Goal: Information Seeking & Learning: Learn about a topic

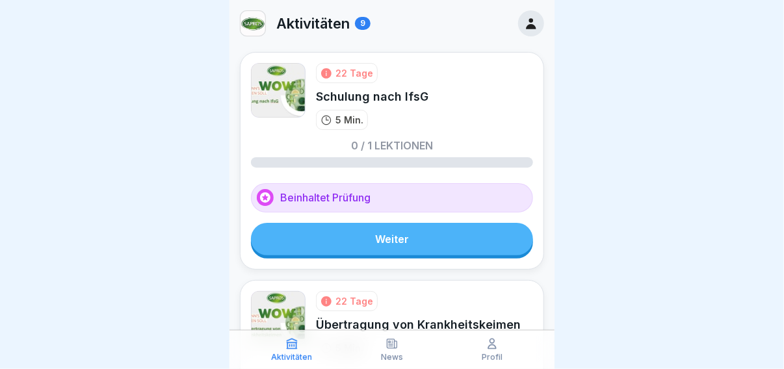
click at [518, 30] on div at bounding box center [531, 23] width 26 height 26
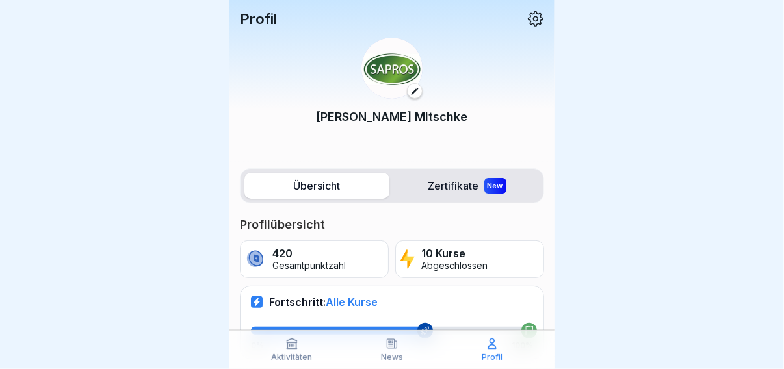
click at [443, 173] on label "Zertifikate New" at bounding box center [466, 186] width 145 height 26
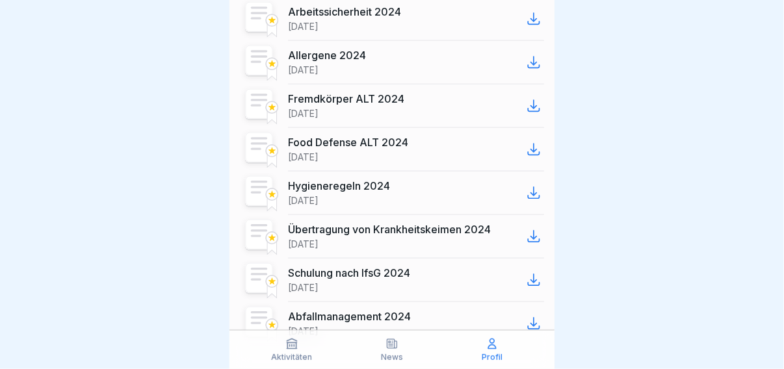
scroll to position [618, 0]
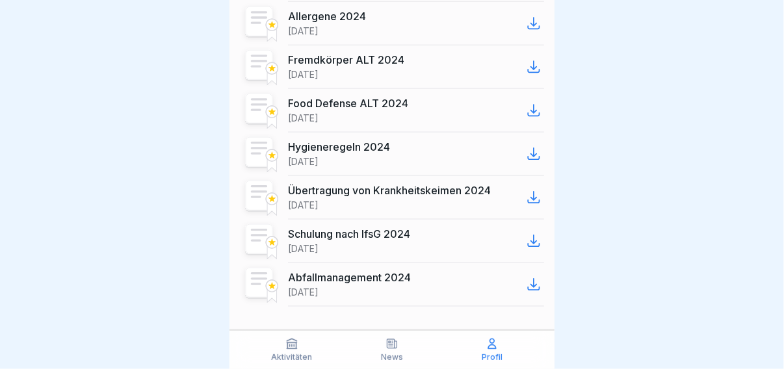
click at [304, 355] on p "Aktivitäten" at bounding box center [292, 357] width 41 height 9
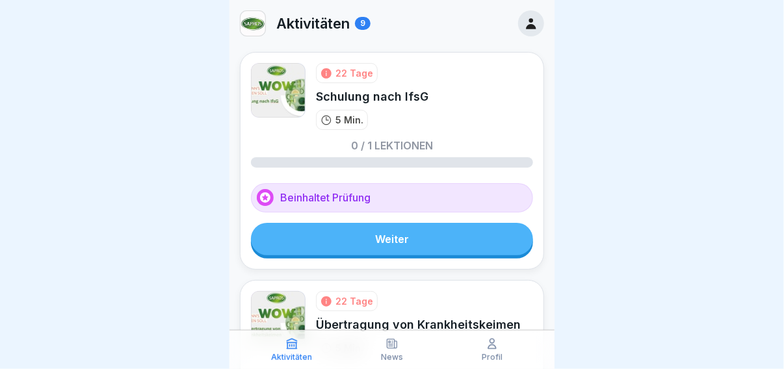
click at [366, 227] on link "Weiter" at bounding box center [392, 239] width 282 height 32
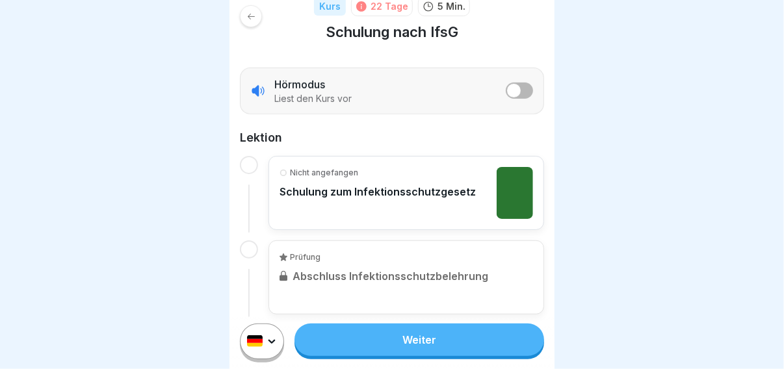
scroll to position [206, 0]
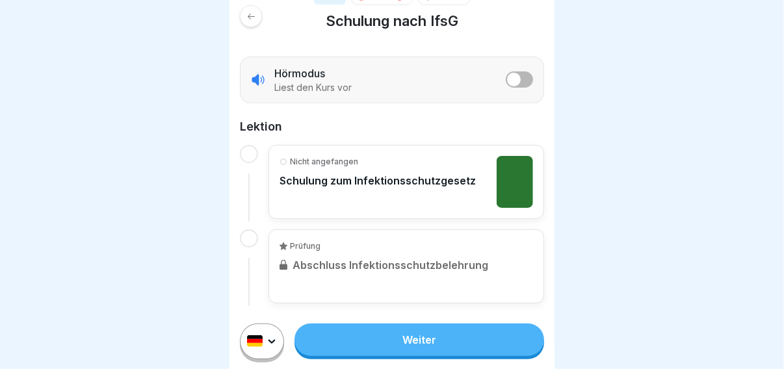
click at [396, 328] on div "Weiter" at bounding box center [391, 341] width 325 height 57
click at [396, 335] on link "Weiter" at bounding box center [419, 339] width 250 height 32
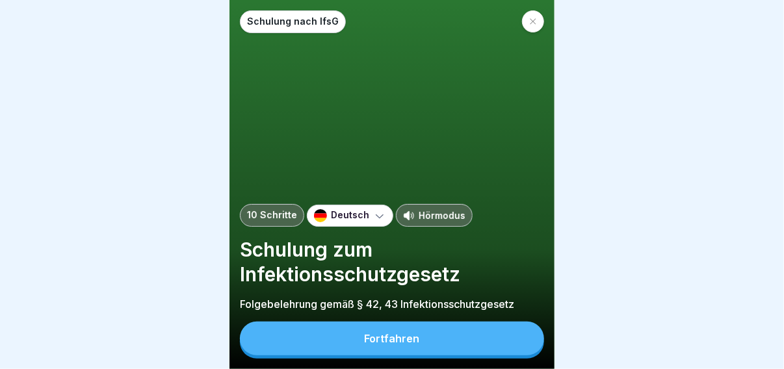
scroll to position [9, 0]
click at [396, 326] on button "Fortfahren" at bounding box center [392, 339] width 304 height 34
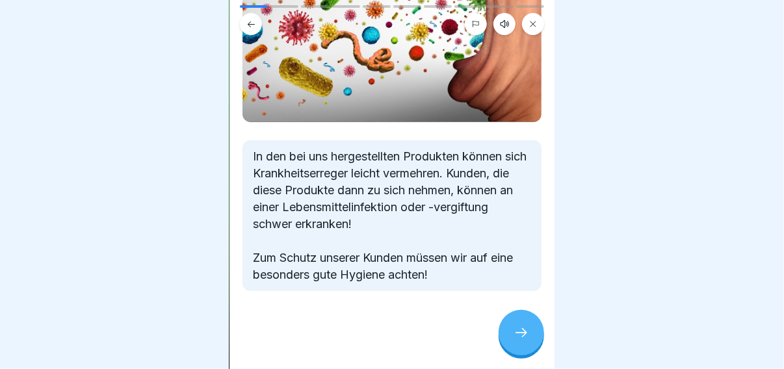
scroll to position [208, 0]
click at [515, 339] on icon at bounding box center [521, 333] width 16 height 16
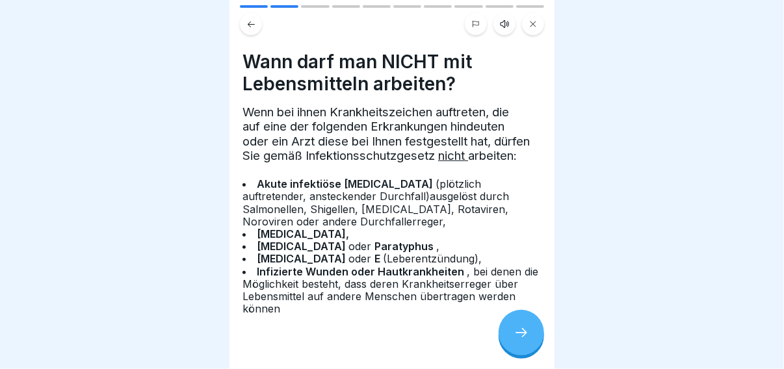
click at [515, 339] on icon at bounding box center [521, 333] width 16 height 16
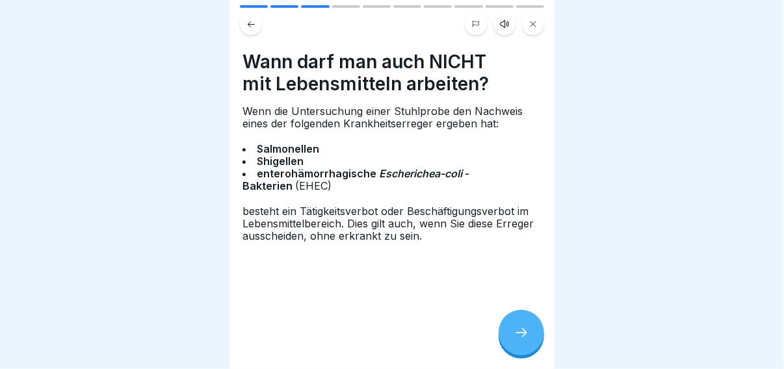
click at [502, 331] on div at bounding box center [520, 332] width 45 height 45
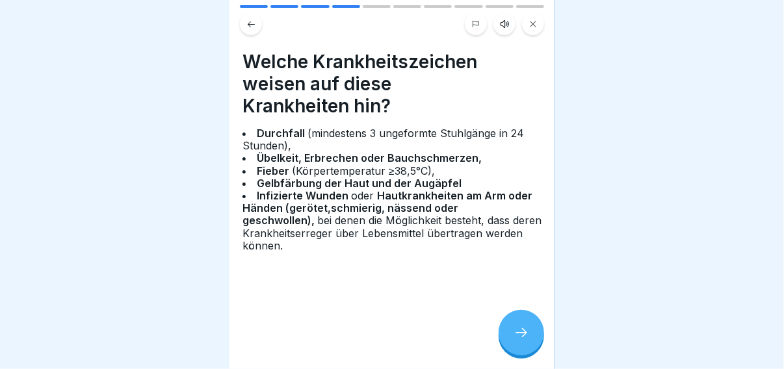
click at [502, 330] on div at bounding box center [520, 332] width 45 height 45
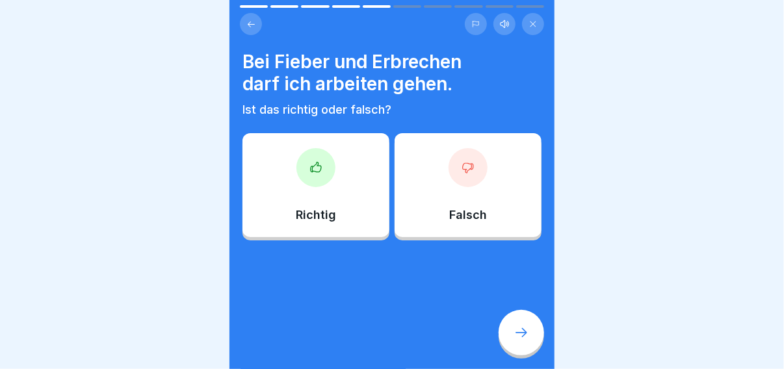
click at [444, 194] on div "Falsch" at bounding box center [467, 185] width 147 height 104
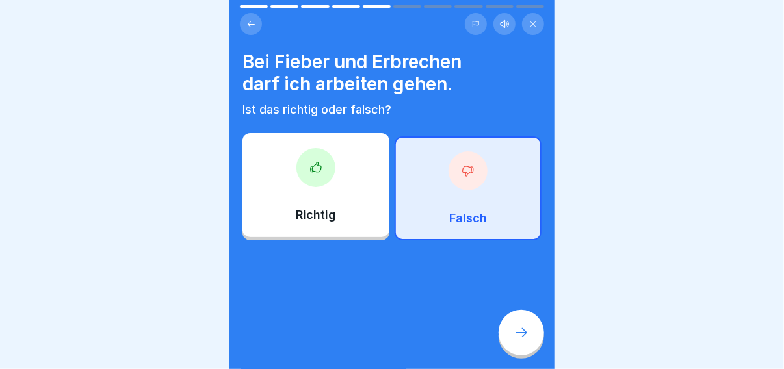
click at [508, 328] on div at bounding box center [520, 332] width 45 height 45
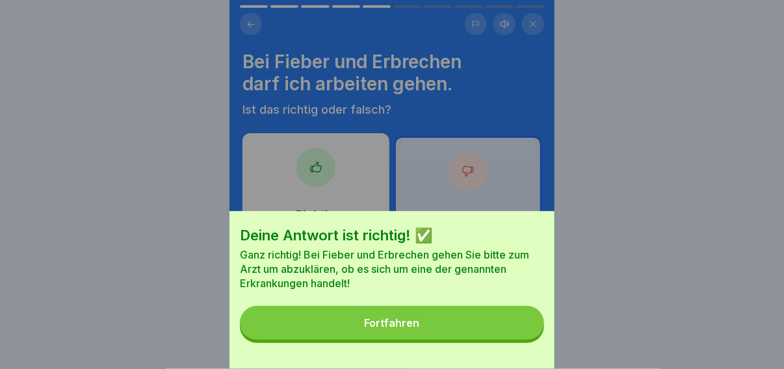
click at [489, 328] on button "Fortfahren" at bounding box center [392, 323] width 304 height 34
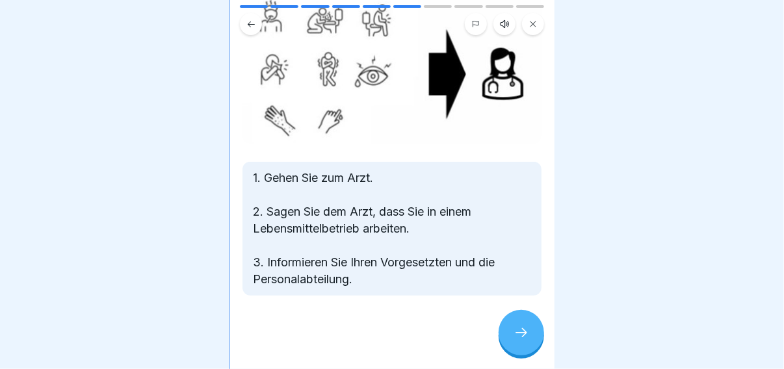
scroll to position [53, 0]
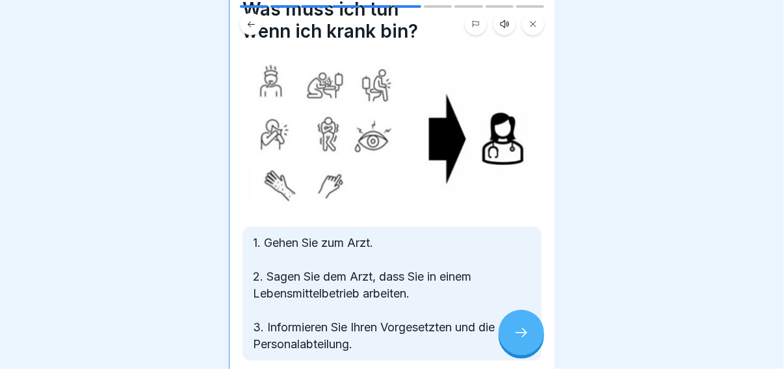
click at [506, 334] on div at bounding box center [520, 332] width 45 height 45
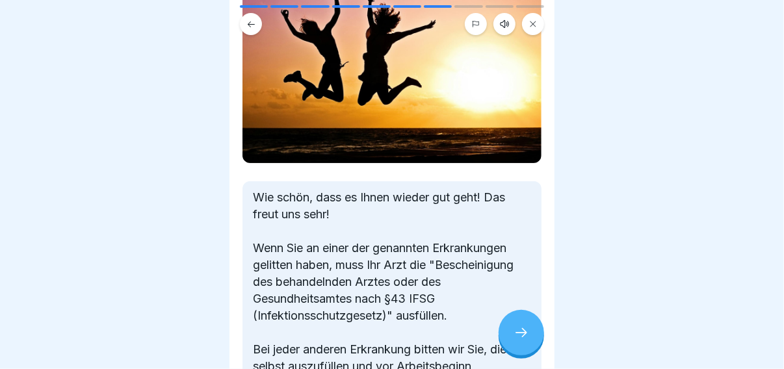
scroll to position [195, 0]
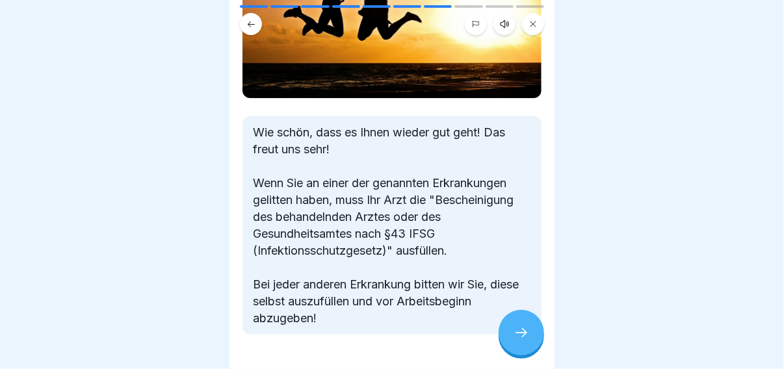
click at [505, 321] on div at bounding box center [520, 332] width 45 height 45
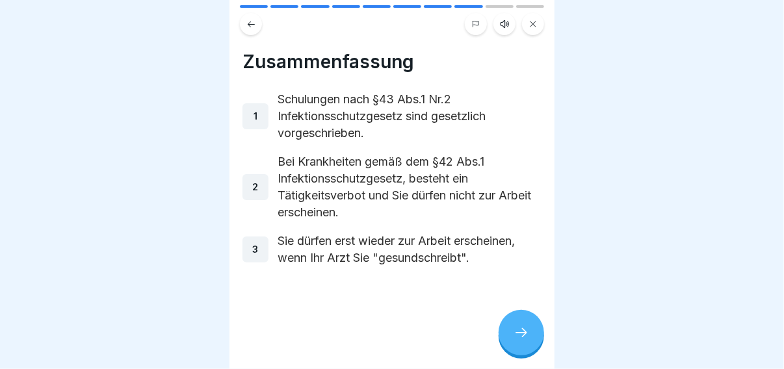
click at [504, 320] on div at bounding box center [520, 332] width 45 height 45
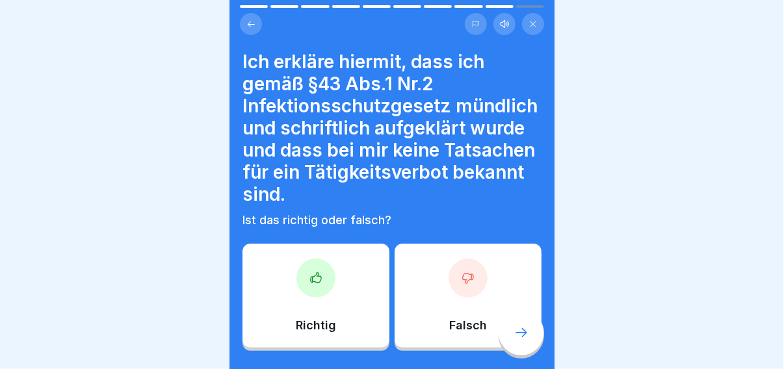
click at [355, 294] on div "Richtig" at bounding box center [315, 296] width 147 height 104
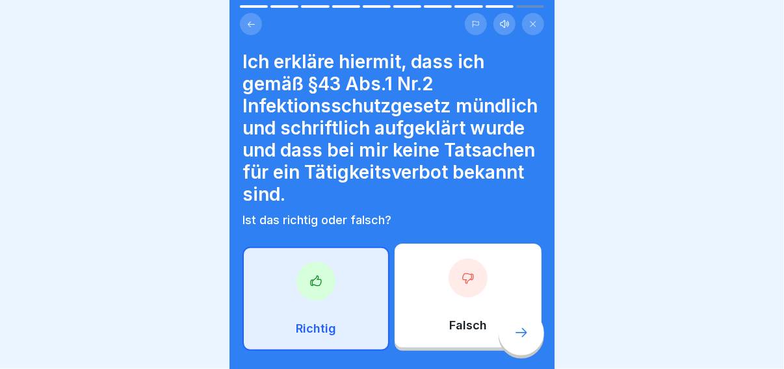
click at [531, 334] on div at bounding box center [520, 332] width 45 height 45
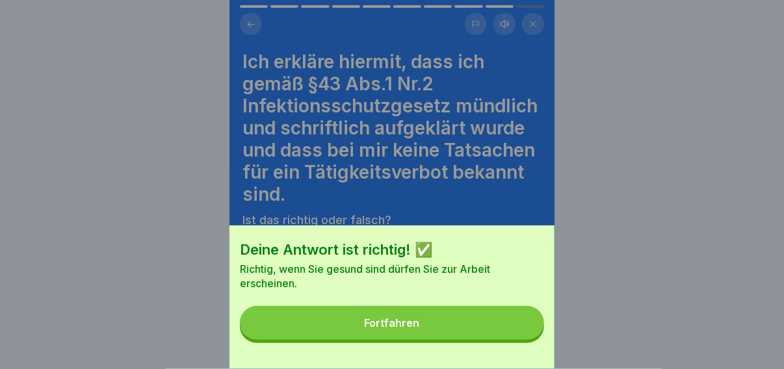
click at [507, 334] on button "Fortfahren" at bounding box center [392, 323] width 304 height 34
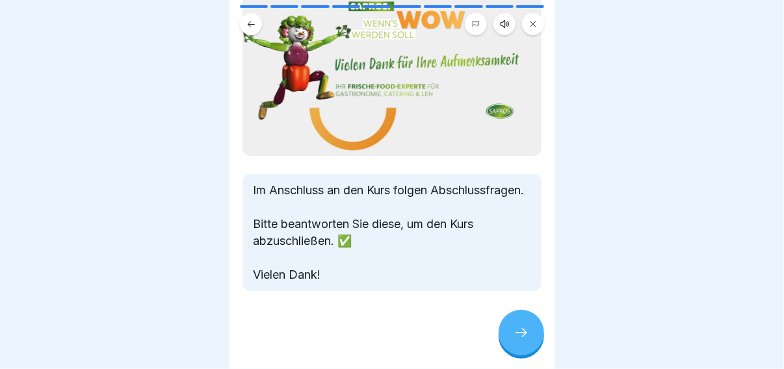
scroll to position [92, 0]
click at [521, 337] on icon at bounding box center [521, 333] width 16 height 16
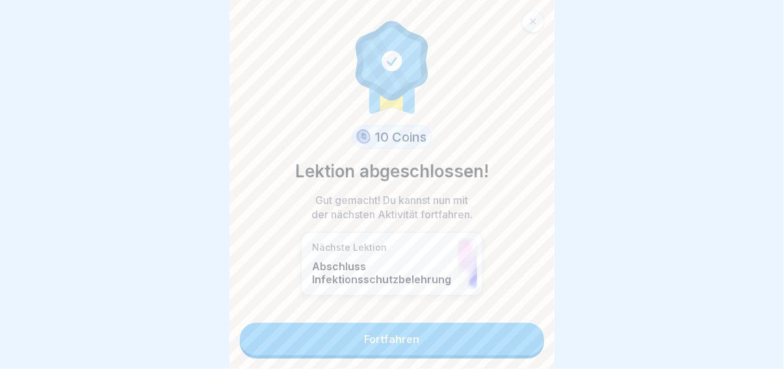
click at [449, 335] on link "Fortfahren" at bounding box center [392, 339] width 304 height 32
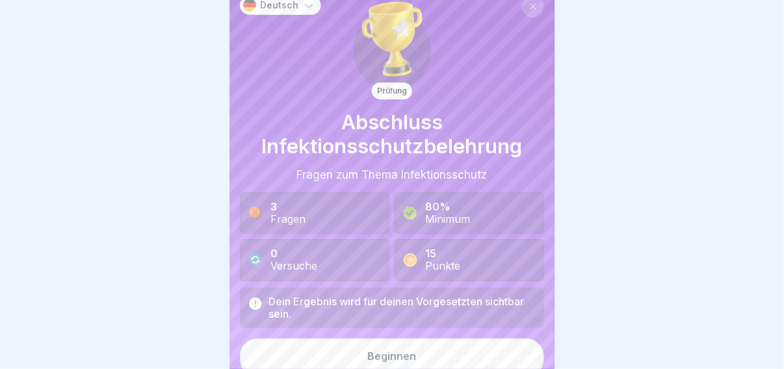
scroll to position [22, 0]
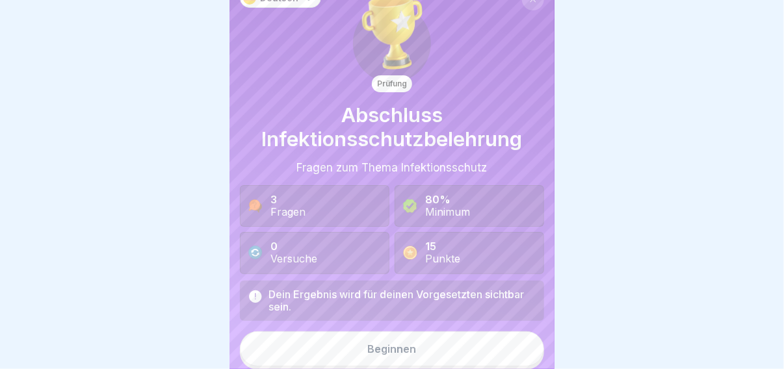
click at [384, 341] on button "Beginnen" at bounding box center [392, 348] width 304 height 35
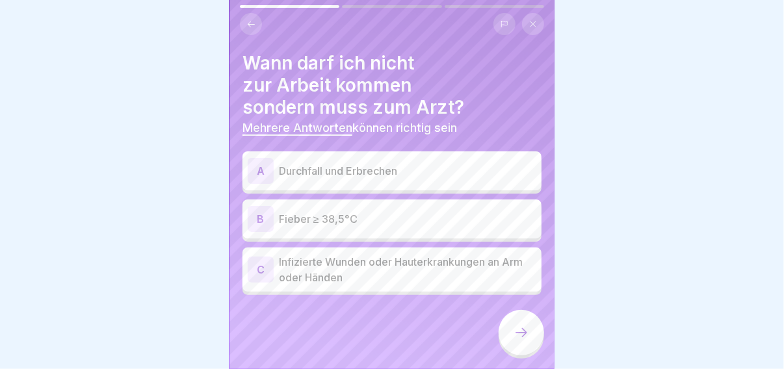
click at [372, 177] on p "Durchfall und Erbrechen" at bounding box center [407, 171] width 257 height 16
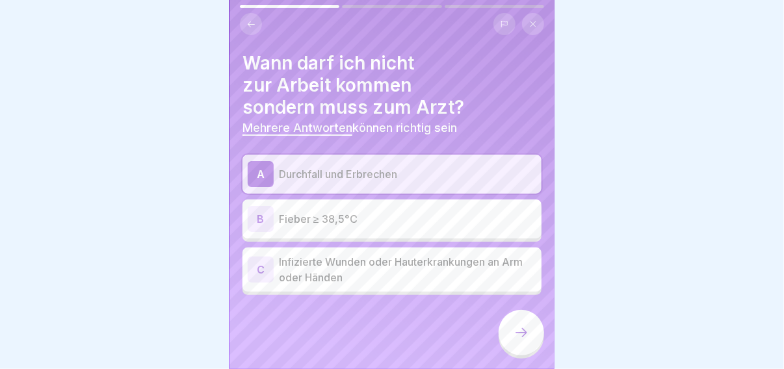
click at [360, 212] on p "Fieber ≥ 38,5°C" at bounding box center [407, 219] width 257 height 16
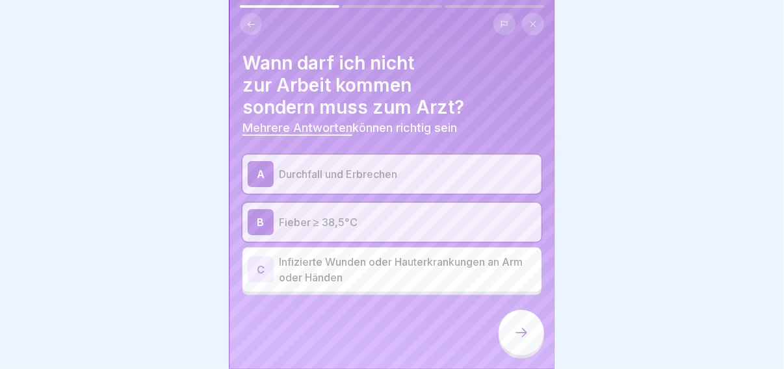
click at [357, 258] on p "Infizierte Wunden oder Hauterkrankungen an Arm oder Händen" at bounding box center [407, 269] width 257 height 31
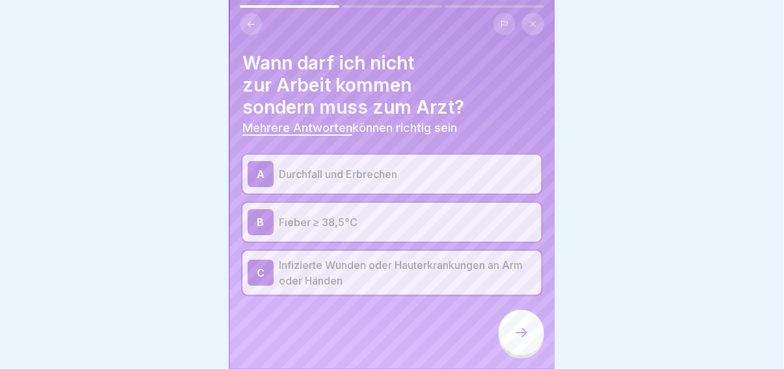
click at [512, 327] on div at bounding box center [520, 332] width 45 height 45
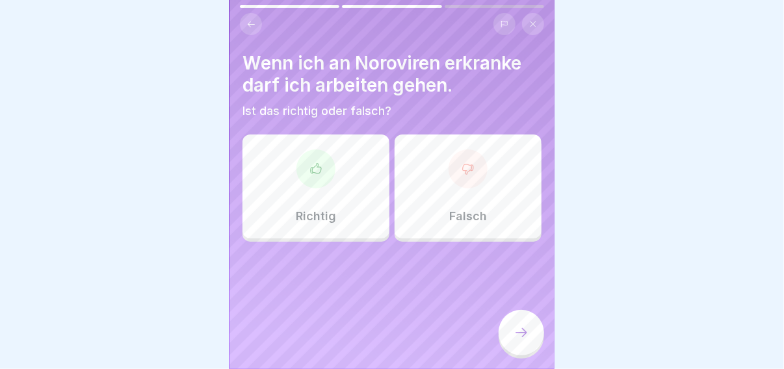
click at [414, 220] on div "Falsch" at bounding box center [467, 187] width 147 height 104
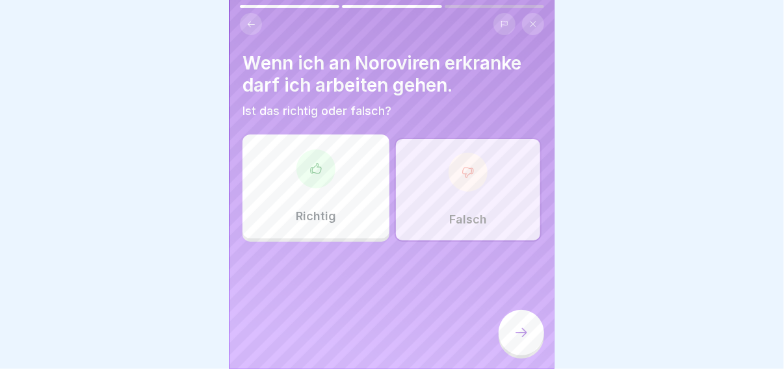
click at [527, 350] on div at bounding box center [520, 332] width 45 height 45
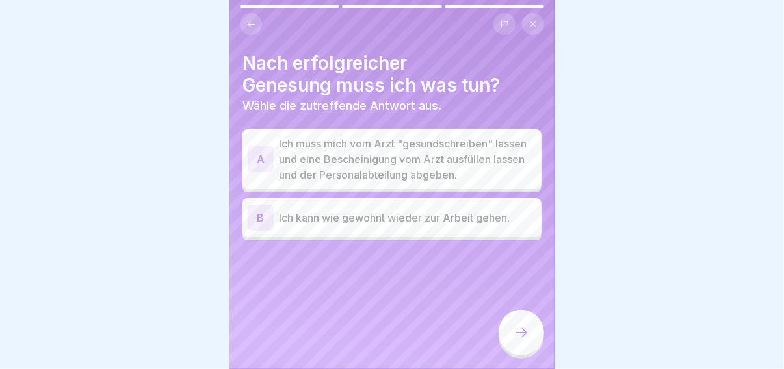
click at [383, 183] on p "Ich muss mich vom Arzt "gesundschreiben" lassen und eine Bescheinigung vom Arzt…" at bounding box center [407, 159] width 257 height 47
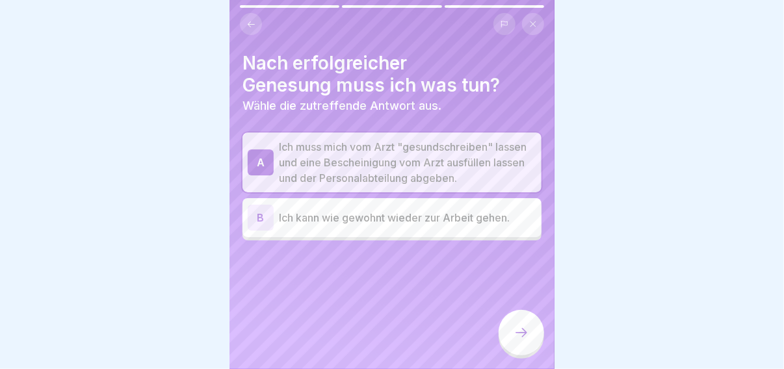
click at [500, 333] on div at bounding box center [520, 332] width 45 height 45
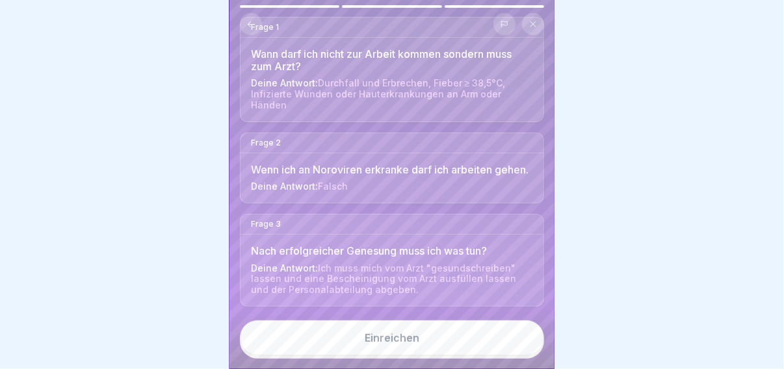
scroll to position [123, 0]
click at [426, 334] on button "Einreichen" at bounding box center [392, 337] width 304 height 35
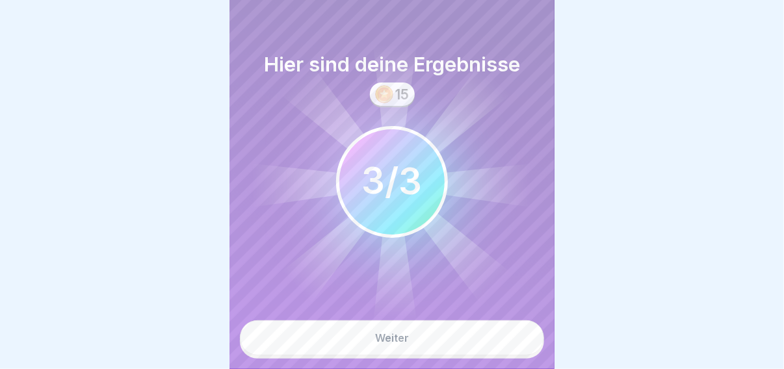
click at [417, 354] on button "Weiter" at bounding box center [392, 337] width 304 height 35
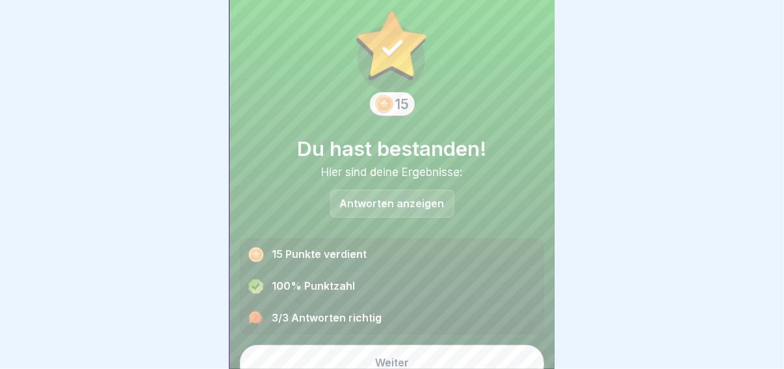
scroll to position [36, 0]
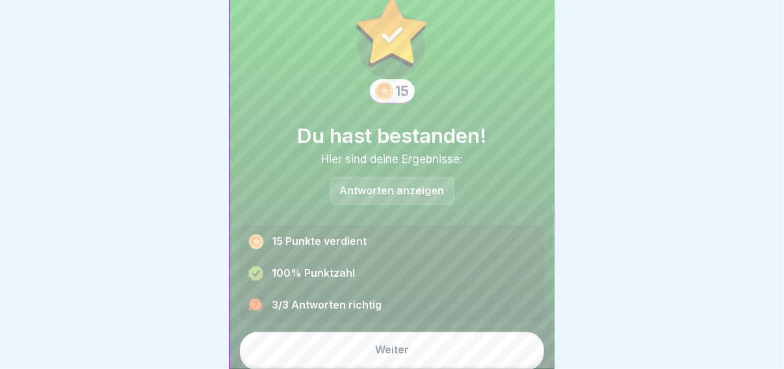
click at [403, 344] on div "Weiter" at bounding box center [392, 350] width 34 height 12
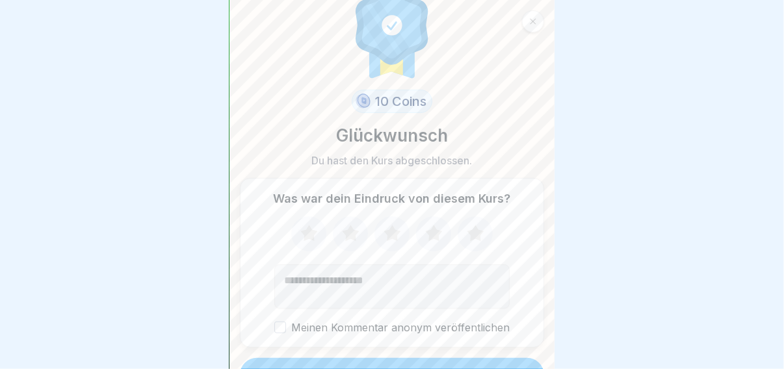
scroll to position [54, 0]
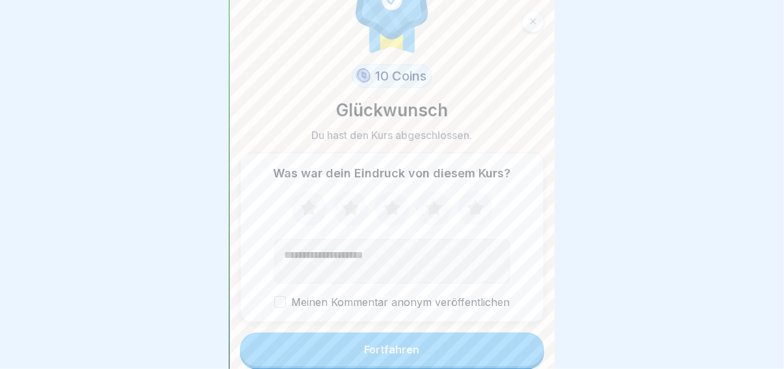
click at [370, 339] on button "Fortfahren" at bounding box center [392, 350] width 304 height 34
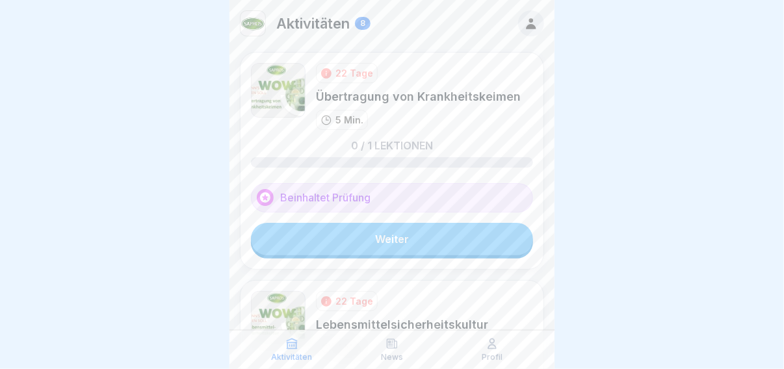
click at [381, 236] on link "Weiter" at bounding box center [392, 239] width 282 height 32
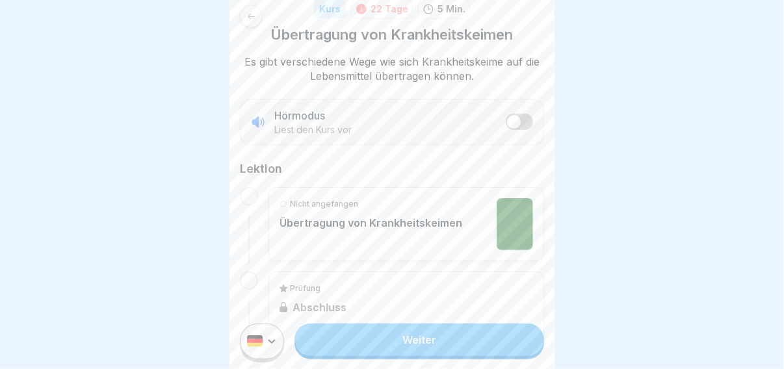
scroll to position [195, 0]
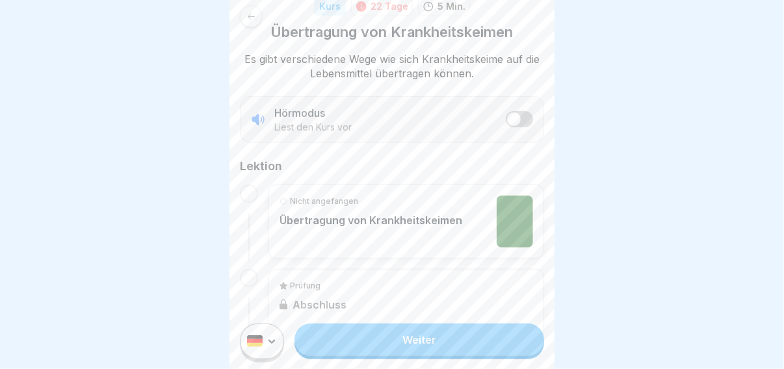
click at [394, 345] on link "Weiter" at bounding box center [419, 339] width 250 height 32
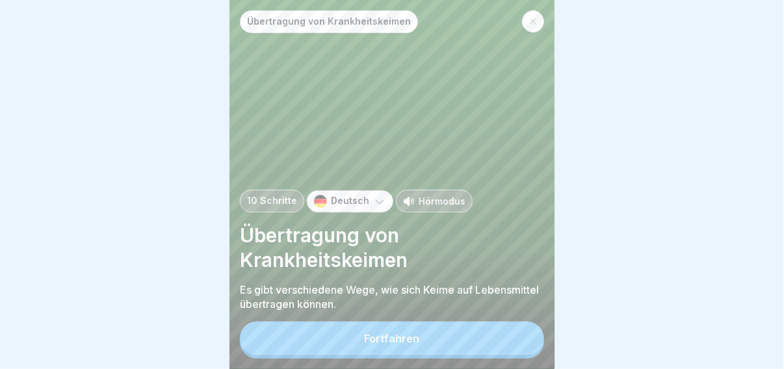
scroll to position [9, 0]
click at [407, 335] on div "Fortfahren" at bounding box center [392, 339] width 55 height 12
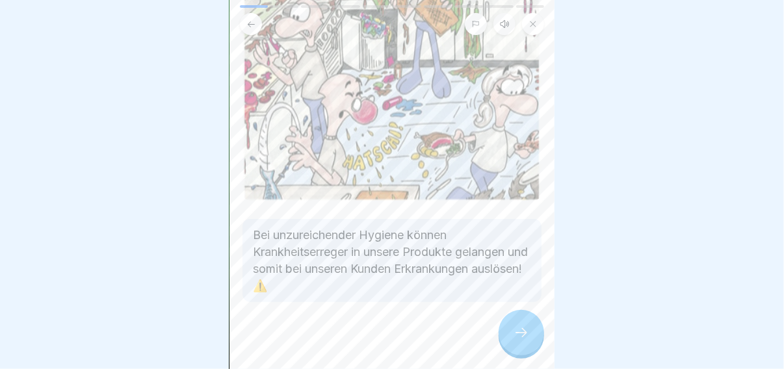
scroll to position [196, 0]
click at [504, 329] on div at bounding box center [520, 332] width 45 height 45
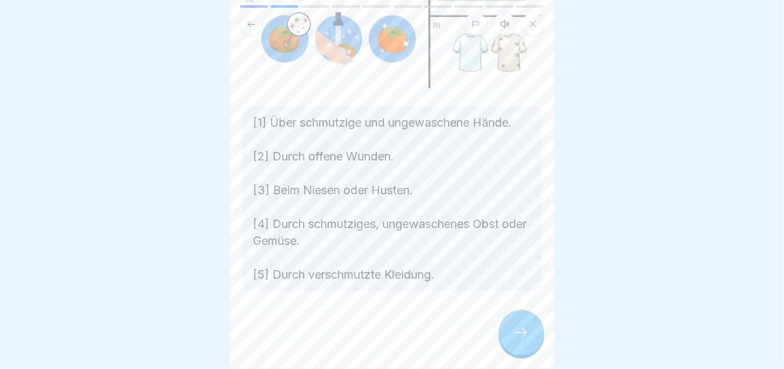
scroll to position [204, 0]
click at [500, 328] on div at bounding box center [391, 330] width 299 height 78
click at [504, 337] on div at bounding box center [520, 332] width 45 height 45
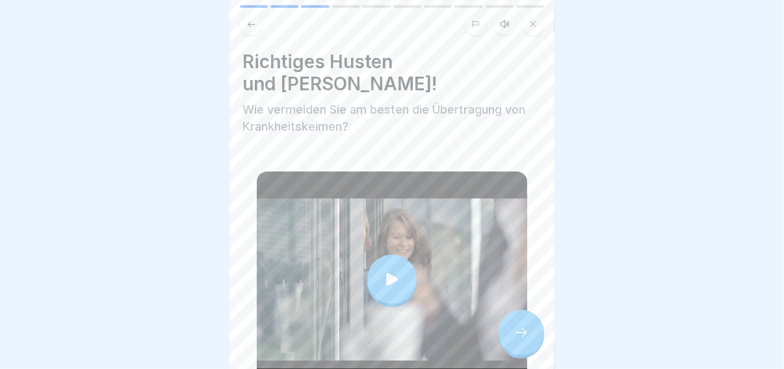
scroll to position [67, 0]
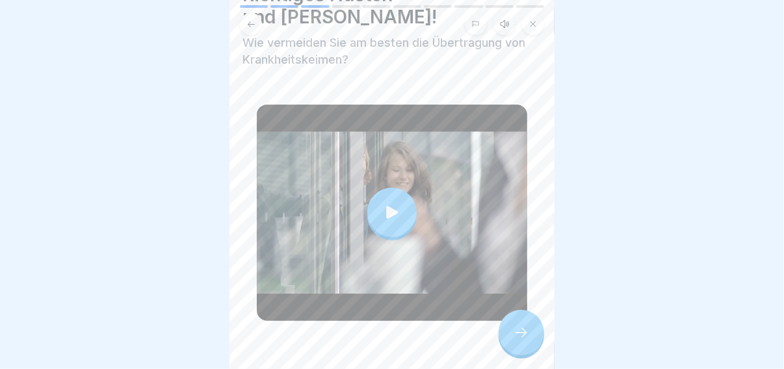
click at [394, 203] on icon at bounding box center [392, 212] width 18 height 18
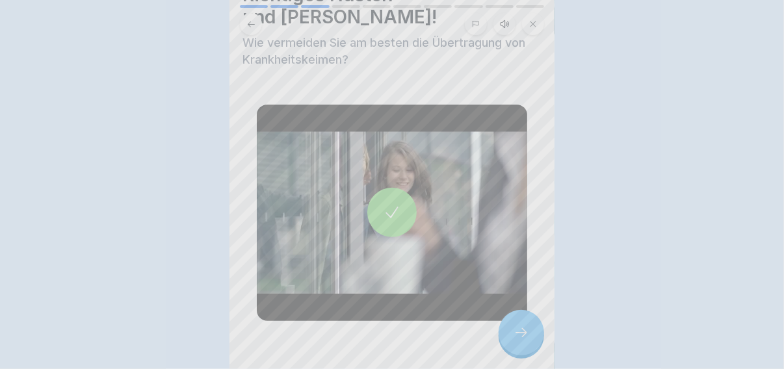
click at [574, 335] on div "Richtiges Husten und Niesen! 0:39" at bounding box center [392, 184] width 784 height 369
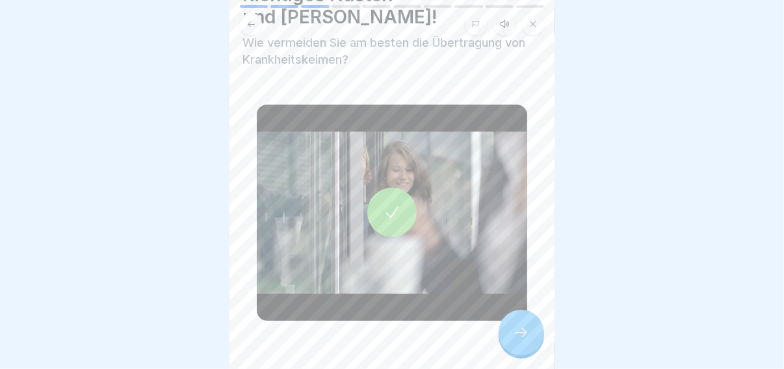
scroll to position [9, 0]
click at [524, 331] on icon at bounding box center [521, 333] width 16 height 16
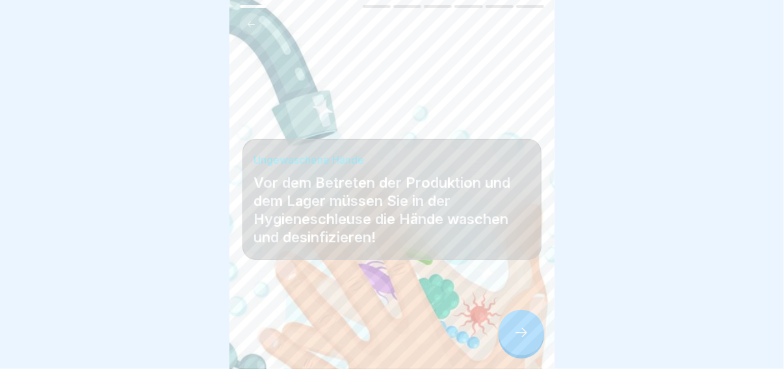
click at [510, 328] on div at bounding box center [520, 332] width 45 height 45
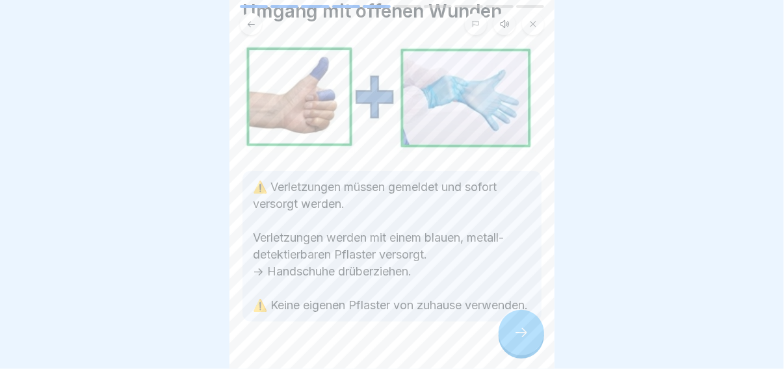
scroll to position [94, 0]
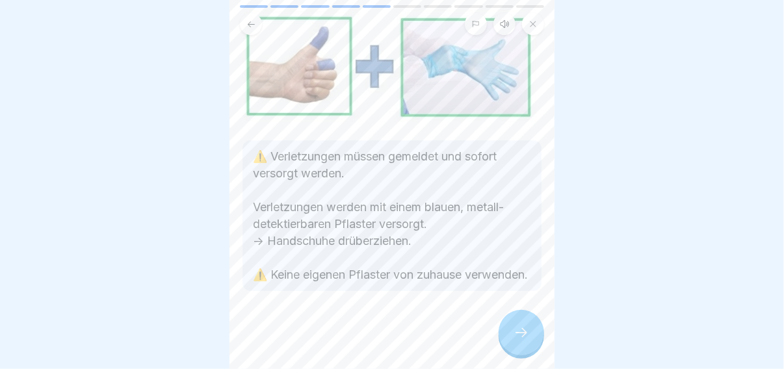
click at [493, 324] on div at bounding box center [391, 330] width 299 height 78
click at [504, 328] on div at bounding box center [520, 332] width 45 height 45
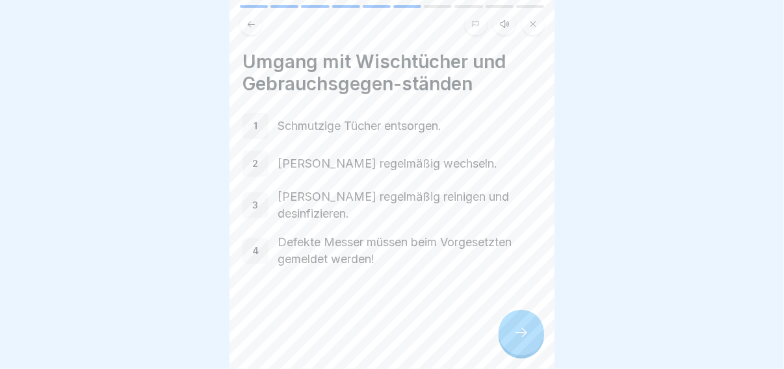
click at [502, 350] on div "Umgang mit Wischtücher und Gebrauchsgegen-ständen 1 Schmutzige Tücher entsorgen…" at bounding box center [391, 184] width 325 height 369
click at [507, 346] on div at bounding box center [520, 332] width 45 height 45
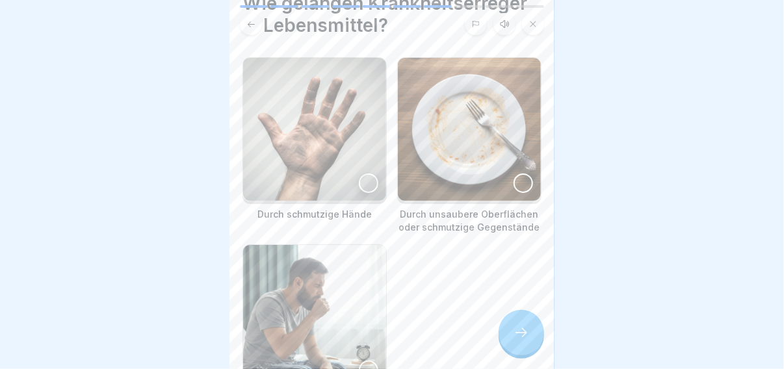
scroll to position [166, 0]
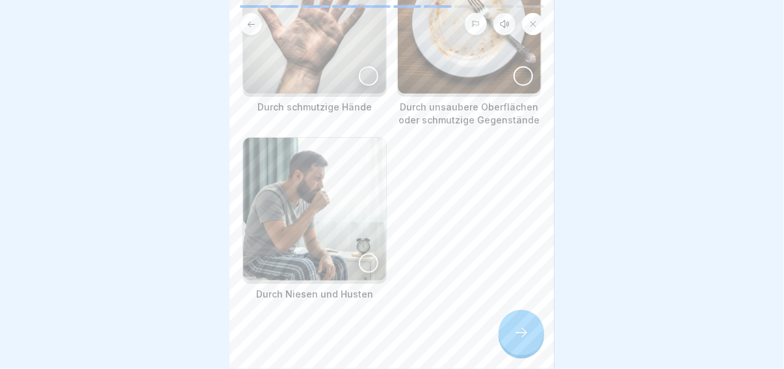
click at [516, 329] on icon at bounding box center [521, 333] width 16 height 16
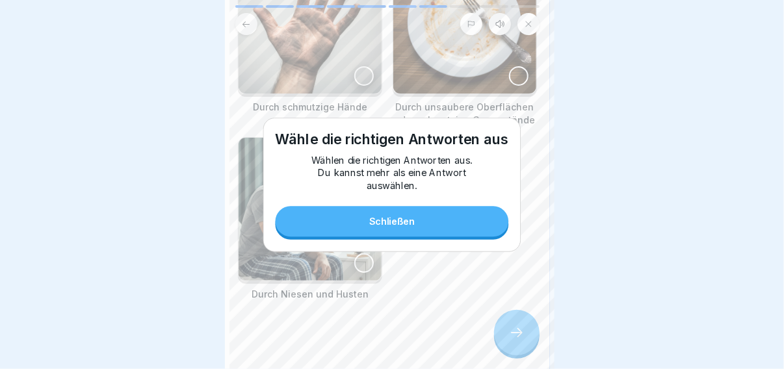
scroll to position [0, 0]
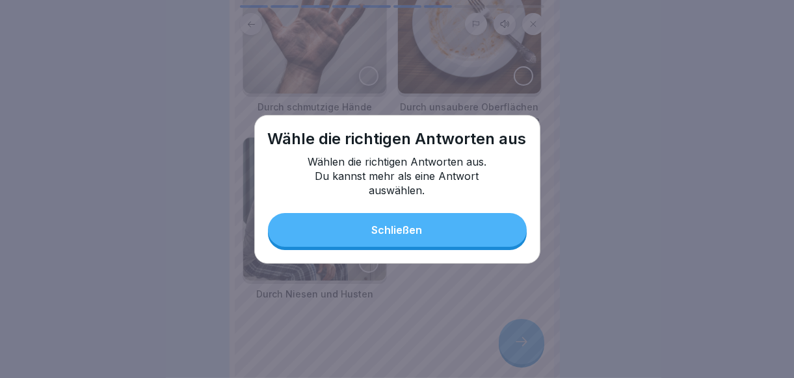
click at [419, 241] on button "Schließen" at bounding box center [397, 230] width 259 height 34
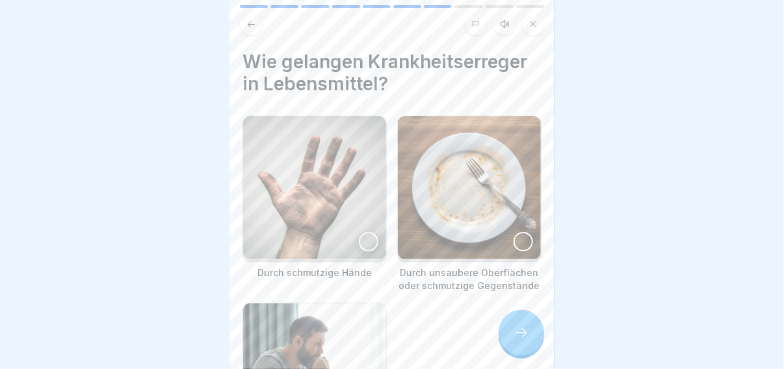
click at [346, 230] on img at bounding box center [314, 187] width 143 height 143
click at [460, 242] on img at bounding box center [469, 187] width 143 height 143
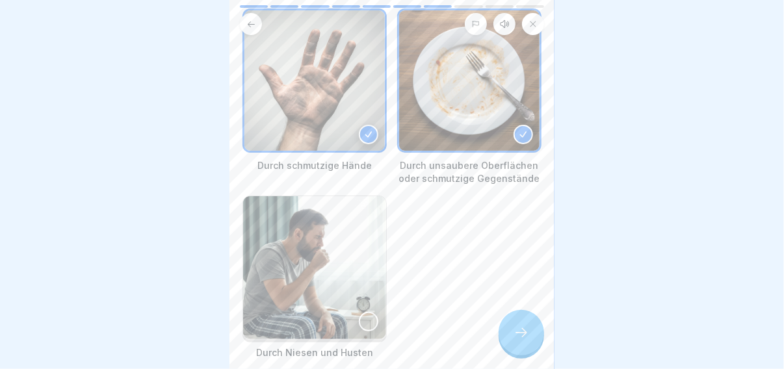
scroll to position [166, 0]
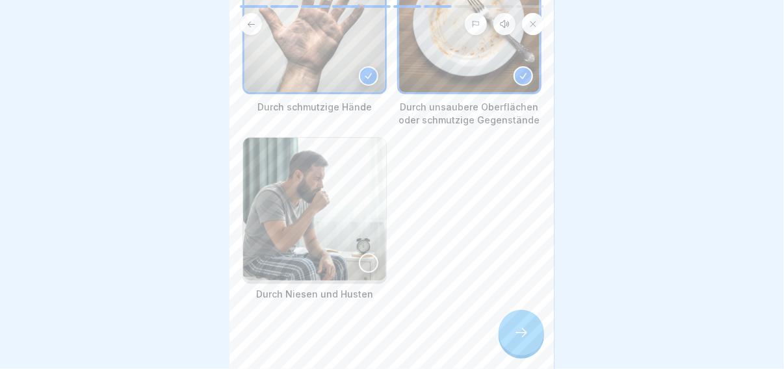
click at [361, 261] on div at bounding box center [368, 262] width 19 height 19
click at [511, 344] on div at bounding box center [520, 332] width 45 height 45
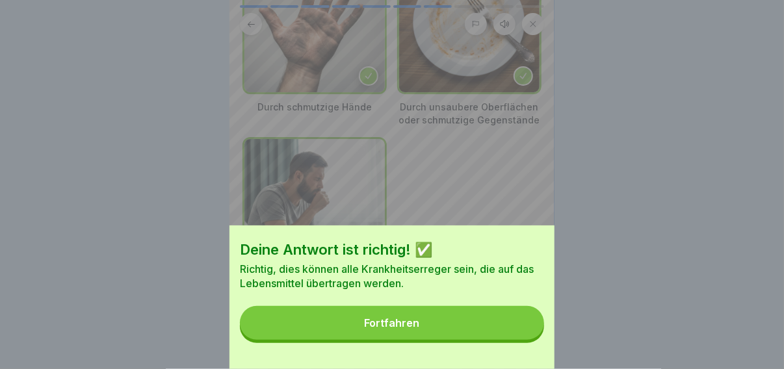
click at [476, 340] on button "Fortfahren" at bounding box center [392, 323] width 304 height 34
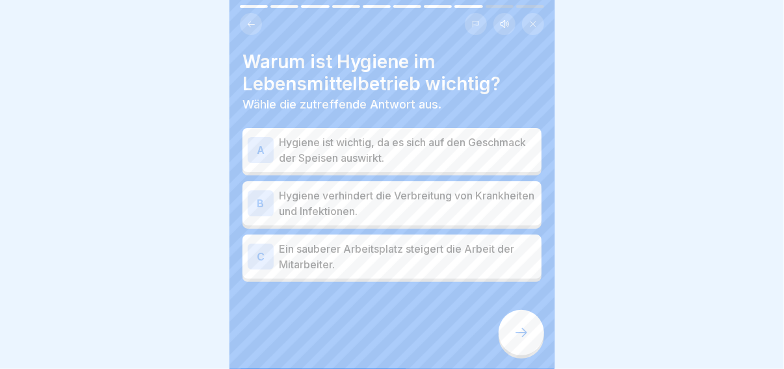
click at [408, 213] on p "Hygiene verhindert die Verbreitung von Krankheiten und Infektionen." at bounding box center [407, 203] width 257 height 31
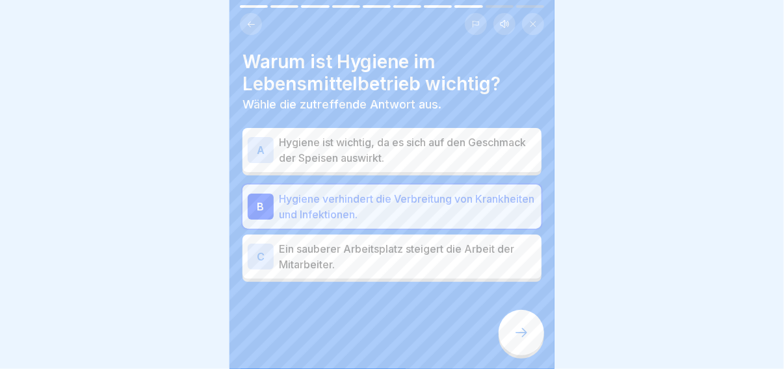
click at [521, 341] on icon at bounding box center [521, 333] width 16 height 16
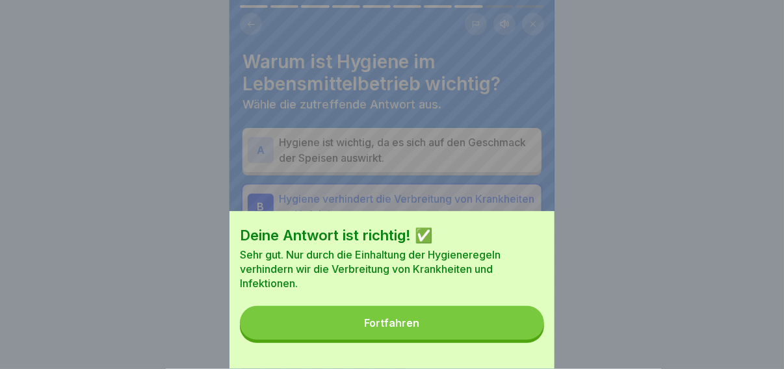
click at [499, 339] on button "Fortfahren" at bounding box center [392, 323] width 304 height 34
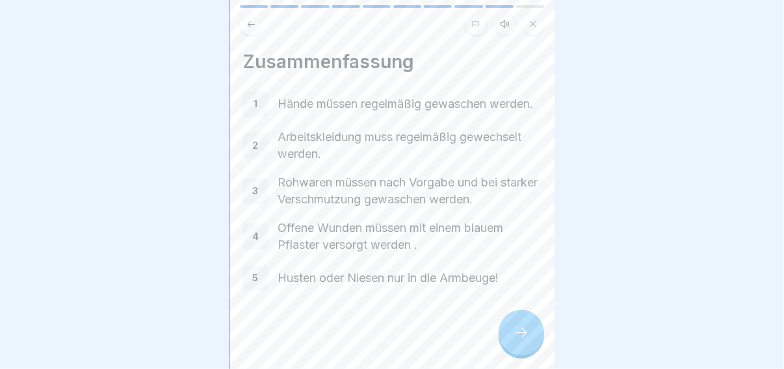
click at [508, 339] on div at bounding box center [520, 332] width 45 height 45
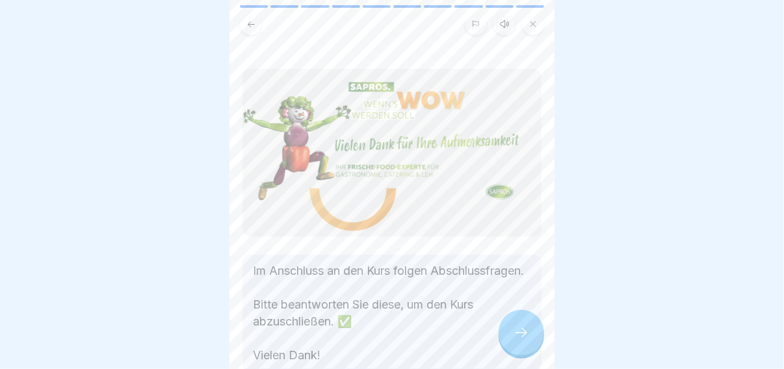
scroll to position [92, 0]
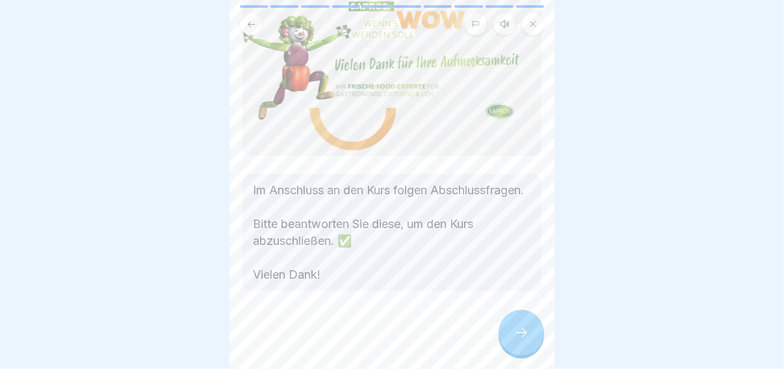
click at [509, 344] on div at bounding box center [520, 332] width 45 height 45
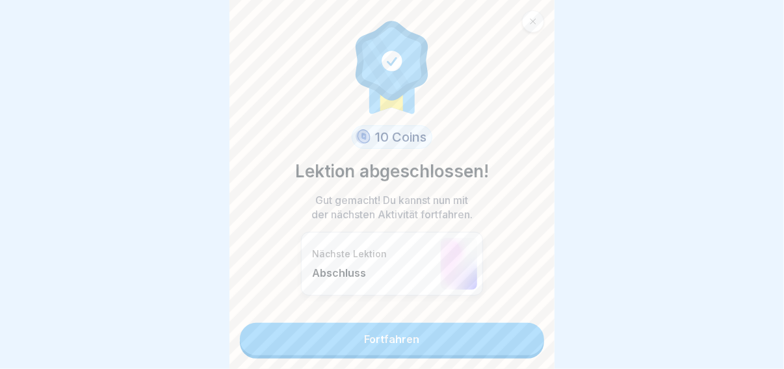
click at [502, 342] on link "Fortfahren" at bounding box center [392, 339] width 304 height 32
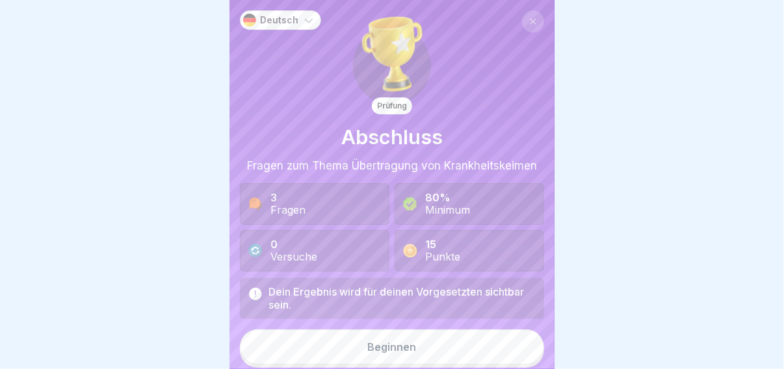
click at [498, 341] on button "Beginnen" at bounding box center [392, 346] width 304 height 35
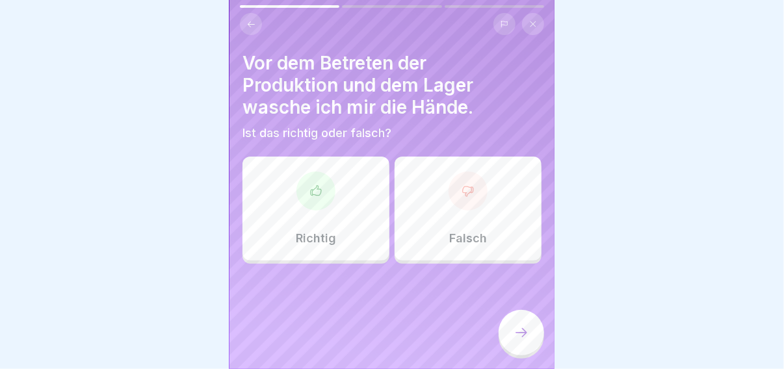
click at [352, 239] on div "Richtig" at bounding box center [315, 209] width 147 height 104
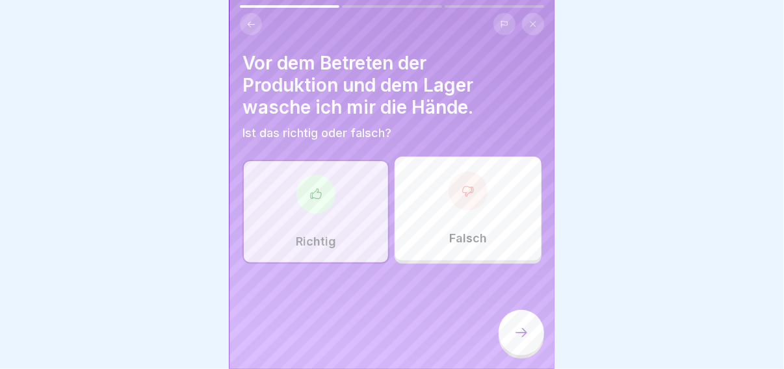
click at [513, 331] on div at bounding box center [520, 332] width 45 height 45
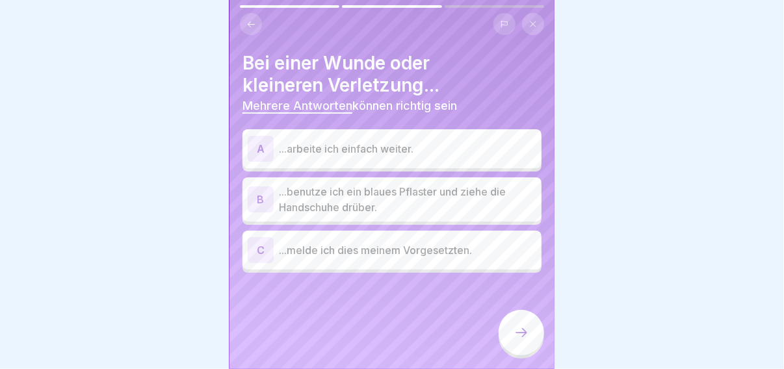
click at [412, 203] on p "...benutze ich ein blaues Pflaster und ziehe die Handschuhe drüber." at bounding box center [407, 199] width 257 height 31
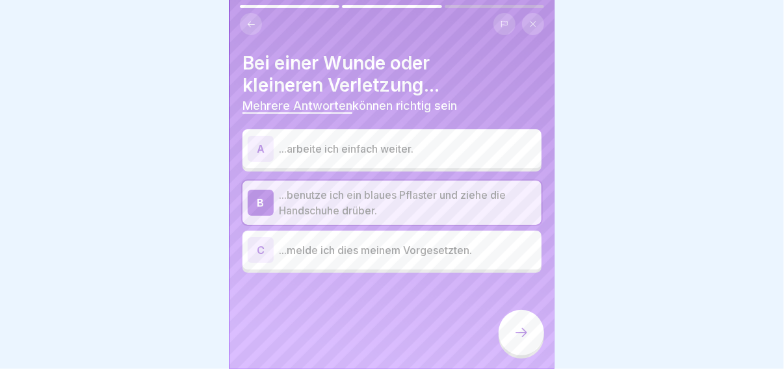
click at [514, 329] on div at bounding box center [520, 332] width 45 height 45
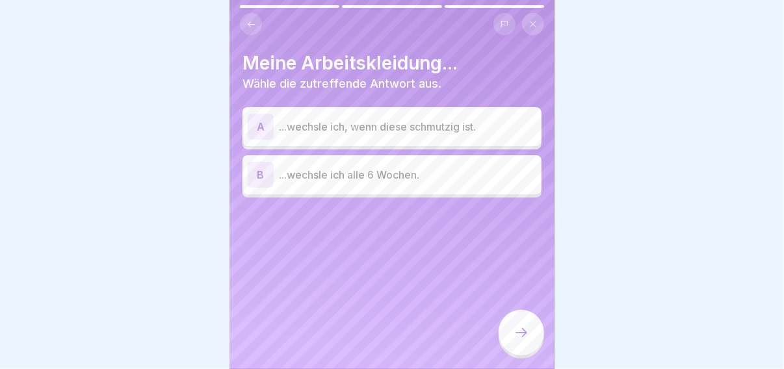
click at [424, 135] on div "A ...wechsle ich, wenn diese schmutzig ist." at bounding box center [392, 127] width 289 height 26
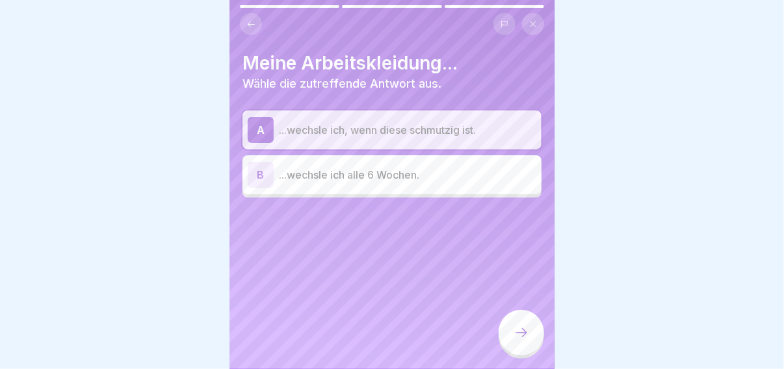
click at [522, 341] on icon at bounding box center [521, 333] width 16 height 16
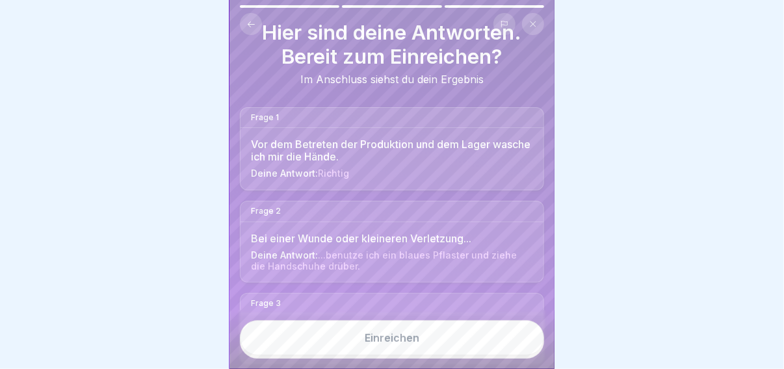
scroll to position [78, 0]
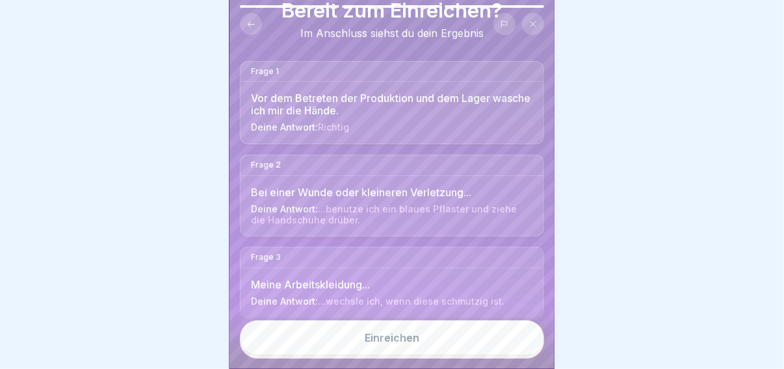
click at [495, 343] on button "Einreichen" at bounding box center [392, 337] width 304 height 35
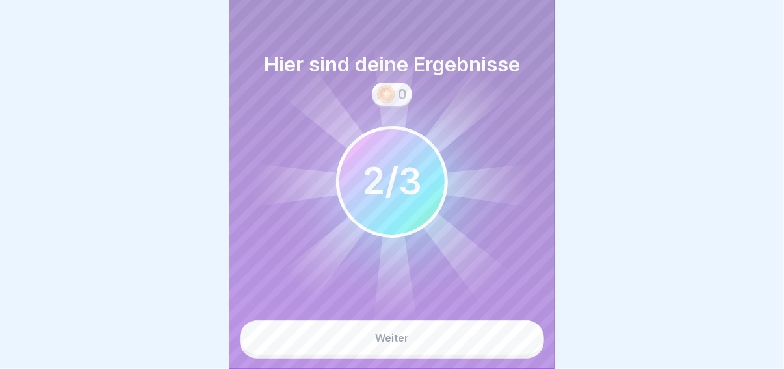
click at [487, 351] on button "Weiter" at bounding box center [392, 337] width 304 height 35
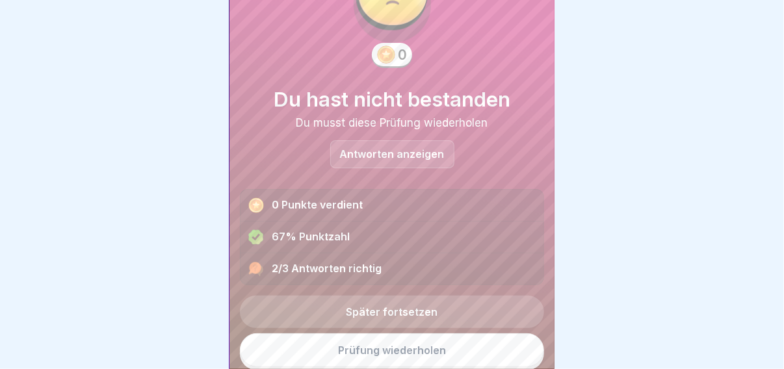
scroll to position [9, 0]
click at [406, 152] on div "Antworten anzeigen" at bounding box center [392, 154] width 124 height 28
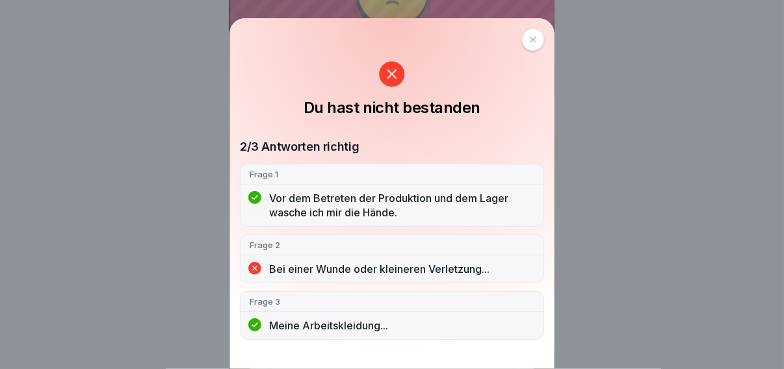
click at [531, 40] on div at bounding box center [533, 40] width 22 height 22
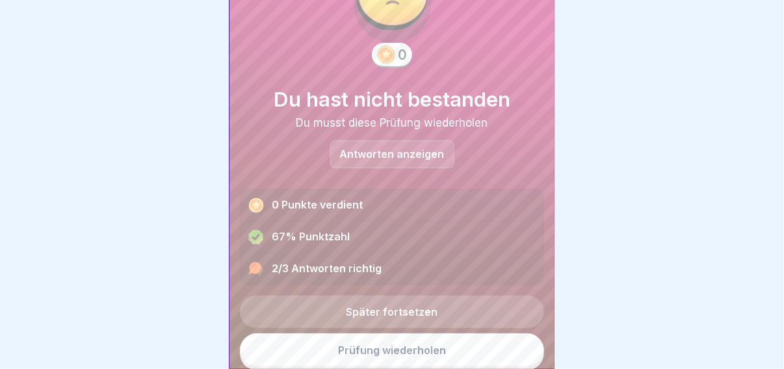
click at [402, 335] on link "Prüfung wiederholen" at bounding box center [392, 350] width 304 height 34
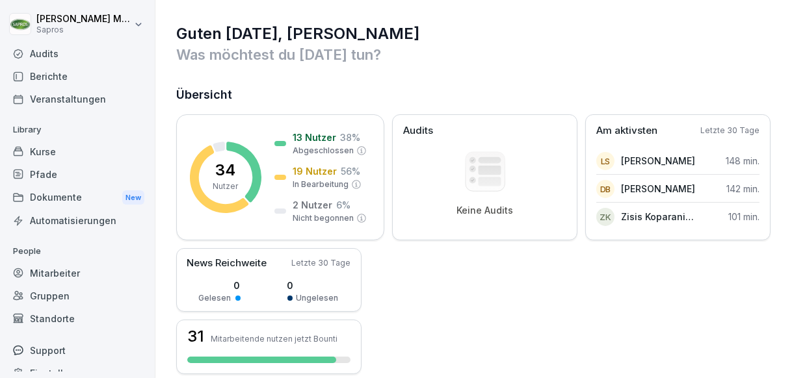
scroll to position [61, 0]
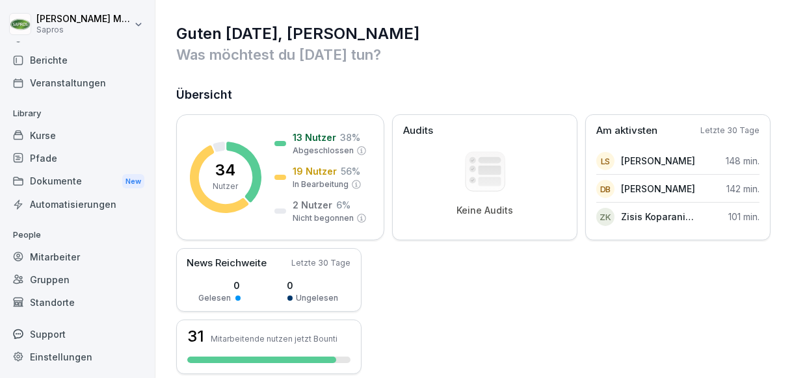
click at [81, 251] on div "Mitarbeiter" at bounding box center [77, 257] width 142 height 23
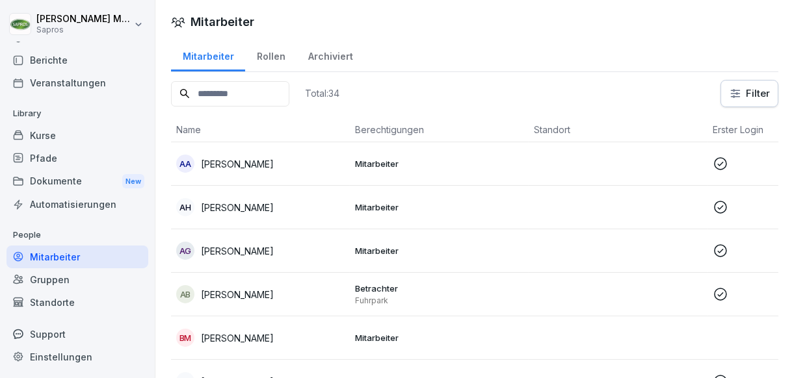
click at [269, 57] on div "Rollen" at bounding box center [270, 54] width 51 height 33
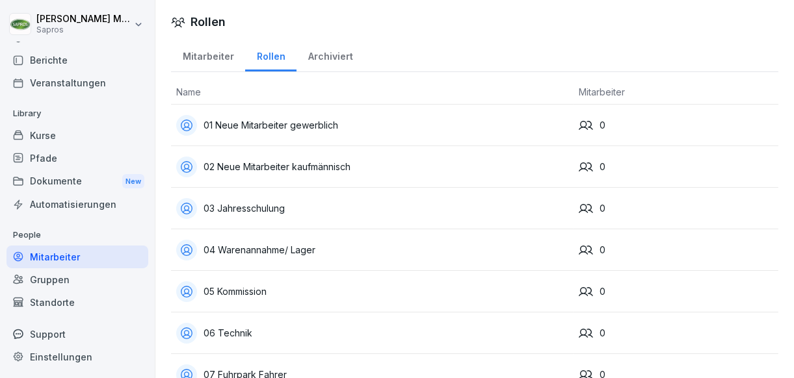
click at [321, 57] on div "Archiviert" at bounding box center [330, 54] width 68 height 33
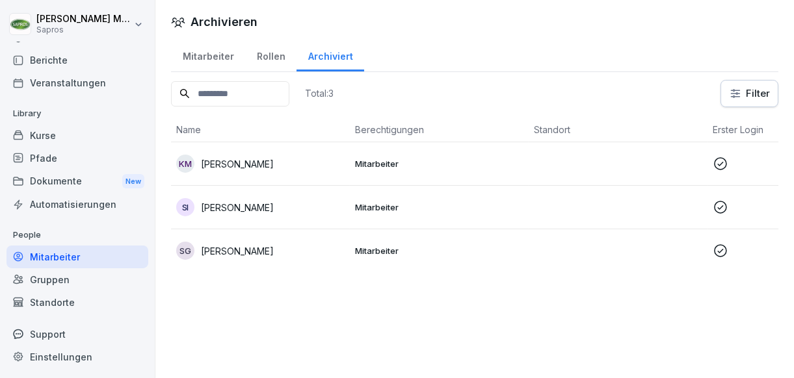
click at [195, 61] on div "Mitarbeiter" at bounding box center [208, 54] width 74 height 33
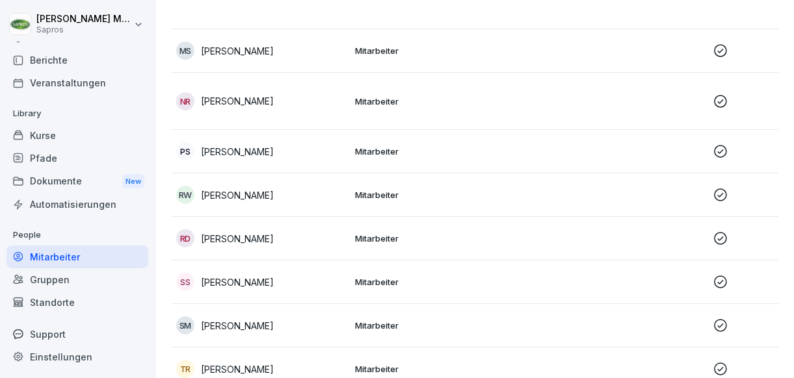
scroll to position [1170, 0]
click at [250, 272] on div "SS Samir Sikiric" at bounding box center [260, 281] width 168 height 18
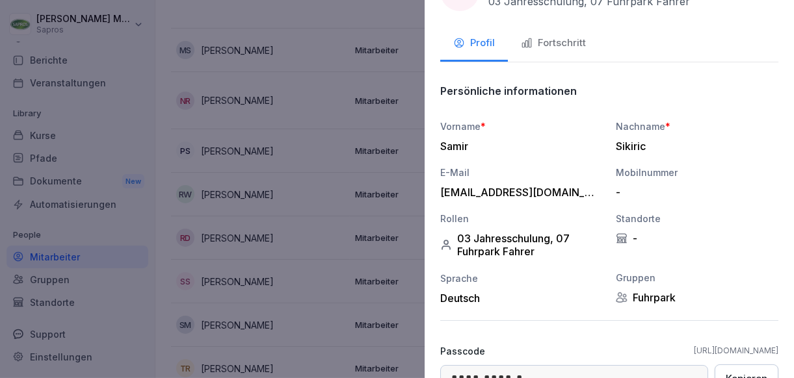
scroll to position [0, 0]
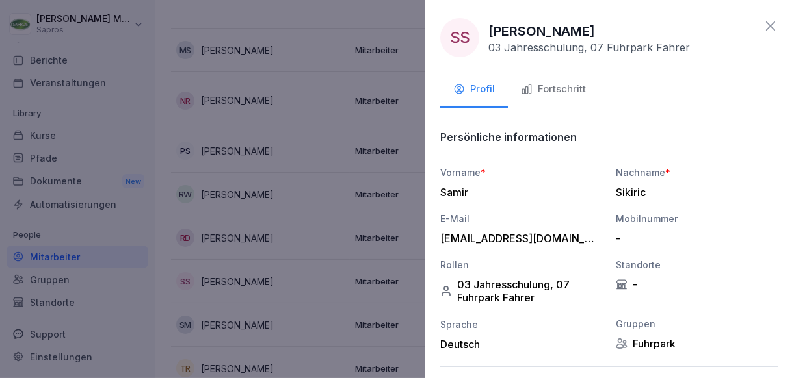
click at [563, 92] on div "Fortschritt" at bounding box center [553, 89] width 65 height 15
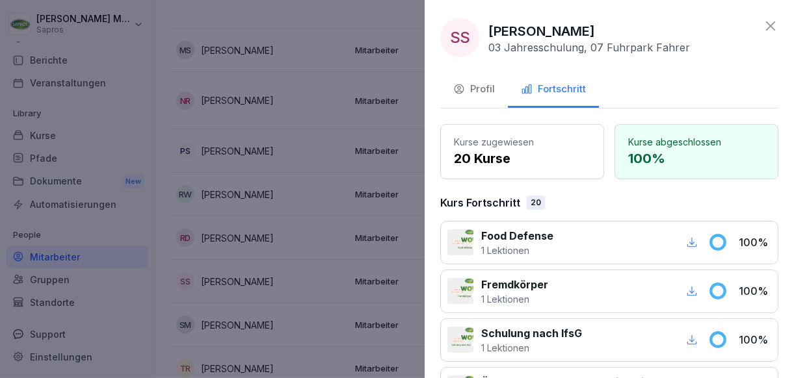
click at [766, 25] on icon at bounding box center [770, 25] width 9 height 9
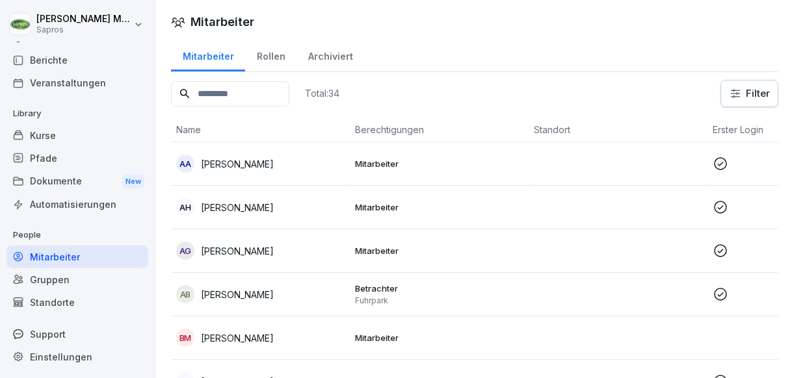
click at [317, 55] on div "Archiviert" at bounding box center [330, 54] width 68 height 33
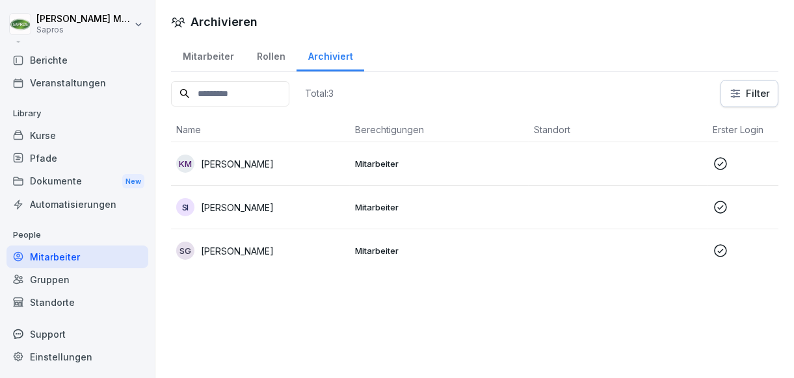
click at [219, 56] on div "Mitarbeiter" at bounding box center [208, 54] width 74 height 33
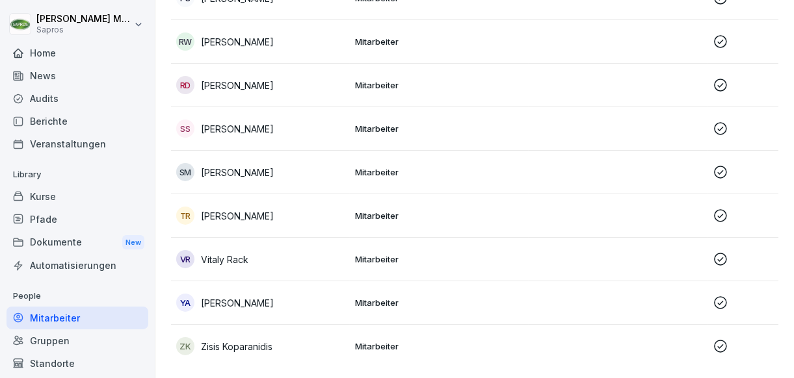
click at [60, 112] on div "Berichte" at bounding box center [77, 121] width 142 height 23
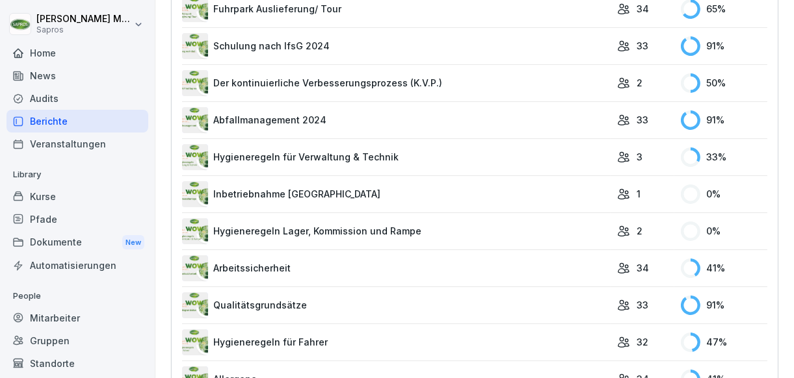
scroll to position [1154, 0]
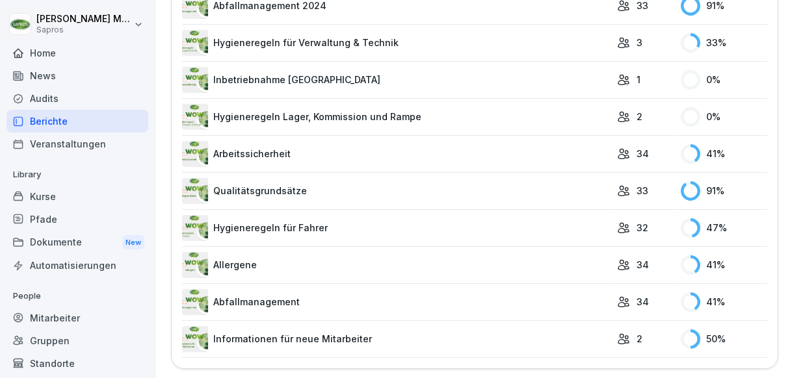
click at [84, 104] on div "Audits" at bounding box center [77, 98] width 142 height 23
click at [83, 103] on div "Audits" at bounding box center [77, 98] width 142 height 23
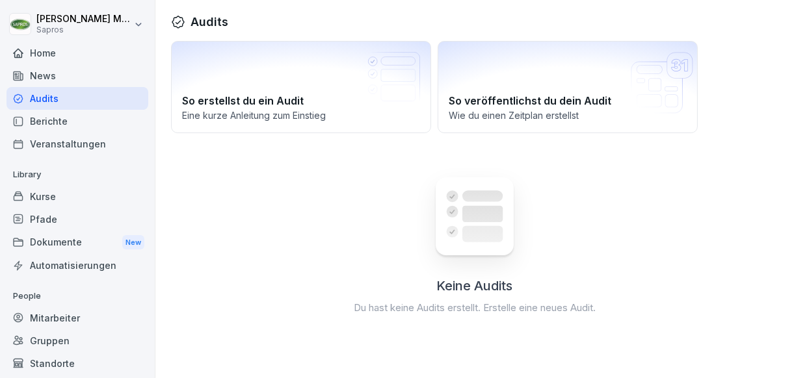
click at [83, 86] on div "News" at bounding box center [77, 75] width 142 height 23
click at [81, 72] on div "News" at bounding box center [77, 75] width 142 height 23
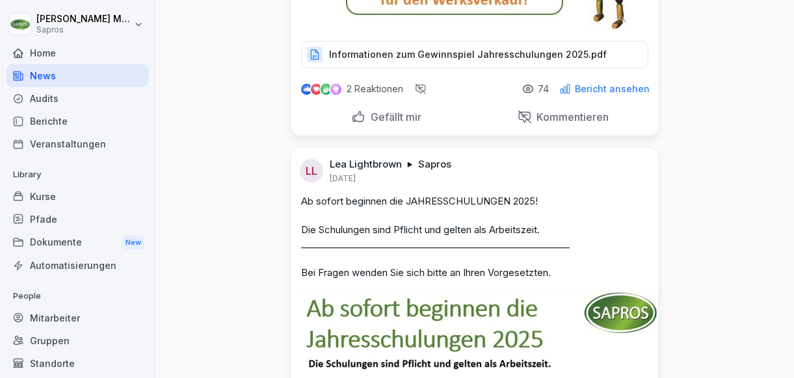
scroll to position [390, 0]
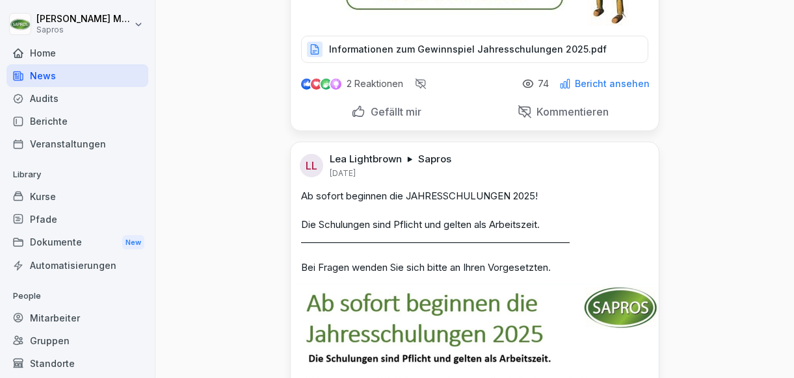
click at [351, 108] on div "Gefällt mir" at bounding box center [386, 112] width 70 height 14
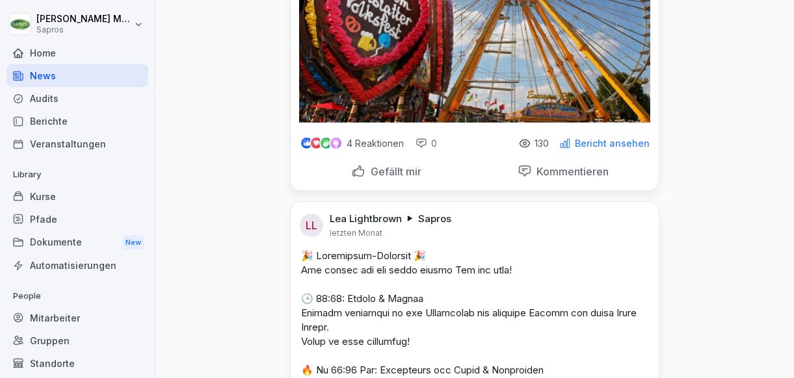
scroll to position [1235, 0]
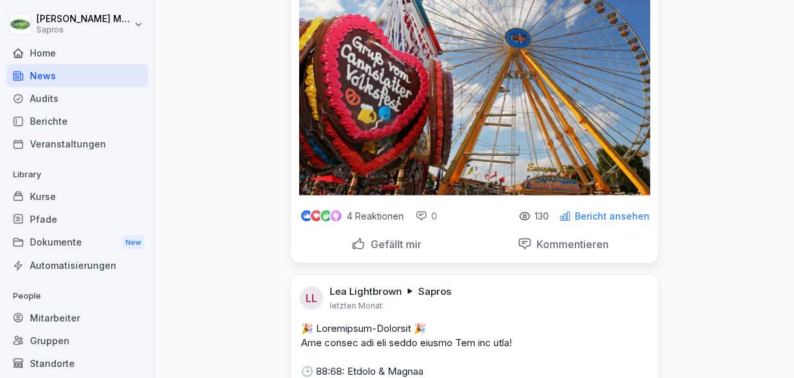
click at [371, 251] on p "Gefällt mir" at bounding box center [393, 244] width 56 height 13
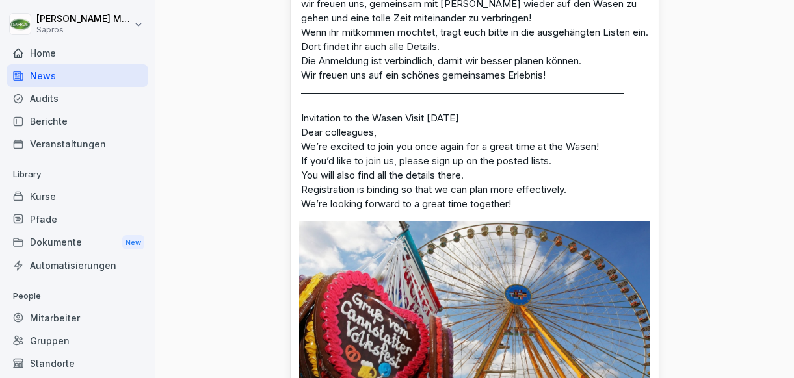
scroll to position [975, 0]
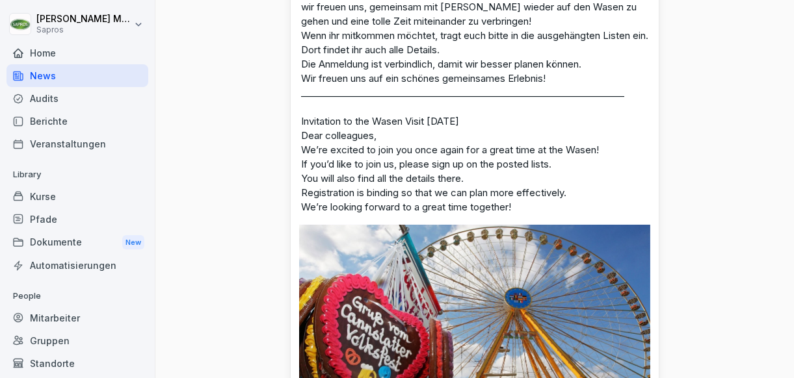
click at [87, 51] on div "Home" at bounding box center [77, 53] width 142 height 23
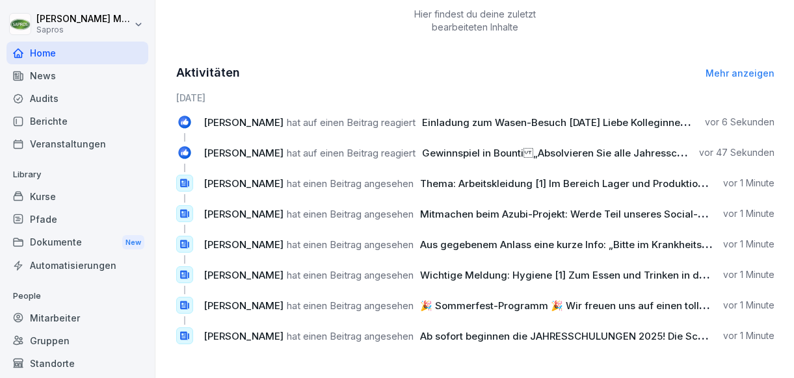
scroll to position [523, 0]
click at [708, 68] on link "Mehr anzeigen" at bounding box center [739, 73] width 69 height 11
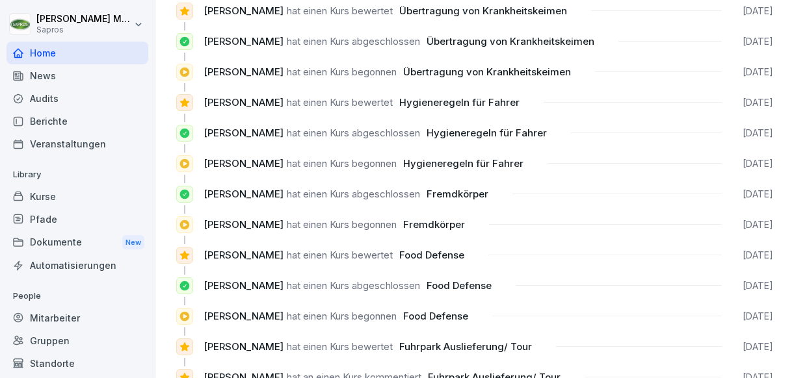
scroll to position [1328, 0]
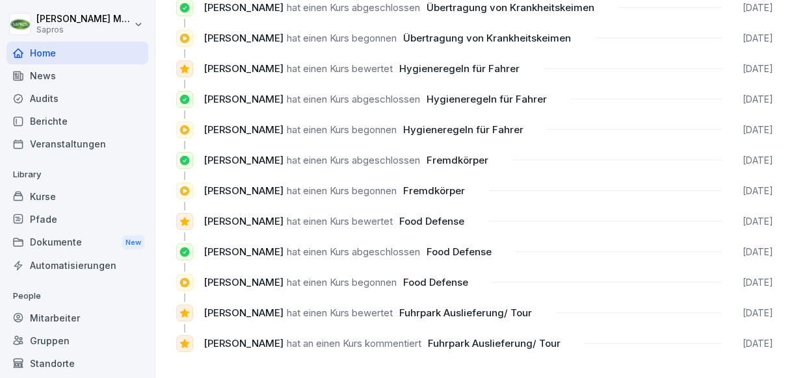
click at [43, 196] on div "Kurse" at bounding box center [77, 196] width 142 height 23
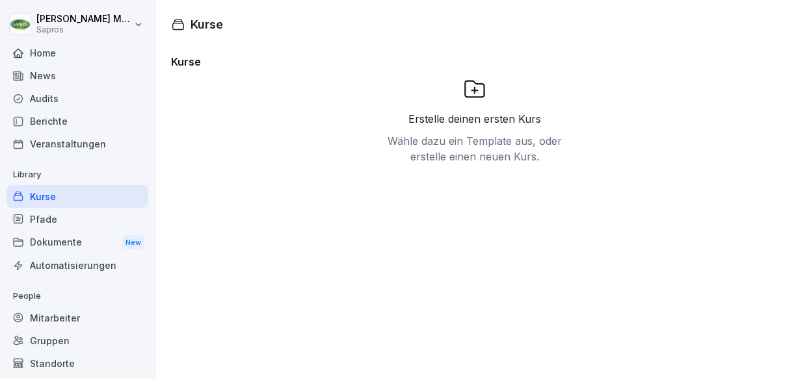
click at [42, 213] on div "Pfade" at bounding box center [77, 219] width 142 height 23
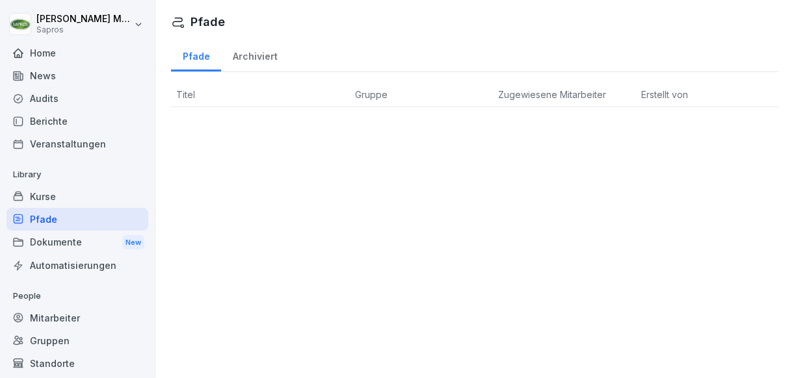
click at [54, 244] on div "Dokumente New" at bounding box center [77, 243] width 142 height 24
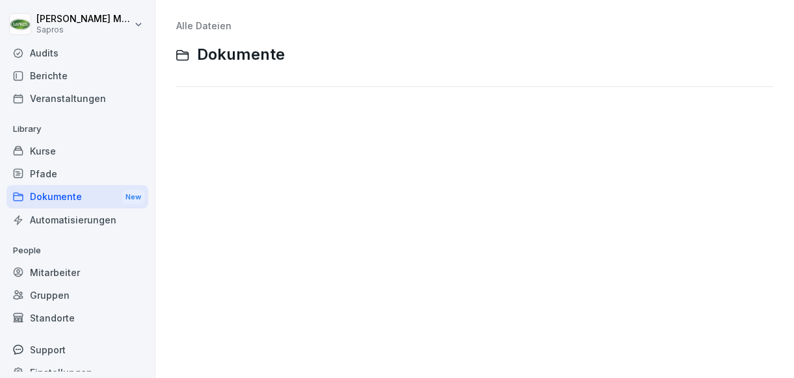
scroll to position [61, 0]
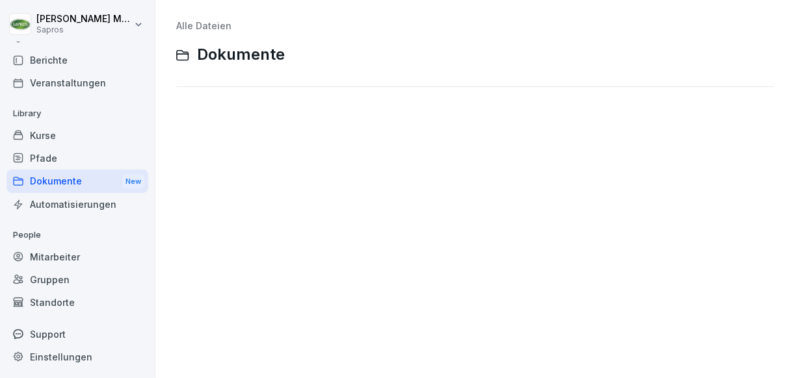
click at [64, 256] on div "Mitarbeiter" at bounding box center [77, 257] width 142 height 23
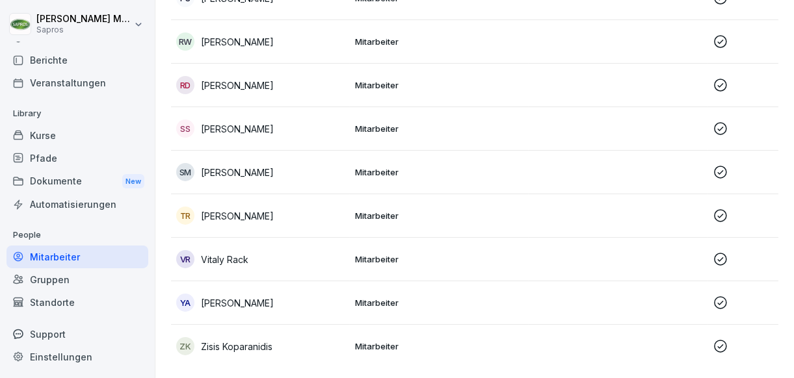
scroll to position [1340, 0]
click at [60, 302] on div "Standorte" at bounding box center [77, 302] width 142 height 23
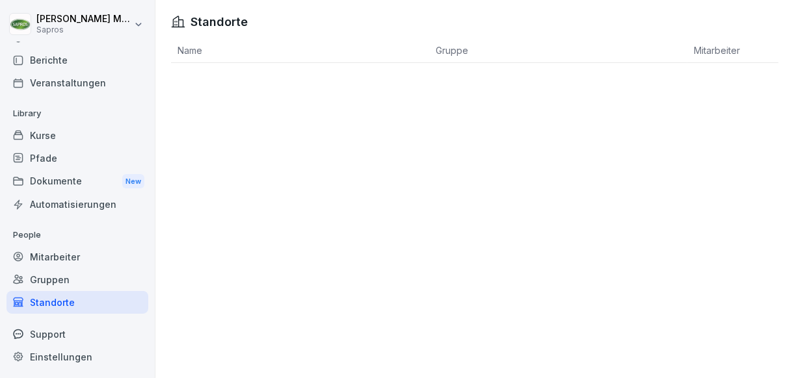
click at [66, 340] on div "Support" at bounding box center [77, 334] width 142 height 23
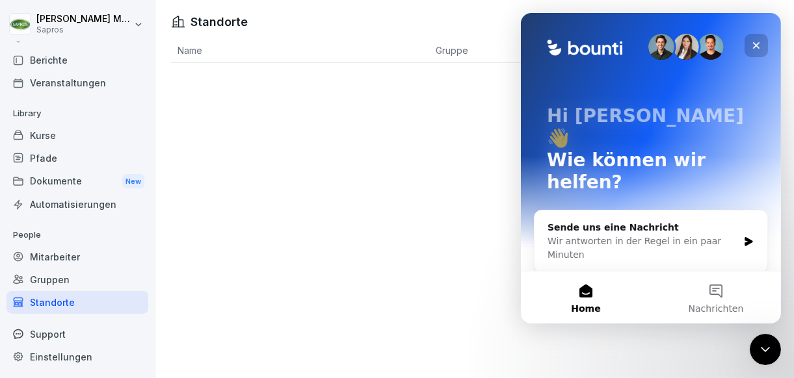
click at [753, 46] on icon "Schließen" at bounding box center [755, 45] width 7 height 7
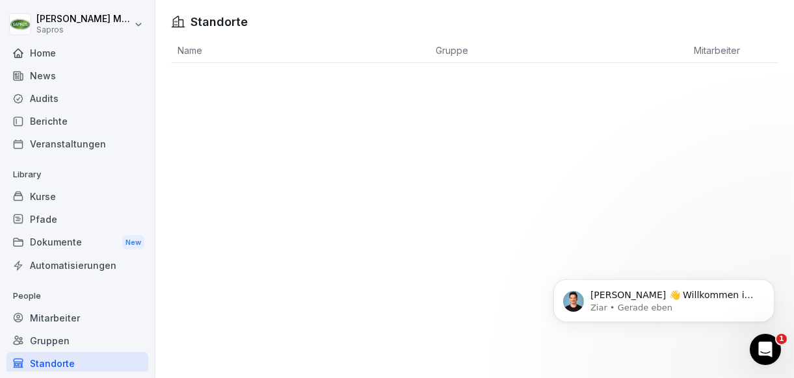
click at [60, 58] on div "Home" at bounding box center [77, 53] width 142 height 23
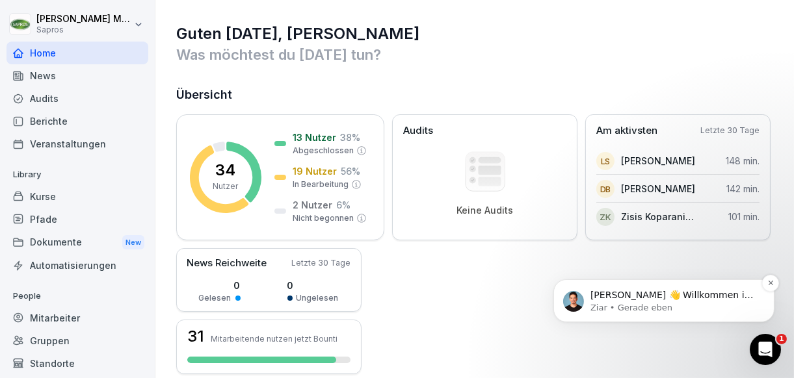
click at [709, 311] on p "Ziar • Gerade eben" at bounding box center [673, 308] width 168 height 12
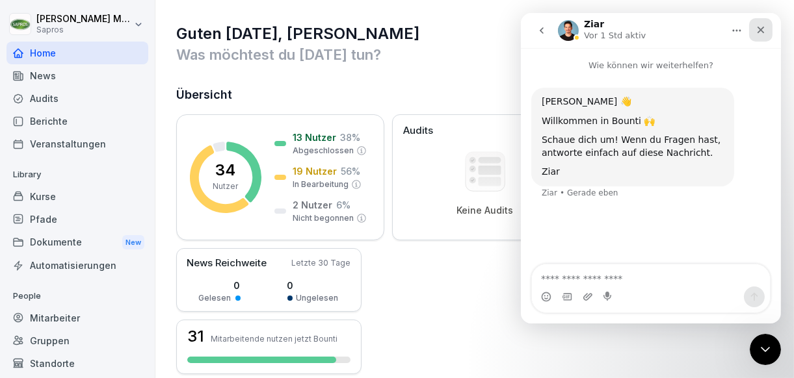
click at [756, 32] on icon "Schließen" at bounding box center [760, 30] width 10 height 10
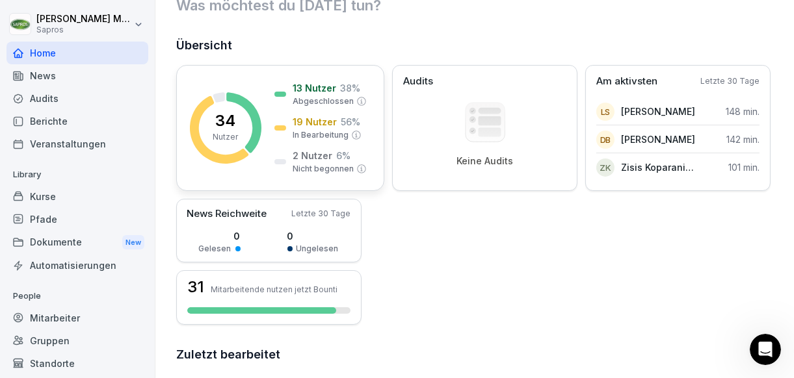
scroll to position [64, 0]
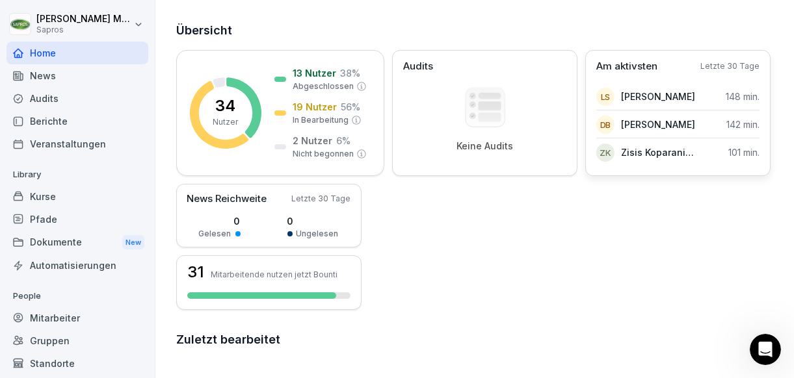
click at [596, 110] on div "LS Liman Syla 148 min." at bounding box center [677, 97] width 163 height 27
click at [585, 176] on div "Am aktivsten Letzte 30 Tage LS Liman Syla 148 min. DB Dietrich Braun 142 min. Z…" at bounding box center [677, 113] width 185 height 126
click at [596, 74] on p "Am aktivsten" at bounding box center [626, 66] width 61 height 15
click at [240, 216] on p "0" at bounding box center [220, 221] width 42 height 14
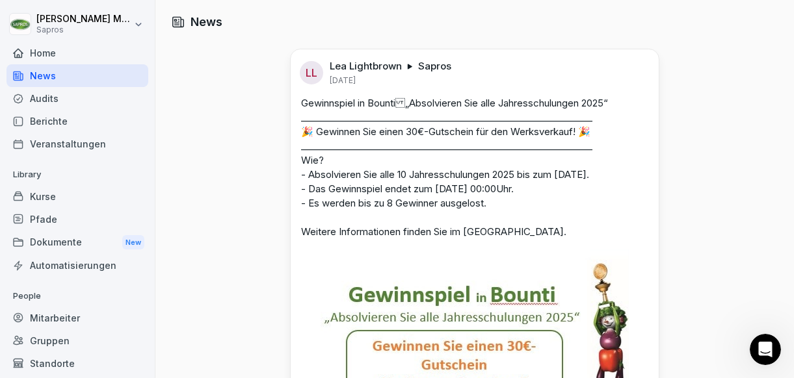
click at [90, 60] on div "Home" at bounding box center [77, 53] width 142 height 23
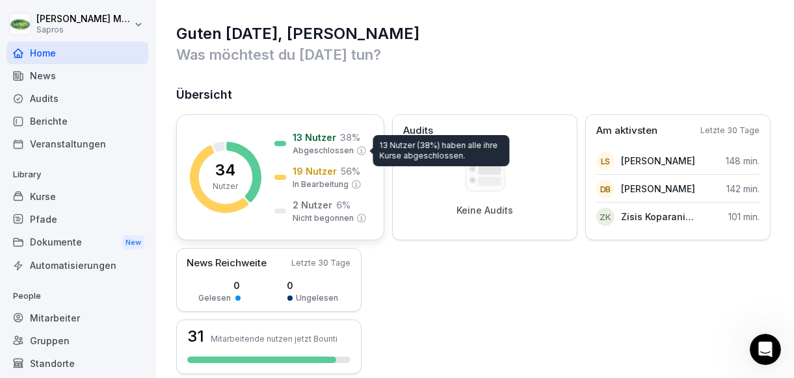
click at [337, 146] on p "Abgeschlossen" at bounding box center [322, 151] width 61 height 12
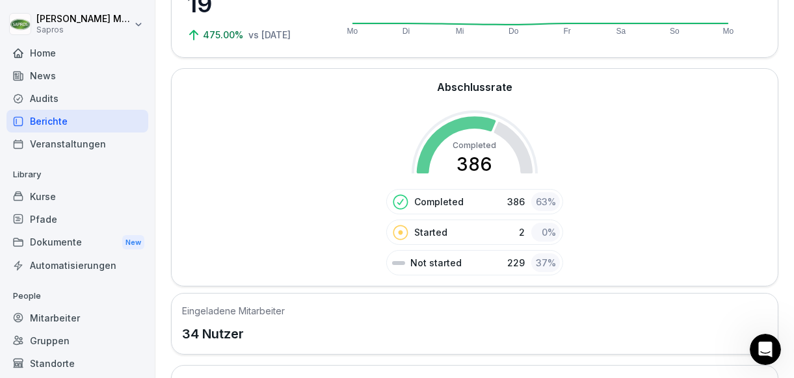
scroll to position [64, 0]
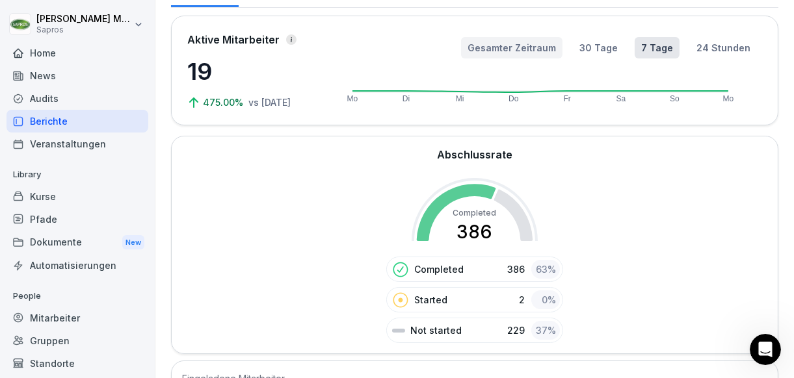
click at [508, 47] on button "Gesamter Zeitraum" at bounding box center [511, 47] width 101 height 21
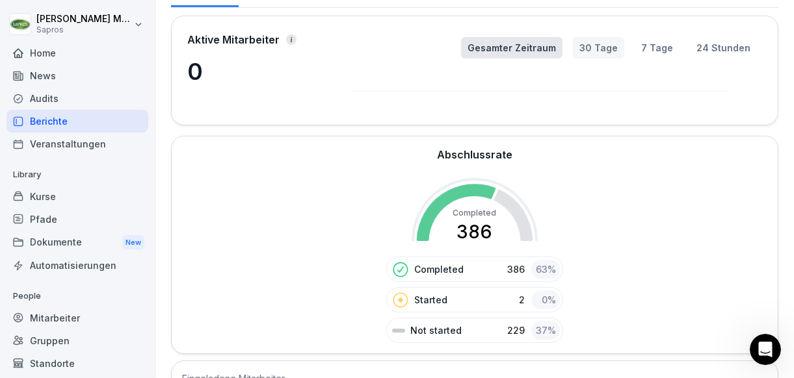
click at [584, 46] on button "30 Tage" at bounding box center [598, 47] width 51 height 21
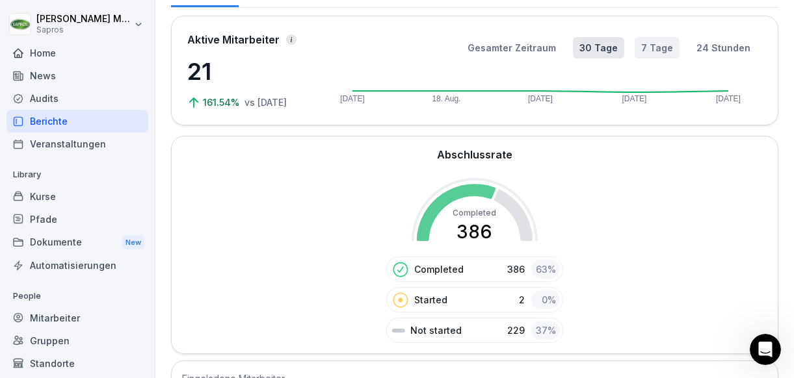
click at [640, 46] on button "7 Tage" at bounding box center [656, 47] width 45 height 21
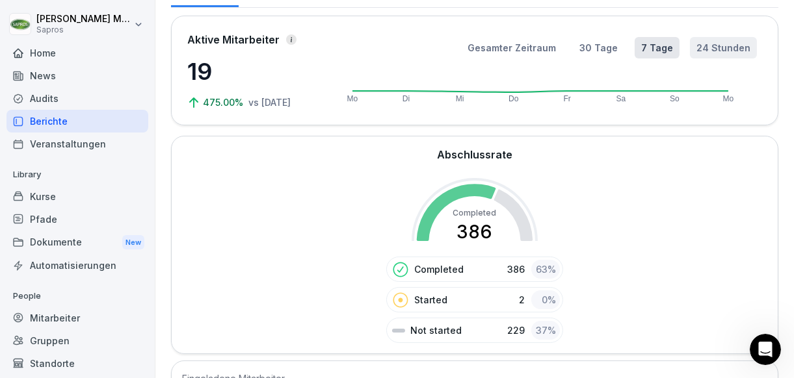
click at [690, 47] on button "24 Stunden" at bounding box center [723, 47] width 67 height 21
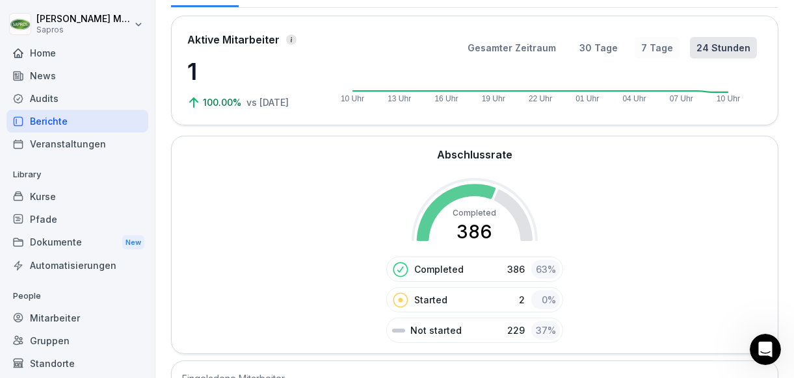
click at [671, 49] on button "7 Tage" at bounding box center [656, 47] width 45 height 21
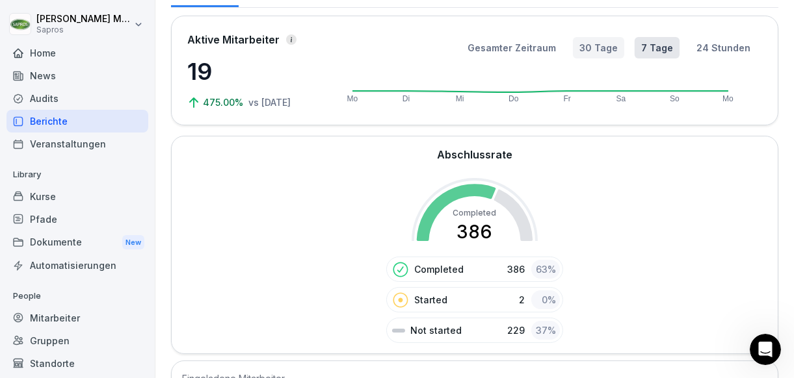
click at [610, 51] on button "30 Tage" at bounding box center [598, 47] width 51 height 21
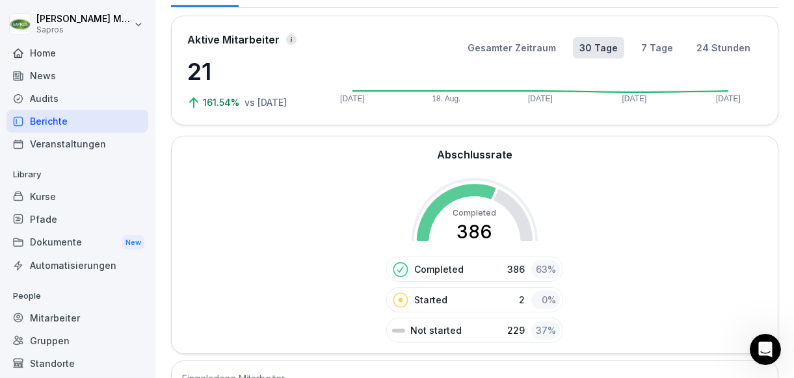
click at [86, 60] on div "Home" at bounding box center [77, 53] width 142 height 23
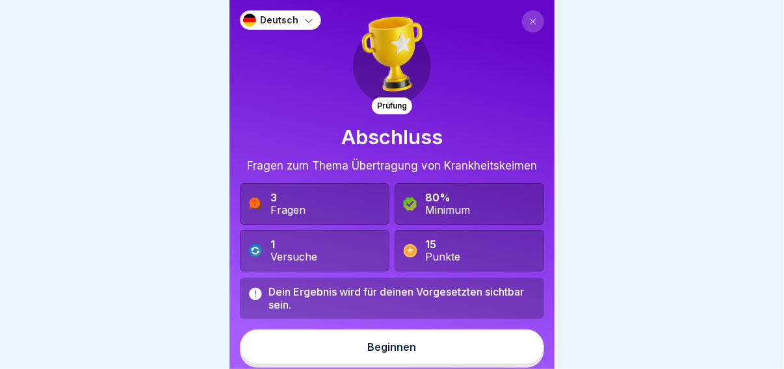
click at [396, 339] on button "Beginnen" at bounding box center [392, 346] width 304 height 35
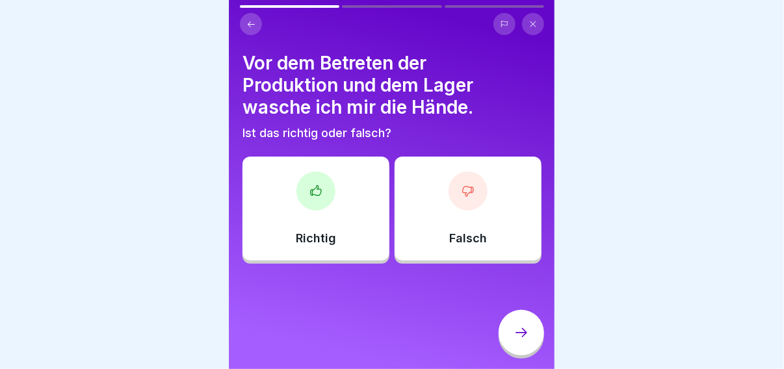
click at [350, 234] on div "Richtig" at bounding box center [315, 209] width 147 height 104
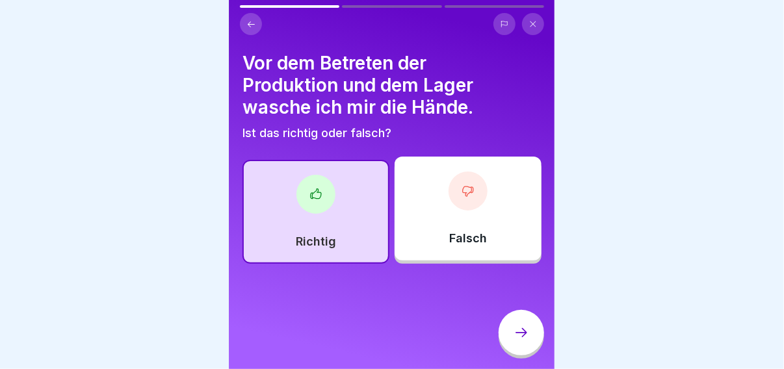
click at [517, 334] on div at bounding box center [520, 332] width 45 height 45
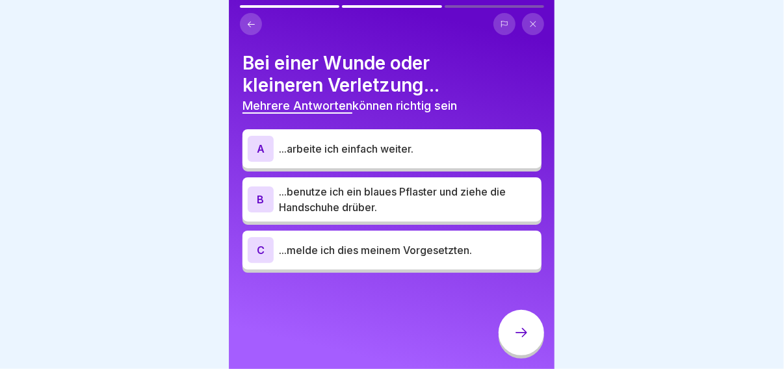
click at [443, 202] on p "...benutze ich ein blaues Pflaster und ziehe die Handschuhe drüber." at bounding box center [407, 199] width 257 height 31
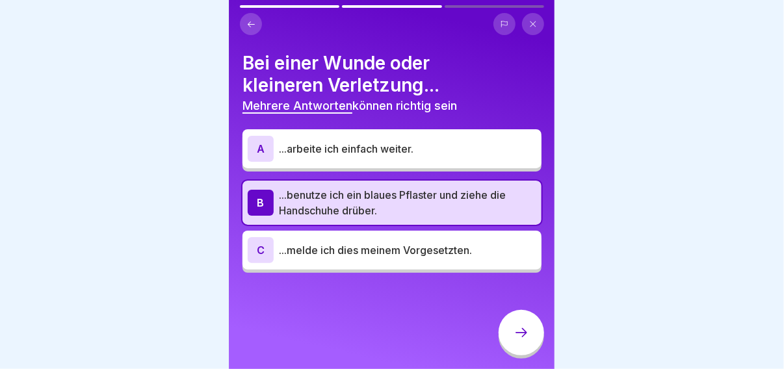
click at [443, 244] on p "...melde ich dies meinem Vorgesetzten." at bounding box center [407, 250] width 257 height 16
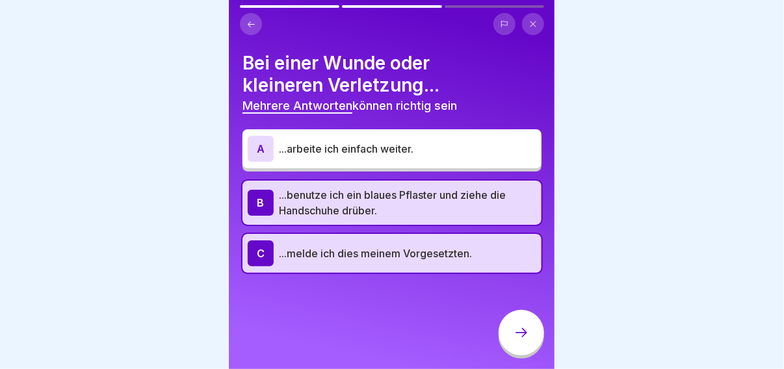
click at [509, 344] on div at bounding box center [520, 332] width 45 height 45
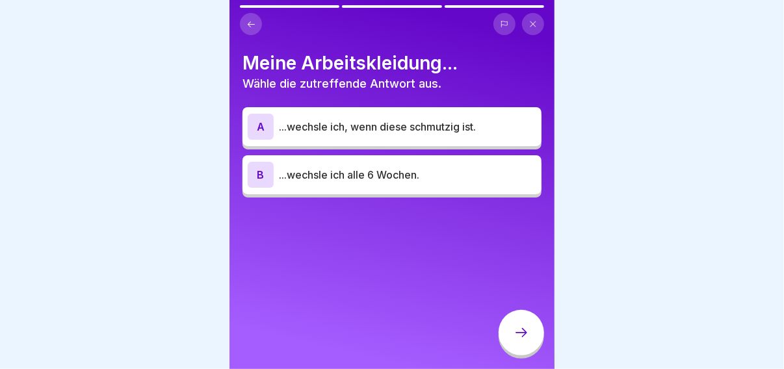
click at [402, 136] on div "A ...wechsle ich, wenn diese schmutzig ist." at bounding box center [392, 127] width 289 height 26
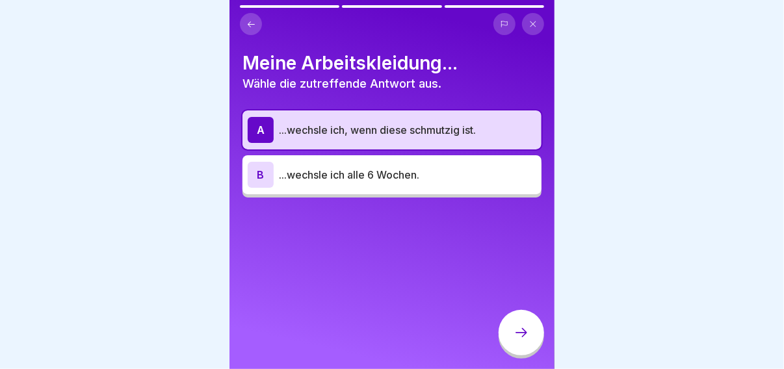
click at [508, 335] on div at bounding box center [520, 332] width 45 height 45
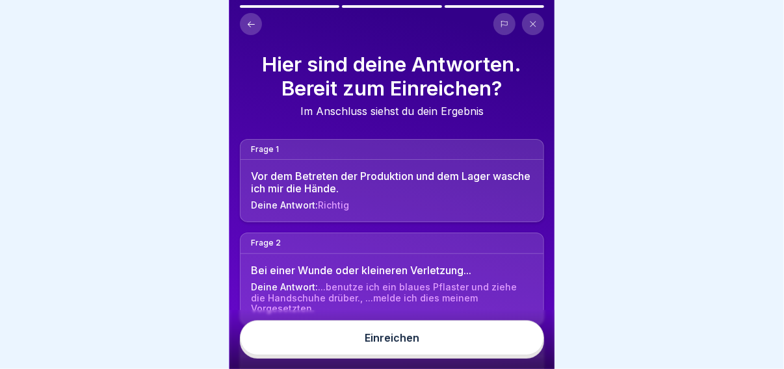
click at [489, 344] on button "Einreichen" at bounding box center [392, 337] width 304 height 35
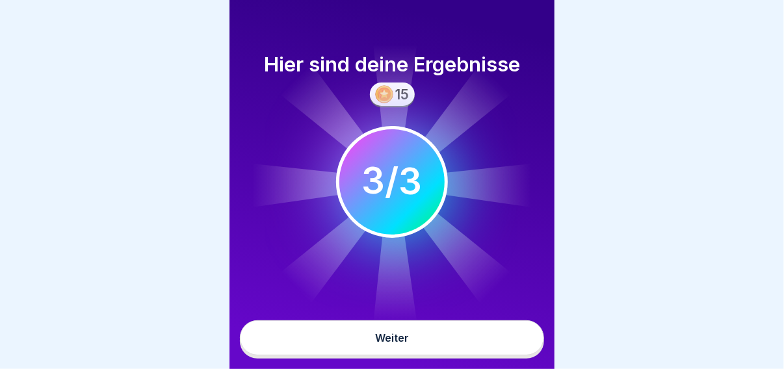
click at [472, 348] on button "Weiter" at bounding box center [392, 337] width 304 height 35
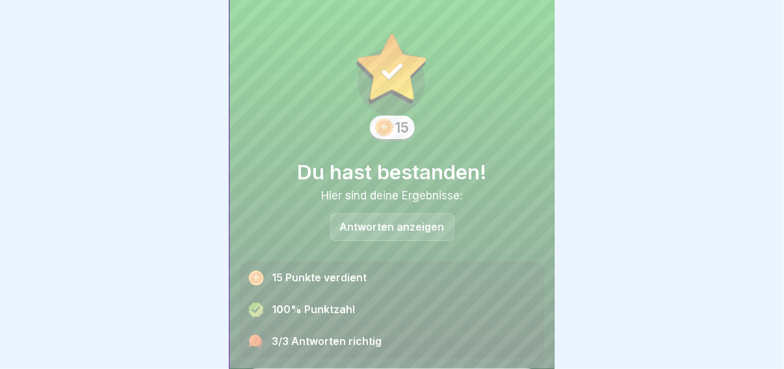
scroll to position [36, 0]
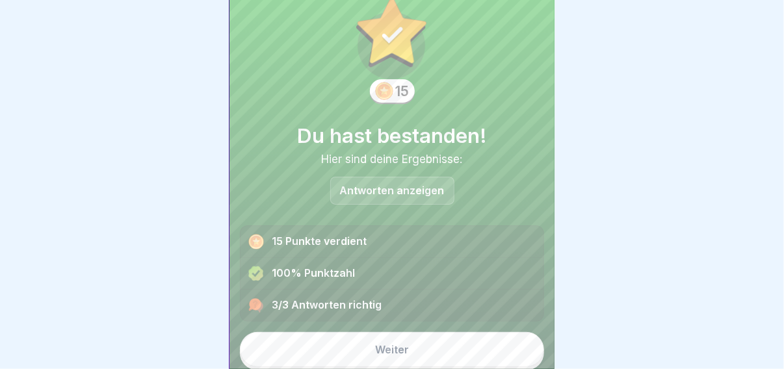
click at [437, 349] on button "Weiter" at bounding box center [392, 349] width 304 height 35
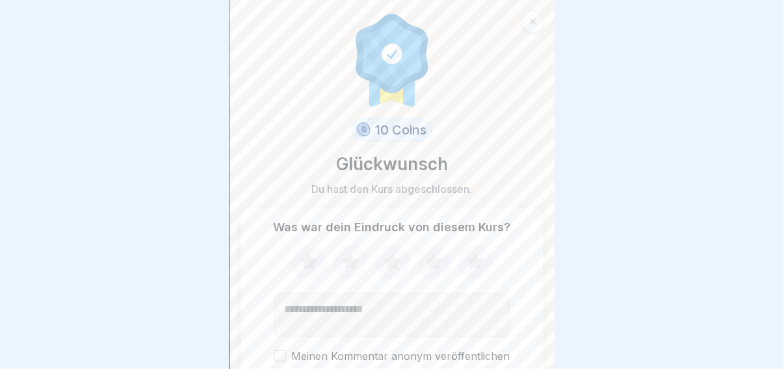
click at [426, 263] on icon at bounding box center [433, 261] width 17 height 16
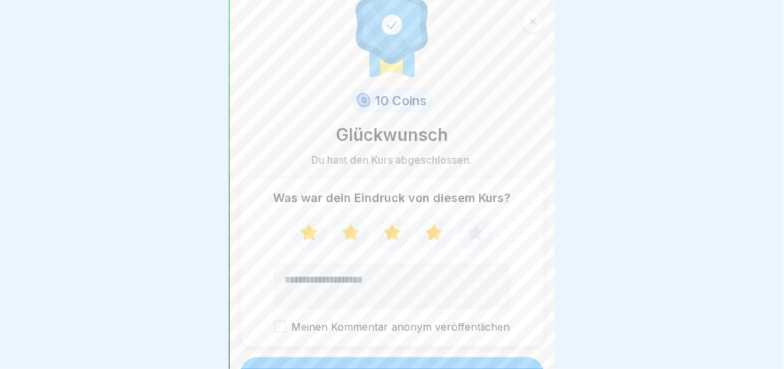
scroll to position [54, 0]
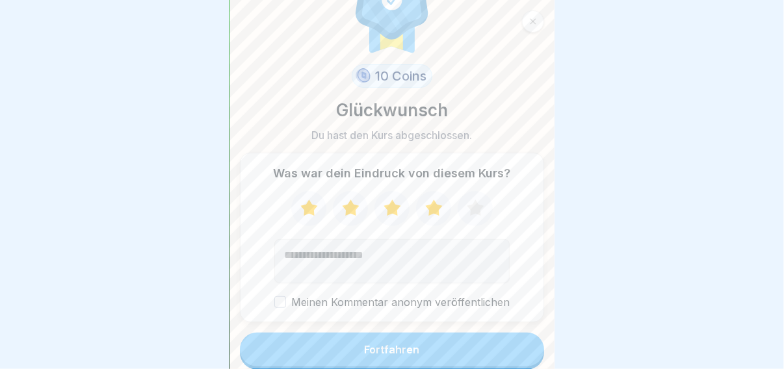
click at [414, 341] on button "Fortfahren" at bounding box center [392, 350] width 304 height 34
click at [413, 344] on div "Fortfahren" at bounding box center [392, 350] width 55 height 12
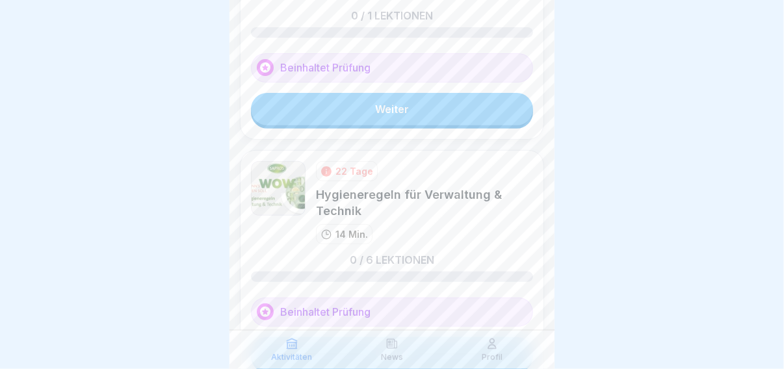
scroll to position [195, 0]
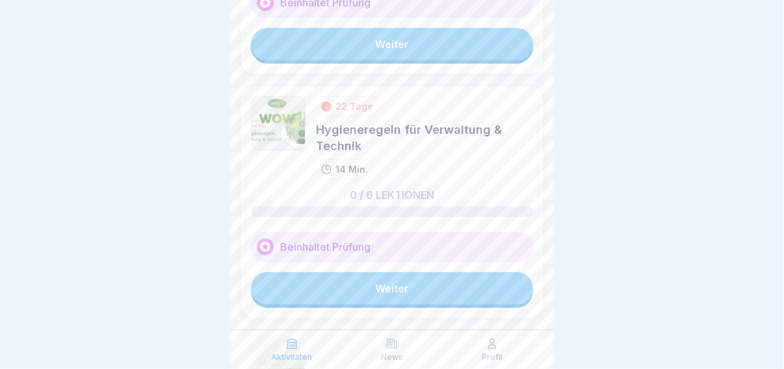
click at [385, 274] on link "Weiter" at bounding box center [392, 288] width 282 height 32
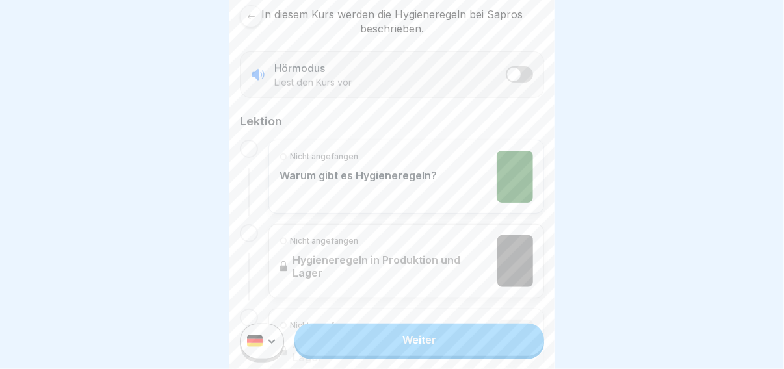
scroll to position [260, 0]
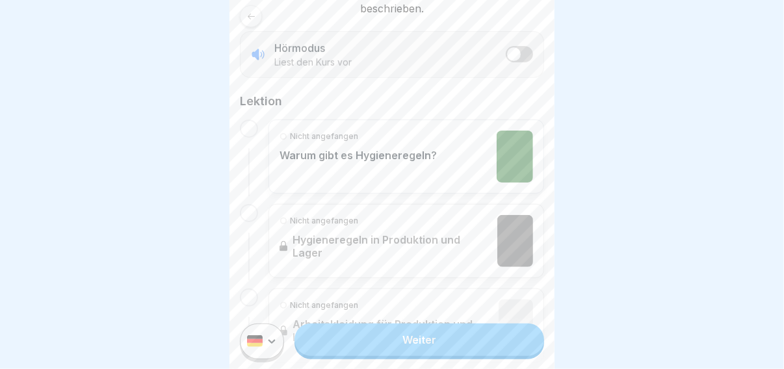
click at [413, 336] on link "Weiter" at bounding box center [419, 339] width 250 height 32
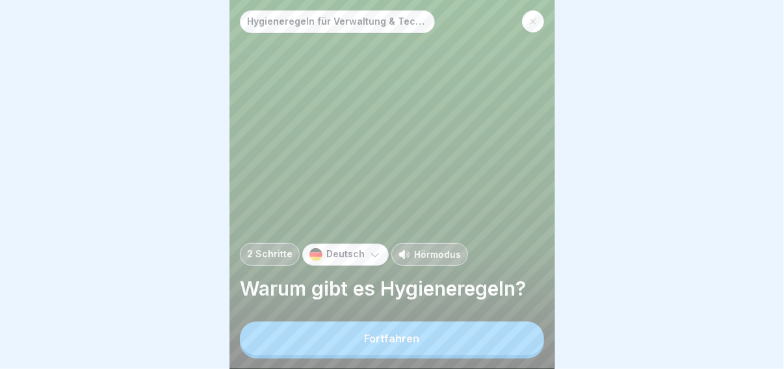
click at [408, 342] on button "Fortfahren" at bounding box center [392, 339] width 304 height 34
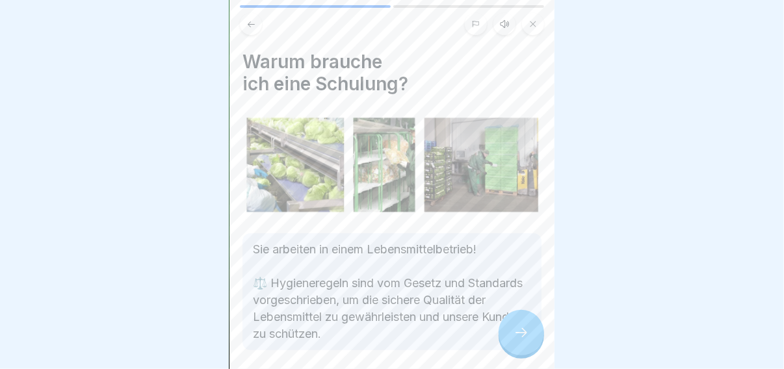
scroll to position [56, 0]
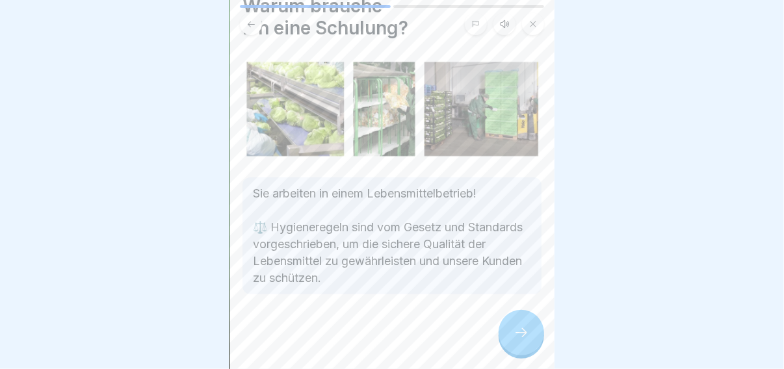
click at [511, 337] on div at bounding box center [520, 332] width 45 height 45
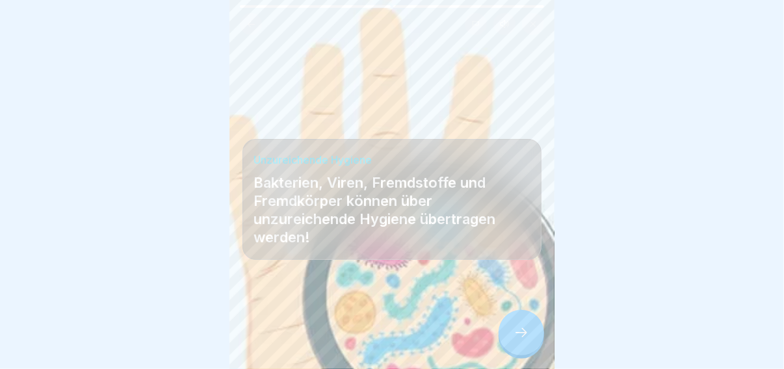
scroll to position [9, 0]
click at [511, 333] on div at bounding box center [520, 332] width 45 height 45
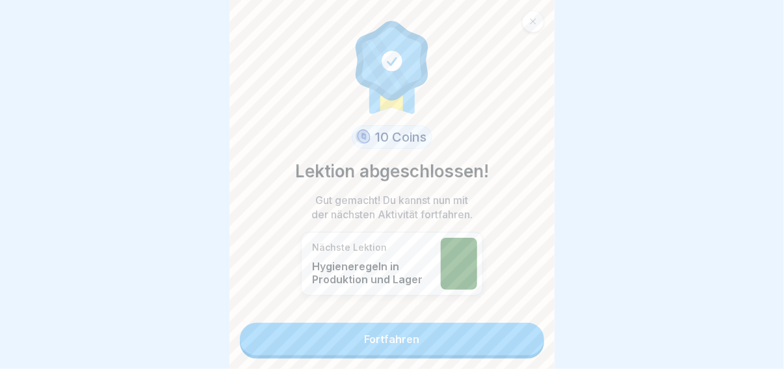
click at [511, 333] on link "Fortfahren" at bounding box center [392, 339] width 304 height 32
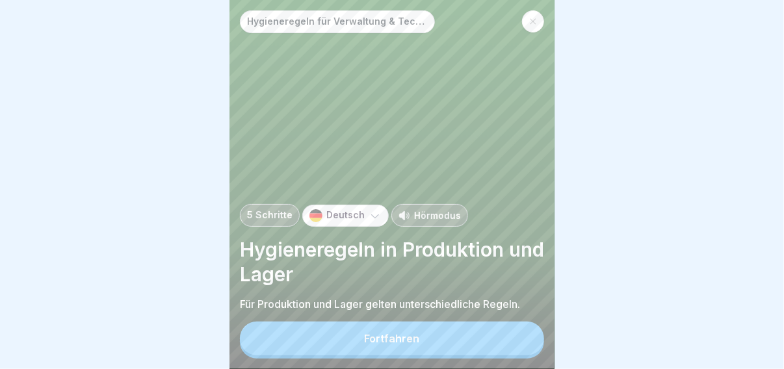
scroll to position [9, 0]
click at [497, 329] on button "Fortfahren" at bounding box center [392, 339] width 304 height 34
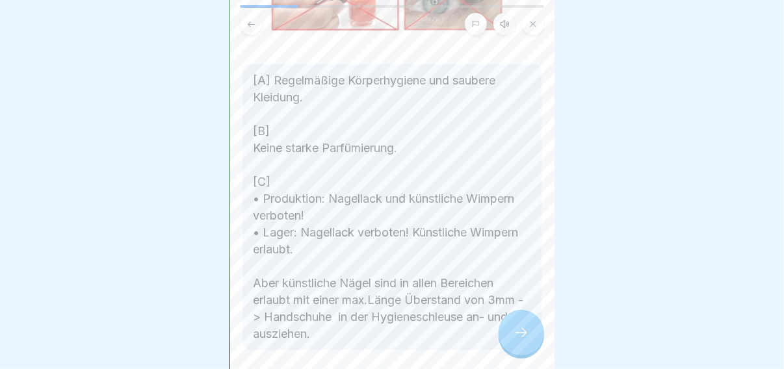
scroll to position [390, 0]
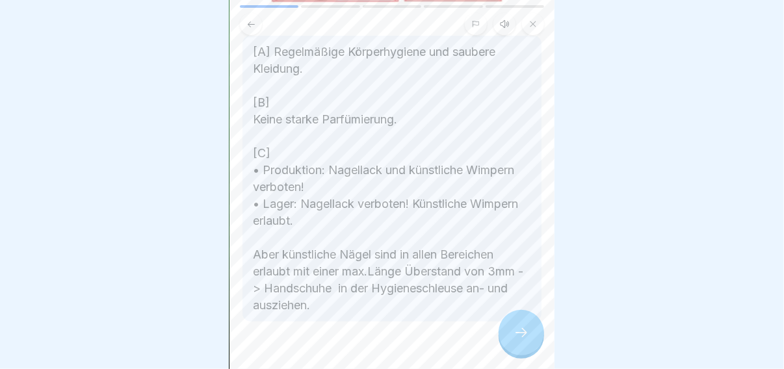
click at [512, 320] on div at bounding box center [520, 332] width 45 height 45
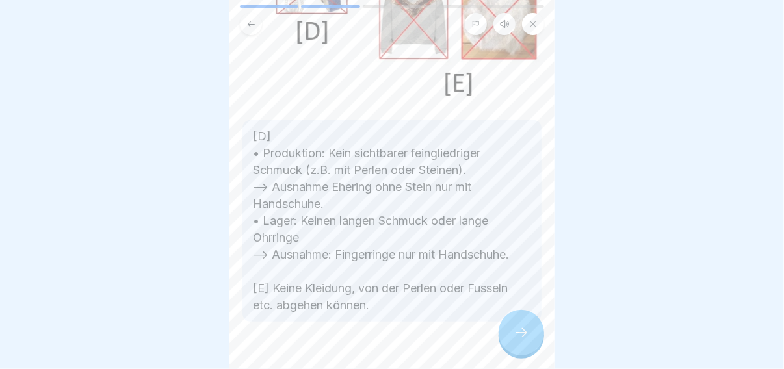
scroll to position [258, 0]
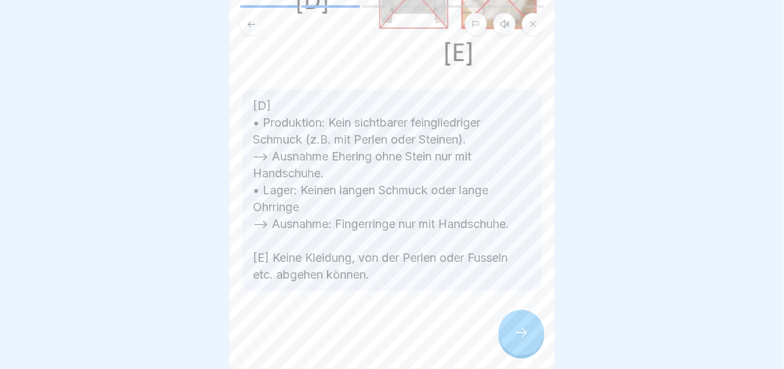
click at [501, 322] on div "Hygieneregeln für Verwaltung & Technik 5 Schritte Deutsch Hörmodus Hygieneregel…" at bounding box center [391, 184] width 325 height 369
click at [503, 326] on div at bounding box center [520, 332] width 45 height 45
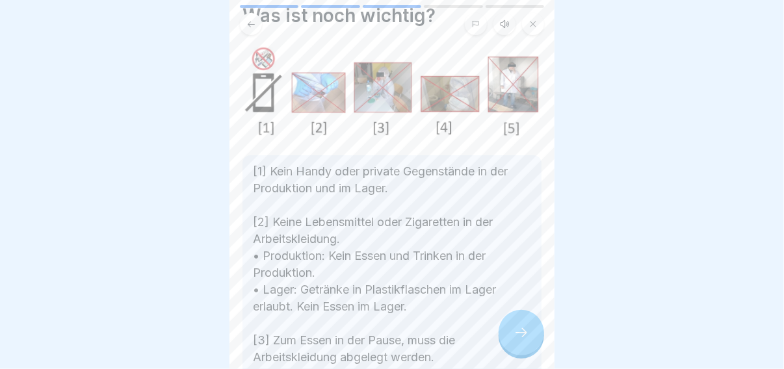
scroll to position [0, 0]
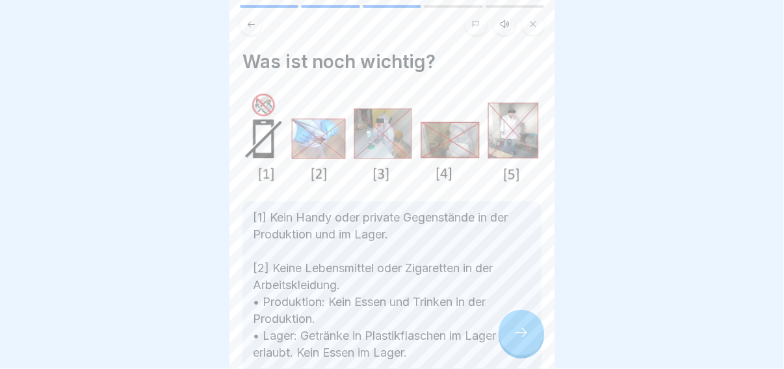
click at [525, 333] on icon at bounding box center [521, 332] width 12 height 9
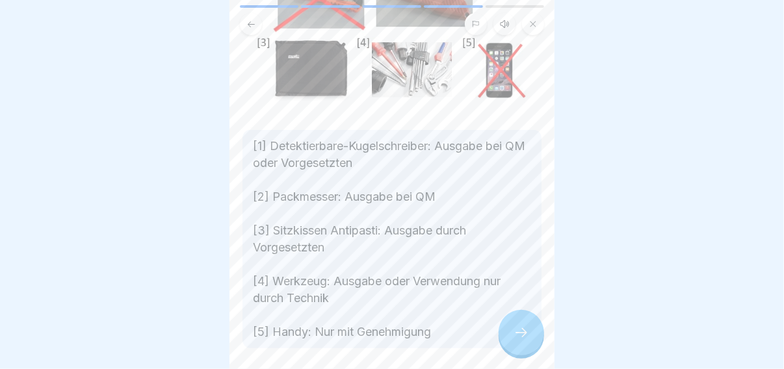
scroll to position [260, 0]
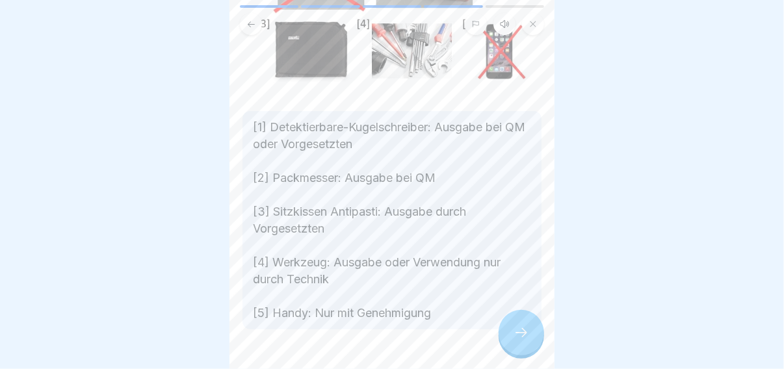
click at [531, 329] on div at bounding box center [520, 332] width 45 height 45
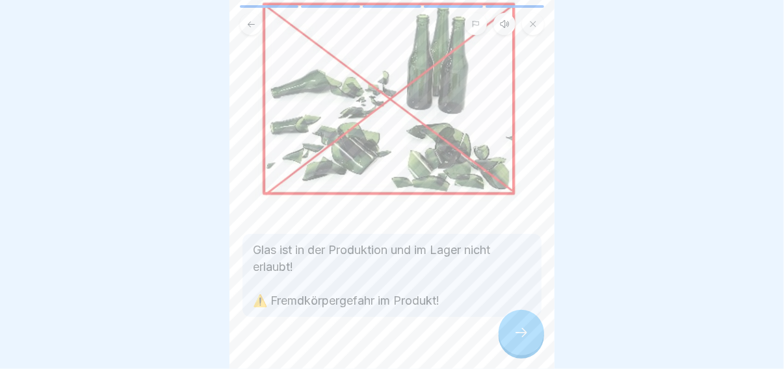
scroll to position [125, 0]
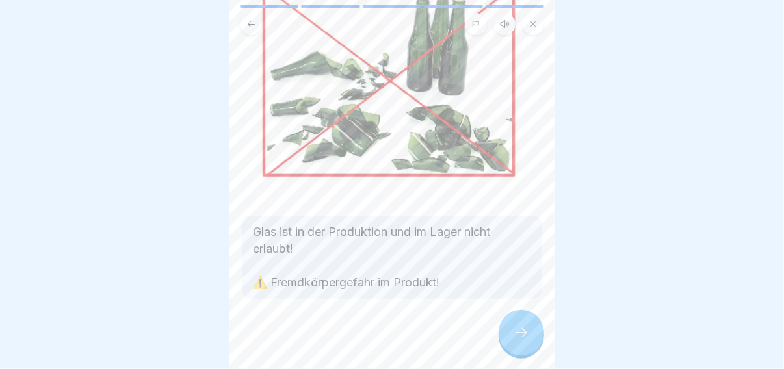
click at [505, 327] on div at bounding box center [520, 332] width 45 height 45
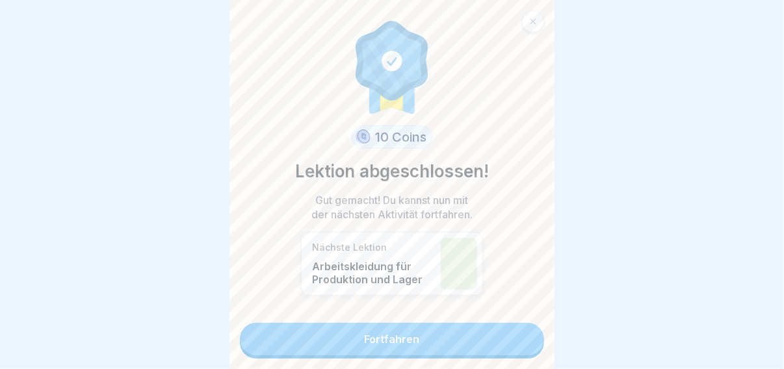
click at [502, 329] on link "Fortfahren" at bounding box center [392, 339] width 304 height 32
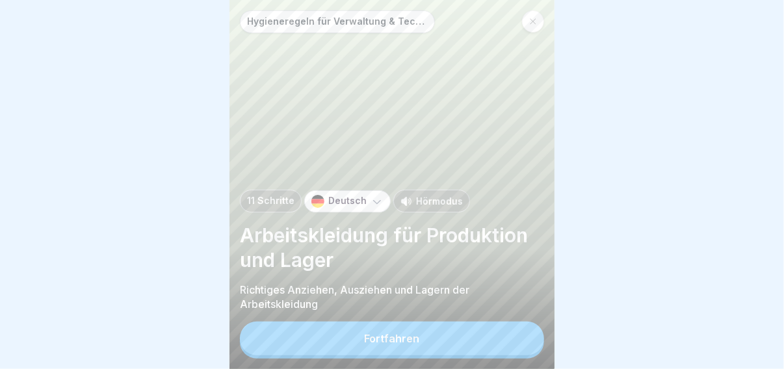
scroll to position [9, 0]
click at [497, 327] on button "Fortfahren" at bounding box center [392, 339] width 304 height 34
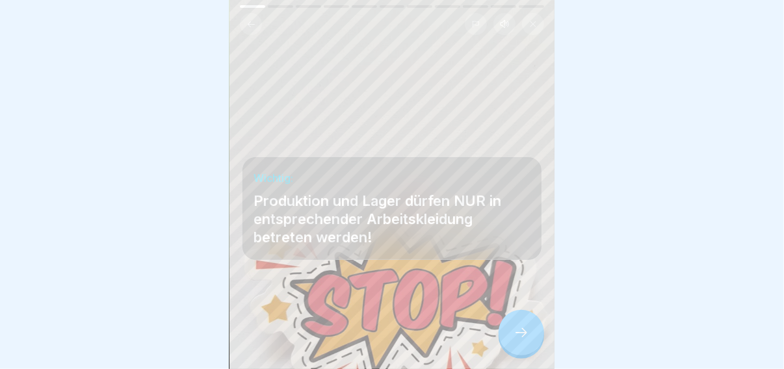
click at [511, 331] on div at bounding box center [520, 332] width 45 height 45
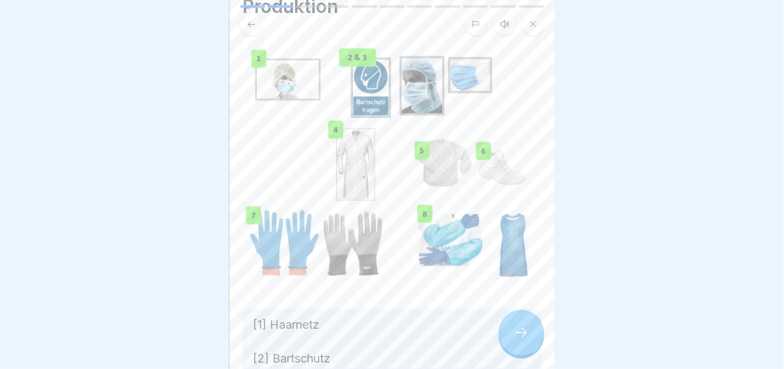
scroll to position [0, 0]
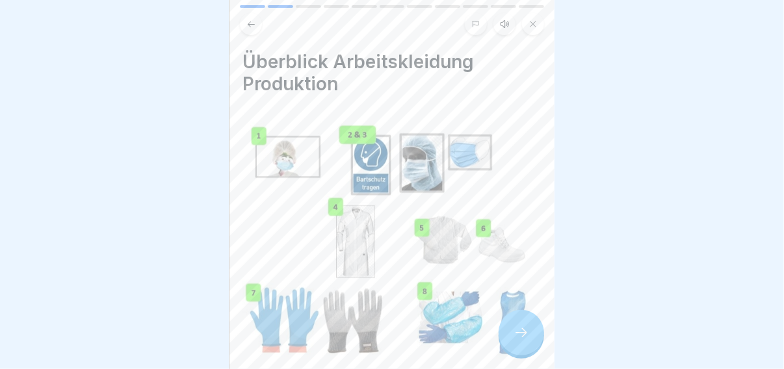
click at [510, 327] on div at bounding box center [520, 332] width 45 height 45
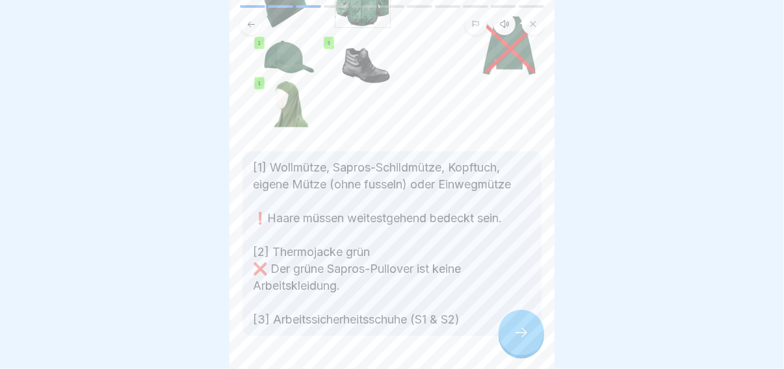
scroll to position [181, 0]
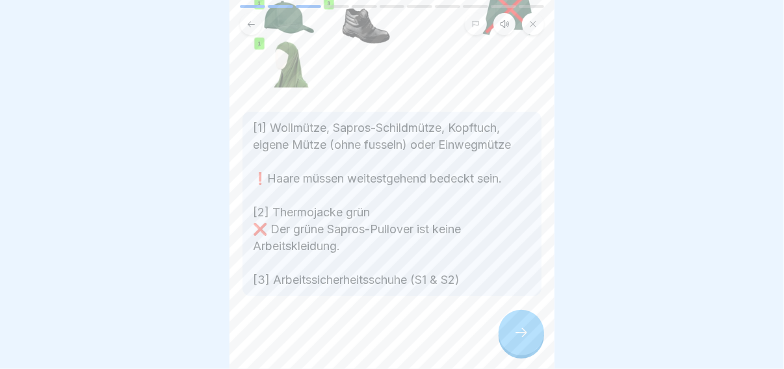
click at [502, 333] on div at bounding box center [520, 332] width 45 height 45
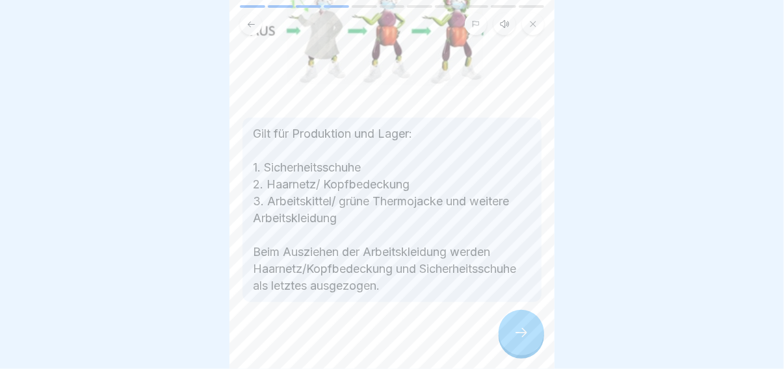
scroll to position [334, 0]
click at [506, 333] on div at bounding box center [520, 332] width 45 height 45
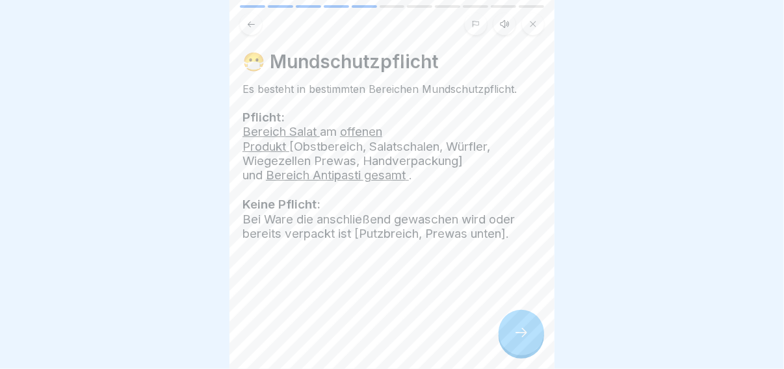
click at [495, 328] on div "😷 Mundschutzpflicht Es besteht in bestimmten Bereichen Mundschutzpflicht. Pflic…" at bounding box center [391, 184] width 325 height 369
click at [511, 331] on div at bounding box center [520, 332] width 45 height 45
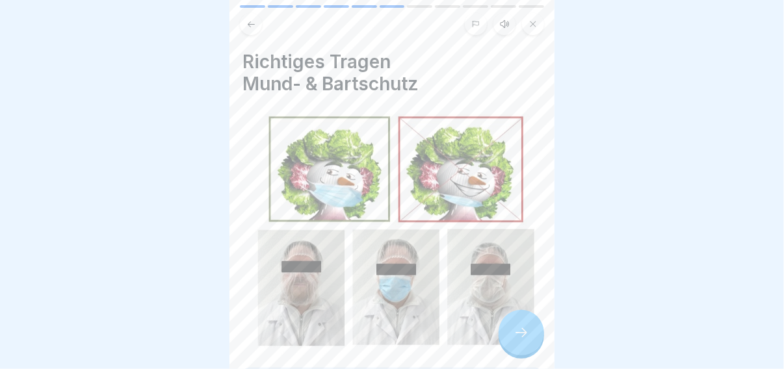
click at [513, 328] on icon at bounding box center [521, 333] width 16 height 16
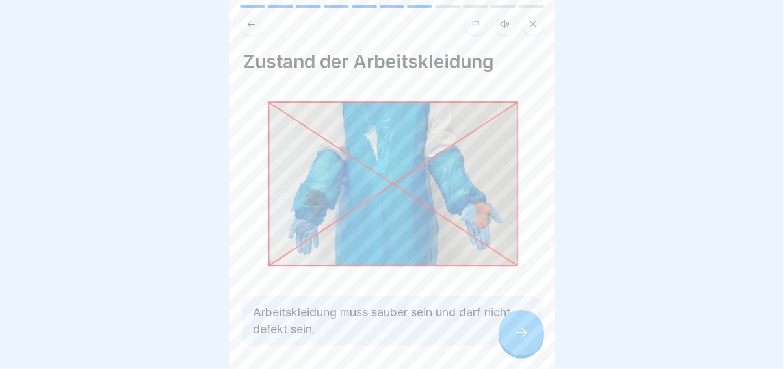
click at [511, 329] on div at bounding box center [520, 332] width 45 height 45
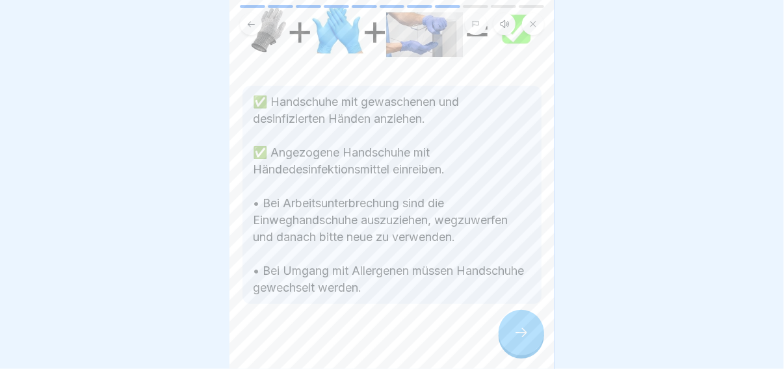
scroll to position [127, 0]
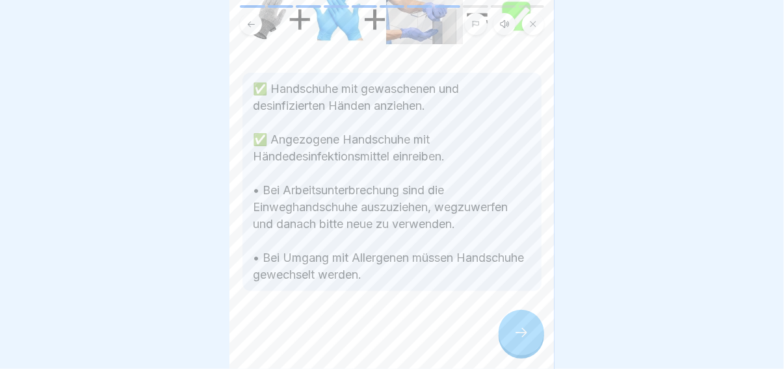
click at [511, 337] on div at bounding box center [520, 332] width 45 height 45
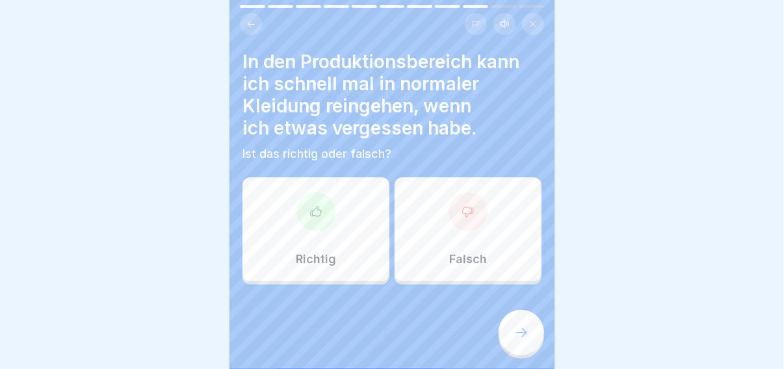
click at [462, 252] on p "Falsch" at bounding box center [468, 259] width 38 height 14
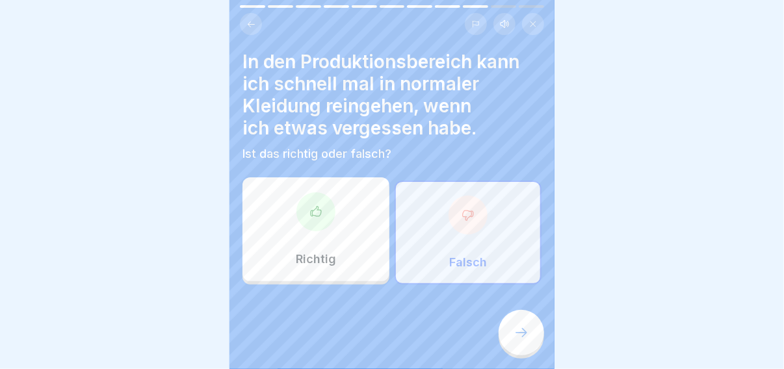
click at [517, 337] on icon at bounding box center [521, 333] width 16 height 16
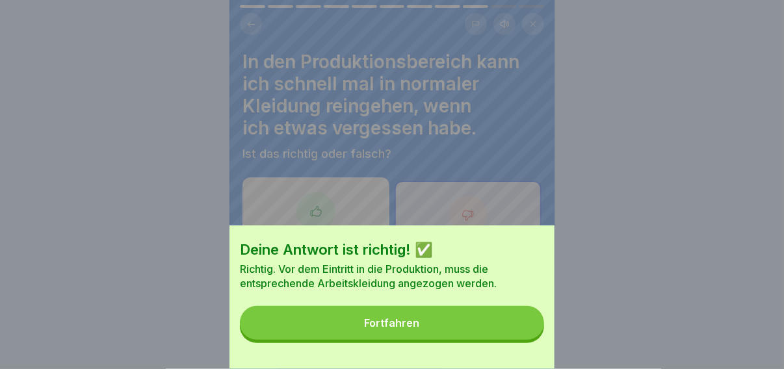
click at [514, 337] on button "Fortfahren" at bounding box center [392, 323] width 304 height 34
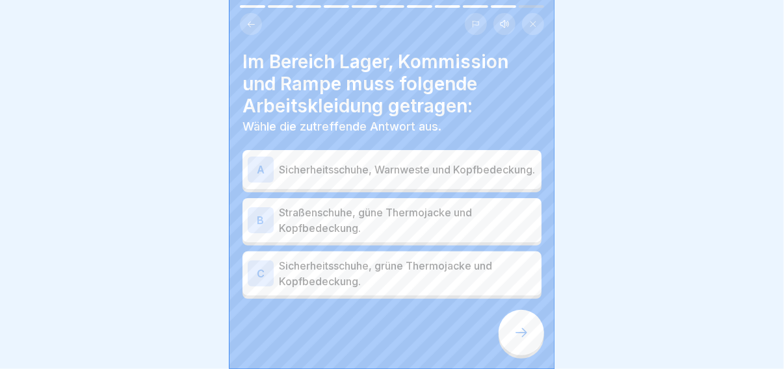
click at [358, 269] on p "Sicherheitsschuhe, grüne Thermojacke und Kopfbedeckung." at bounding box center [407, 273] width 257 height 31
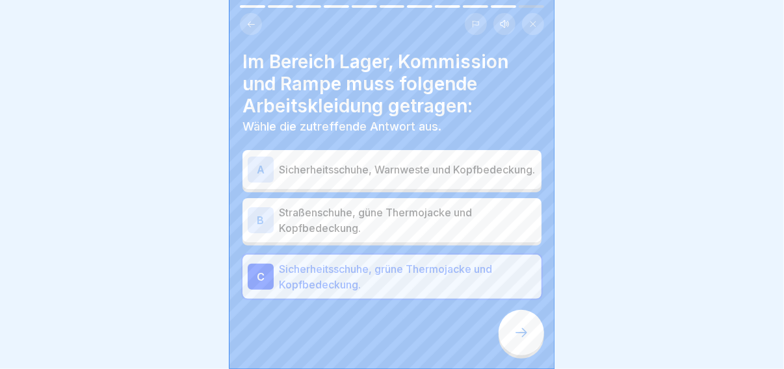
click at [513, 335] on icon at bounding box center [521, 333] width 16 height 16
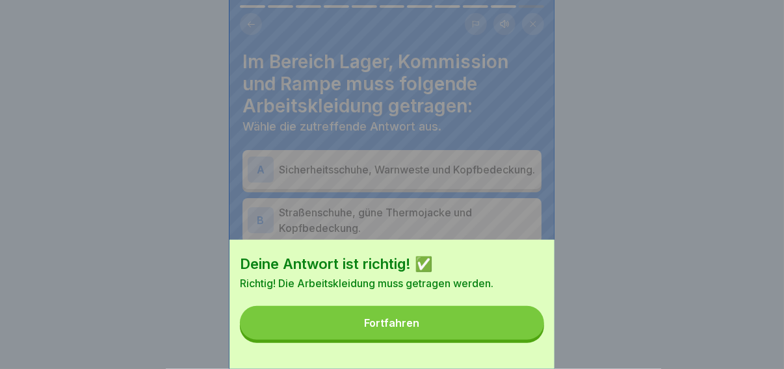
click at [506, 336] on button "Fortfahren" at bounding box center [392, 323] width 304 height 34
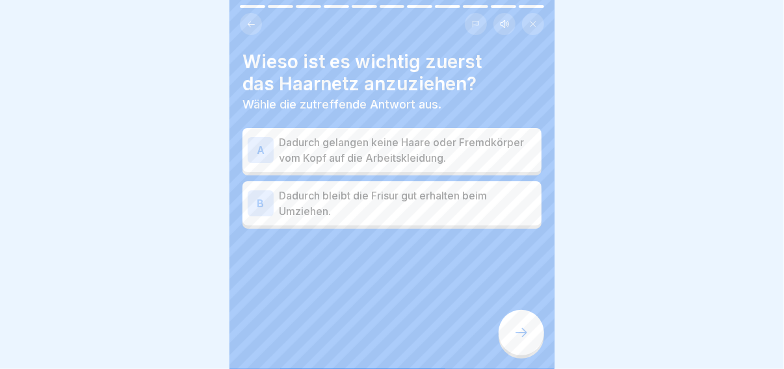
click at [434, 159] on div "A Dadurch gelangen keine Haare oder Fremdkörper vom Kopf auf die Arbeitskleidun…" at bounding box center [391, 150] width 299 height 44
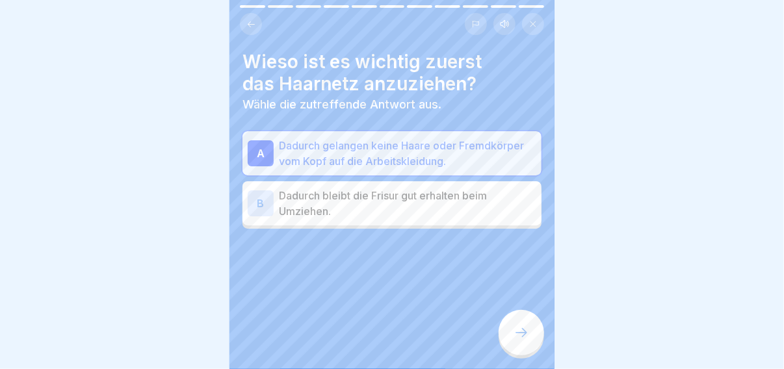
click at [513, 320] on div at bounding box center [520, 332] width 45 height 45
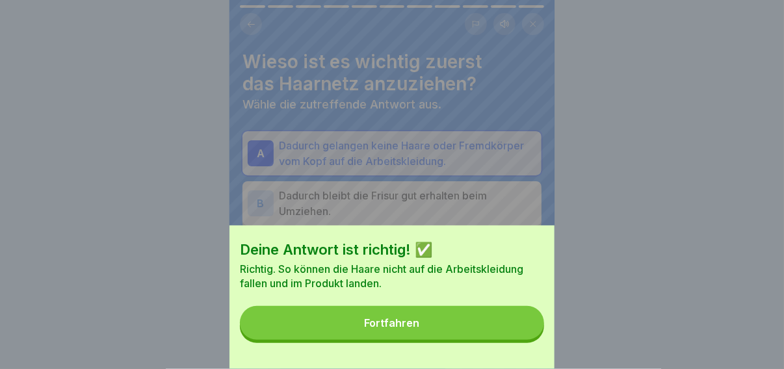
click at [513, 321] on button "Fortfahren" at bounding box center [392, 323] width 304 height 34
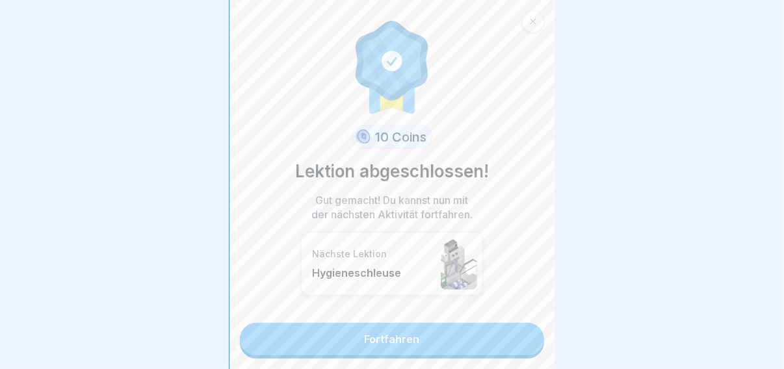
click at [495, 323] on link "Fortfahren" at bounding box center [392, 339] width 304 height 32
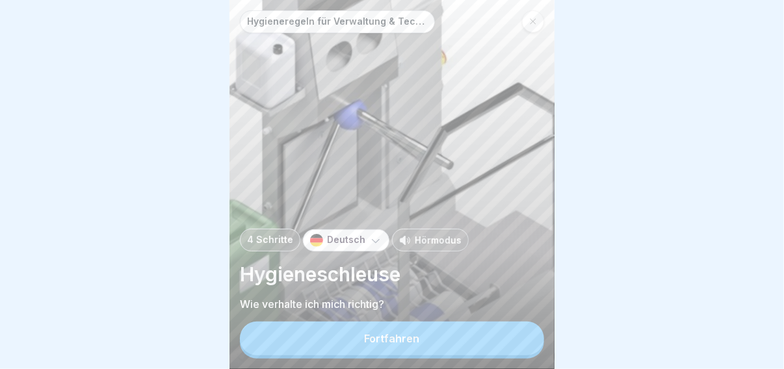
click at [430, 350] on button "Fortfahren" at bounding box center [392, 339] width 304 height 34
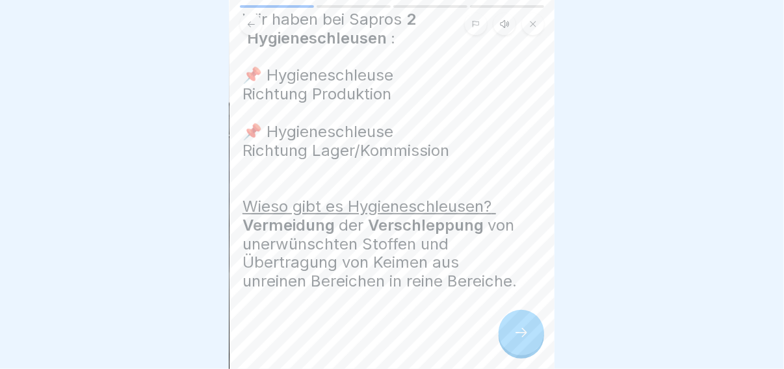
scroll to position [73, 0]
click at [509, 342] on div at bounding box center [520, 332] width 45 height 45
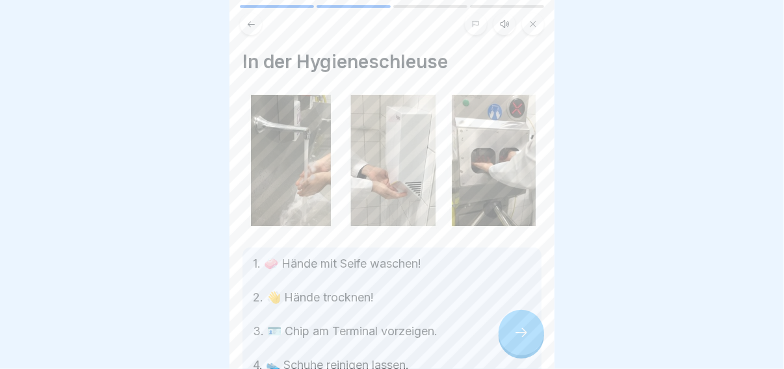
scroll to position [9, 0]
click at [514, 337] on icon at bounding box center [521, 333] width 16 height 16
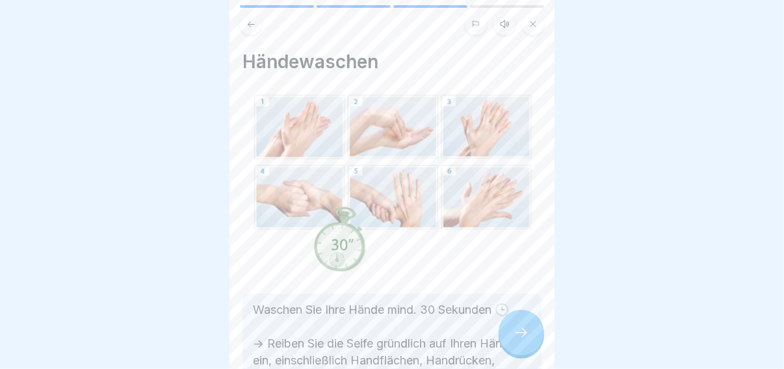
scroll to position [114, 0]
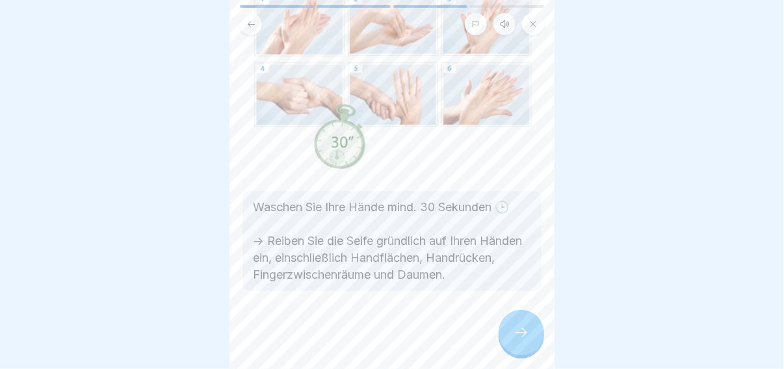
click at [500, 330] on div at bounding box center [520, 332] width 45 height 45
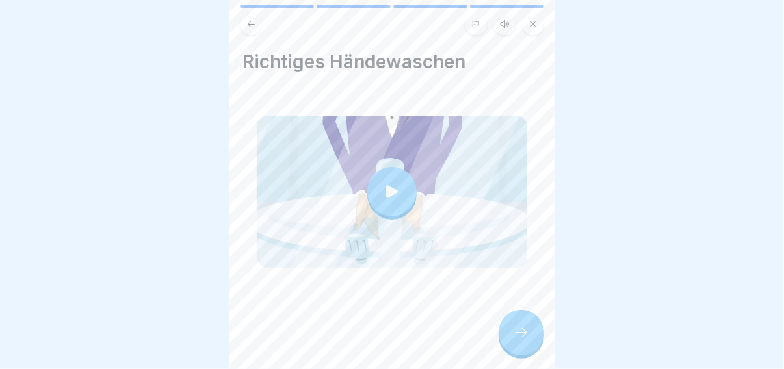
click at [378, 198] on div at bounding box center [391, 191] width 49 height 49
click at [513, 332] on icon at bounding box center [521, 333] width 16 height 16
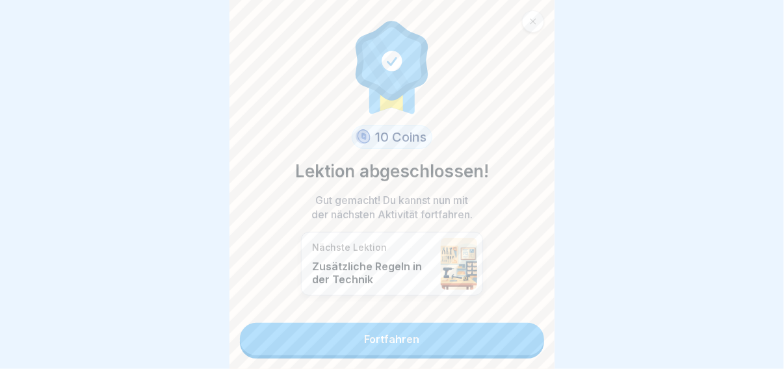
click at [487, 333] on link "Fortfahren" at bounding box center [392, 339] width 304 height 32
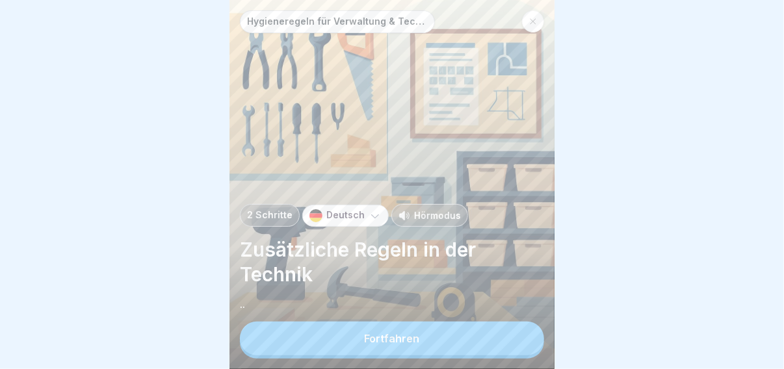
scroll to position [9, 0]
click at [459, 326] on button "Fortfahren" at bounding box center [392, 339] width 304 height 34
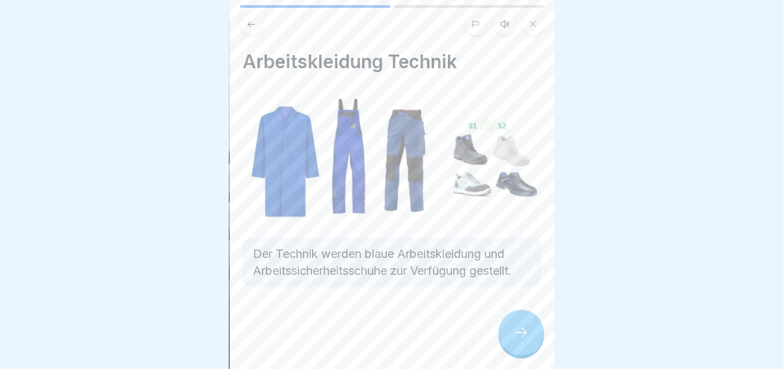
click at [518, 331] on icon at bounding box center [521, 333] width 16 height 16
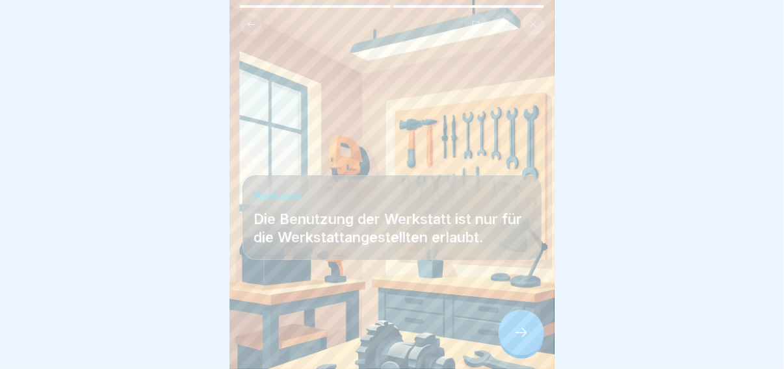
click at [522, 326] on icon at bounding box center [521, 333] width 16 height 16
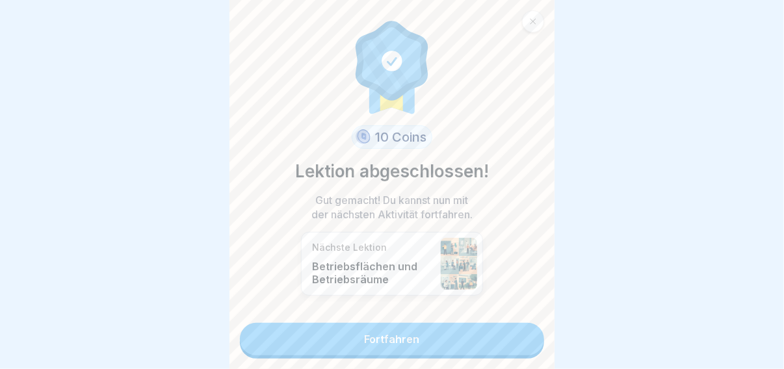
click at [510, 331] on link "Fortfahren" at bounding box center [392, 339] width 304 height 32
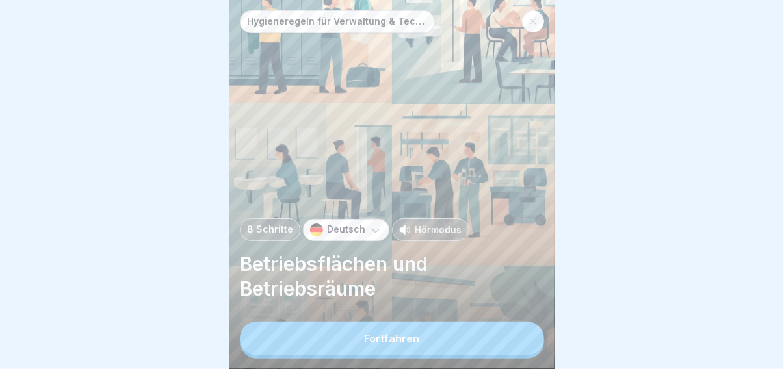
click at [450, 337] on button "Fortfahren" at bounding box center [392, 339] width 304 height 34
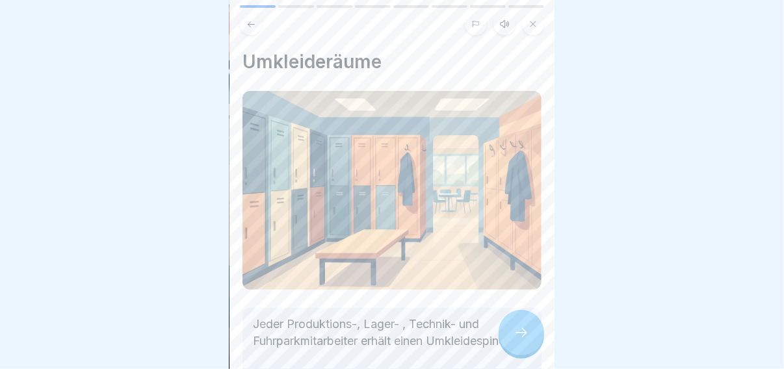
click at [515, 341] on icon at bounding box center [521, 333] width 16 height 16
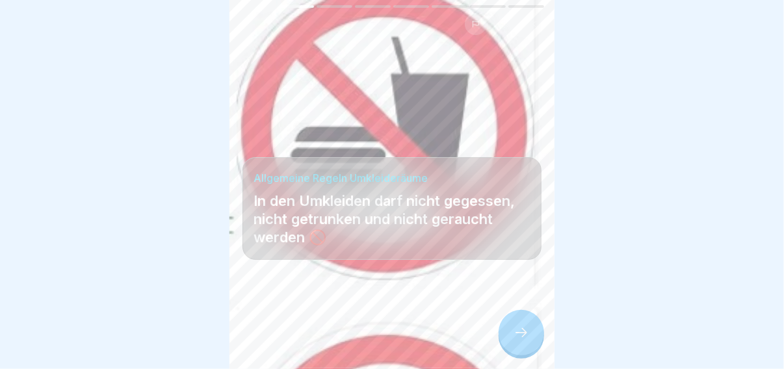
click at [508, 342] on div at bounding box center [520, 332] width 45 height 45
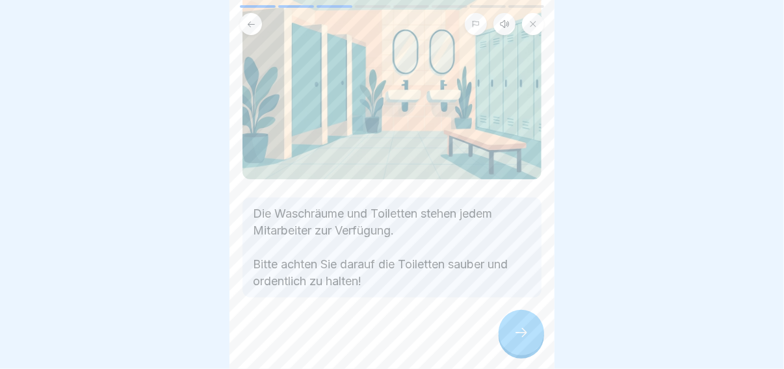
scroll to position [9, 0]
click at [519, 340] on div at bounding box center [520, 332] width 45 height 45
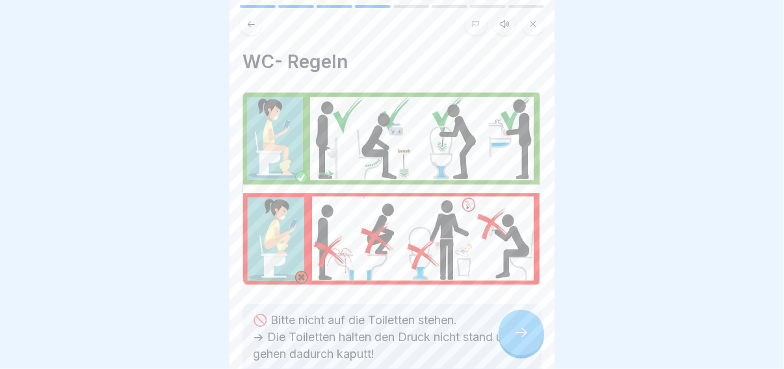
scroll to position [64, 0]
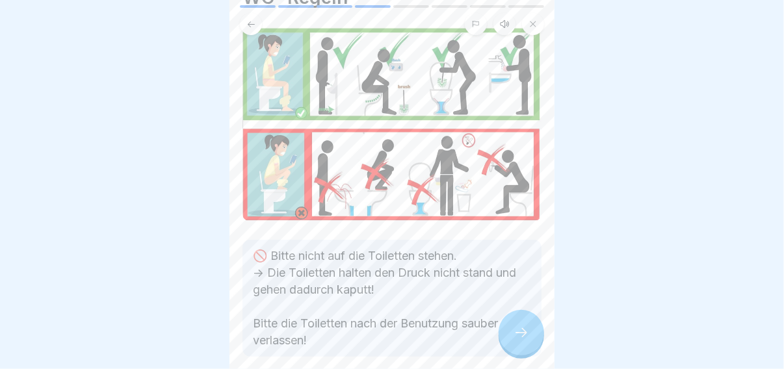
click at [521, 327] on icon at bounding box center [521, 333] width 16 height 16
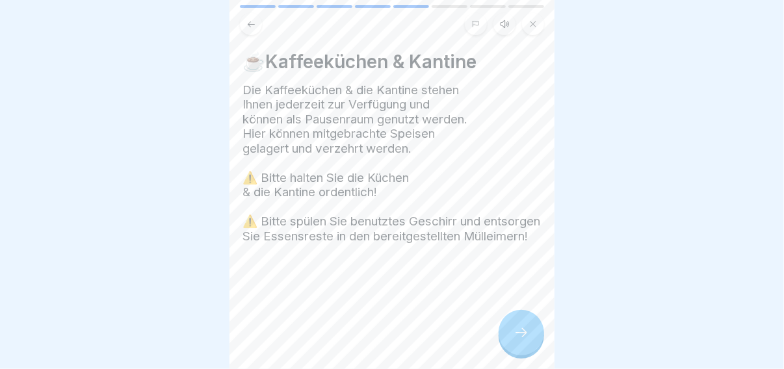
click at [510, 331] on div at bounding box center [520, 332] width 45 height 45
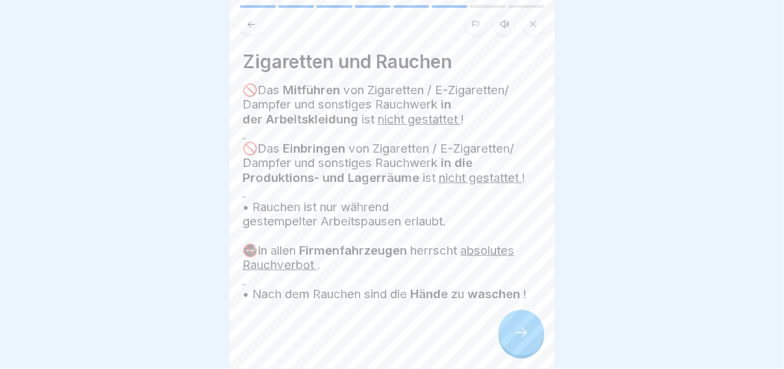
click at [454, 325] on div at bounding box center [391, 341] width 299 height 78
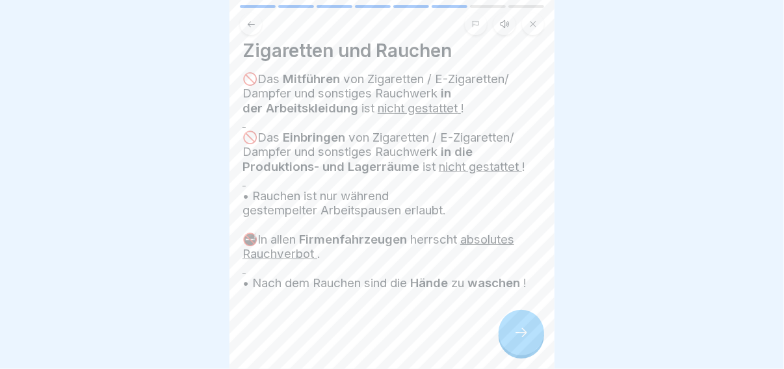
scroll to position [40, 0]
click at [513, 318] on div at bounding box center [520, 332] width 45 height 45
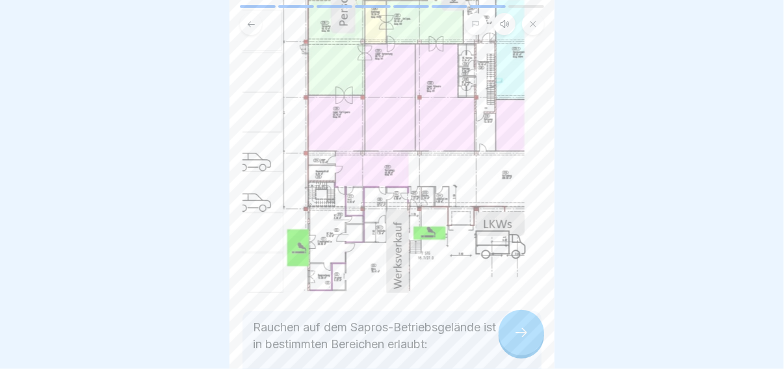
scroll to position [370, 0]
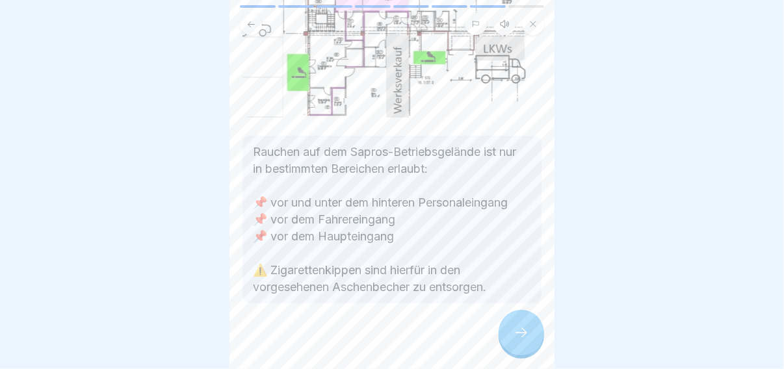
click at [485, 315] on div at bounding box center [391, 343] width 299 height 78
click at [506, 321] on div at bounding box center [520, 332] width 45 height 45
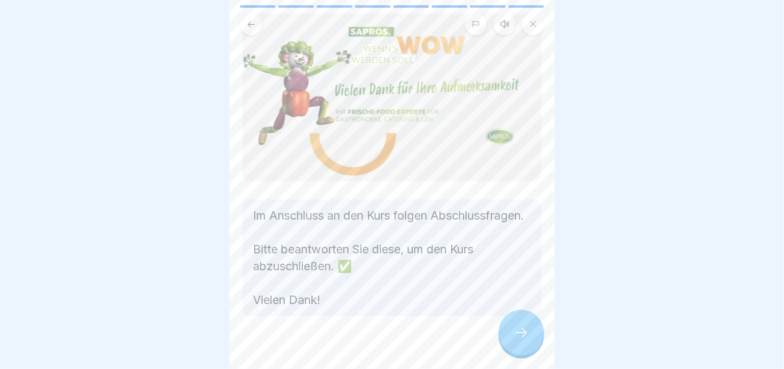
scroll to position [92, 0]
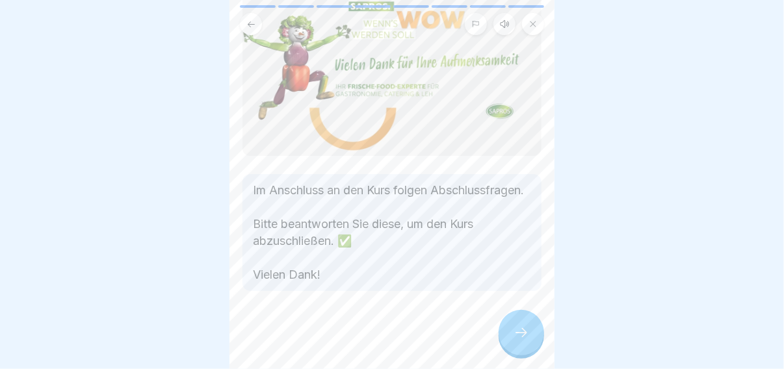
click at [523, 321] on div at bounding box center [520, 332] width 45 height 45
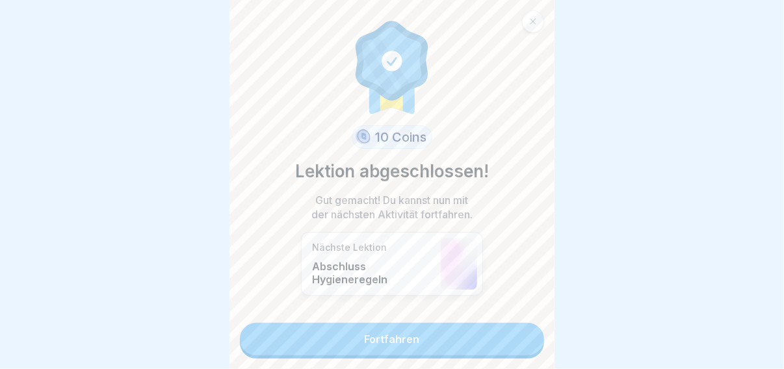
click at [511, 323] on link "Fortfahren" at bounding box center [392, 339] width 304 height 32
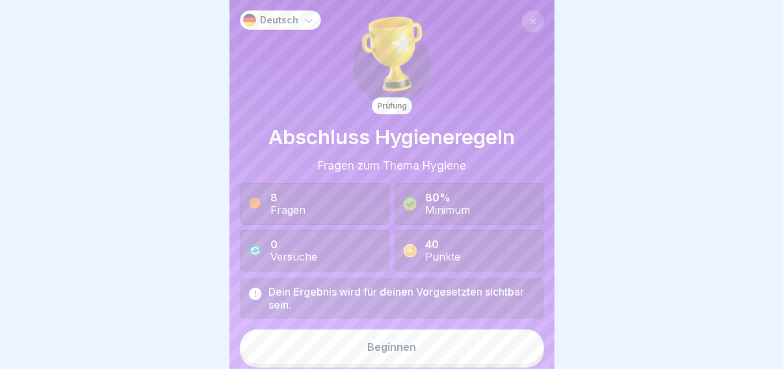
click at [489, 337] on button "Beginnen" at bounding box center [392, 346] width 304 height 35
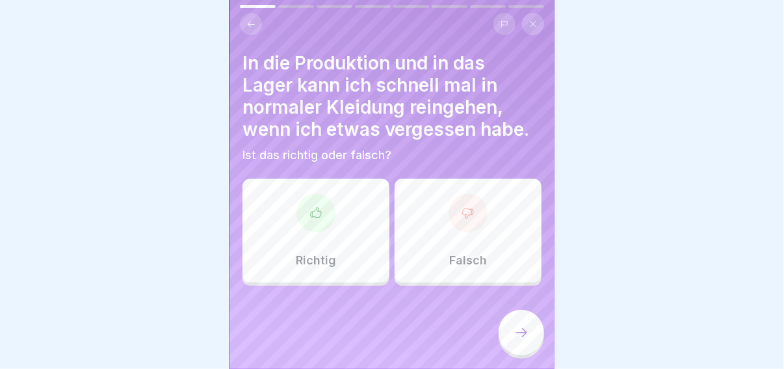
click at [428, 259] on div "Falsch" at bounding box center [467, 231] width 147 height 104
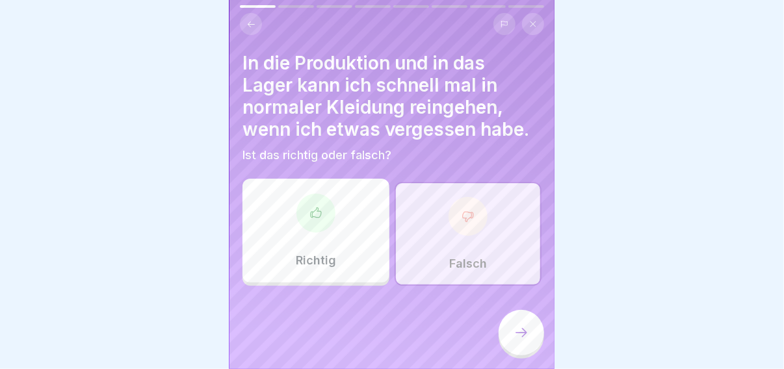
click at [503, 345] on div at bounding box center [520, 332] width 45 height 45
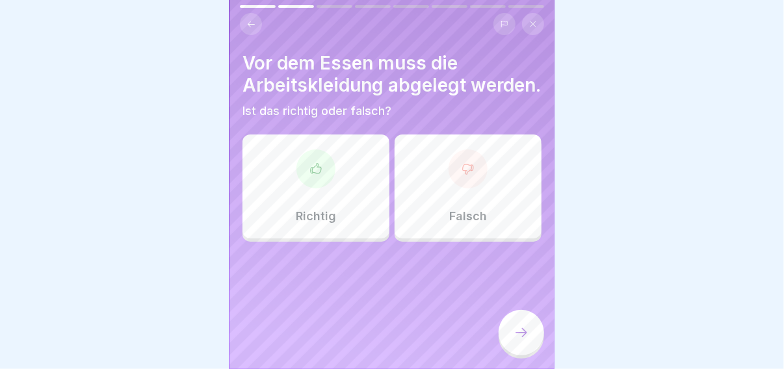
click at [359, 223] on div "Richtig" at bounding box center [315, 187] width 147 height 104
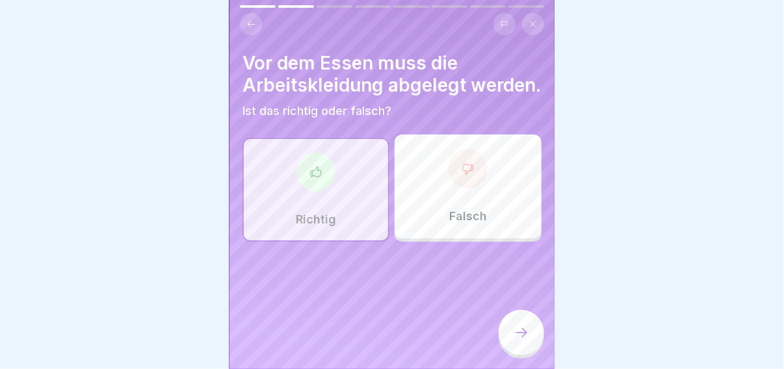
click at [511, 331] on div at bounding box center [520, 332] width 45 height 45
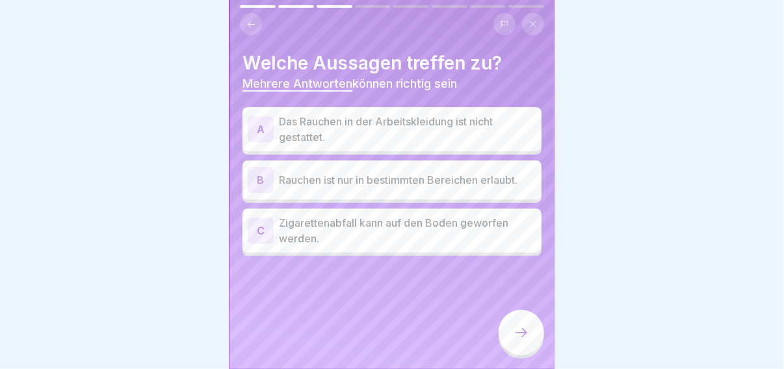
click at [367, 135] on p "Das Rauchen in der Arbeitskleidung ist nicht gestattet." at bounding box center [407, 129] width 257 height 31
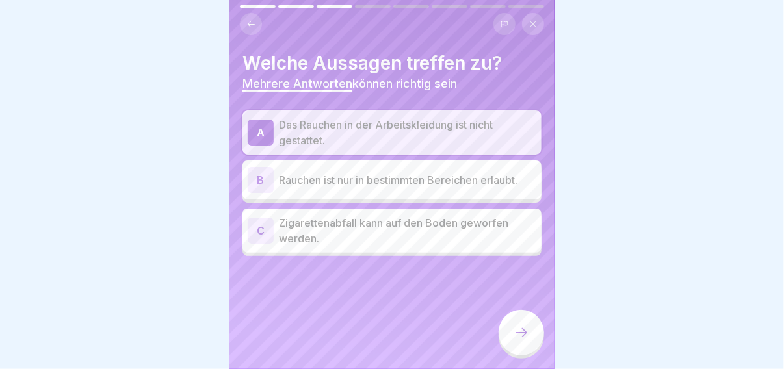
click at [374, 181] on p "Rauchen ist nur in bestimmten Bereichen erlaubt." at bounding box center [407, 180] width 257 height 16
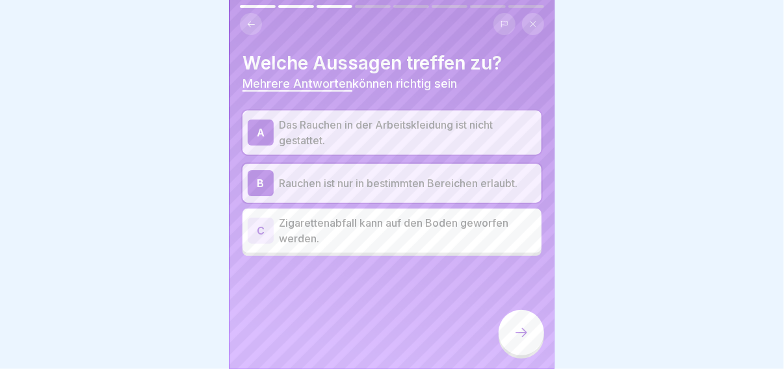
click at [511, 349] on div at bounding box center [520, 332] width 45 height 45
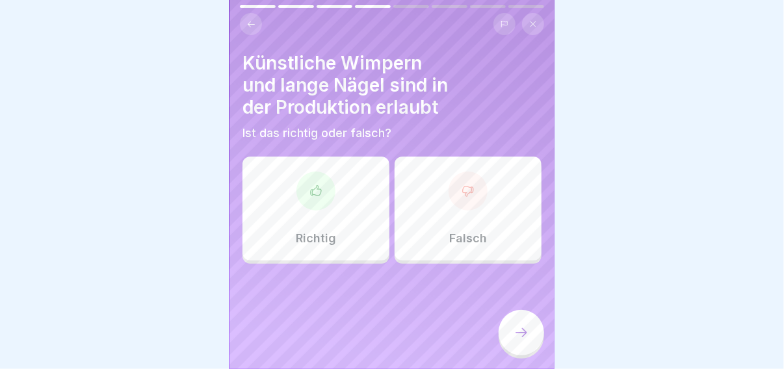
click at [445, 227] on div "Falsch" at bounding box center [467, 209] width 147 height 104
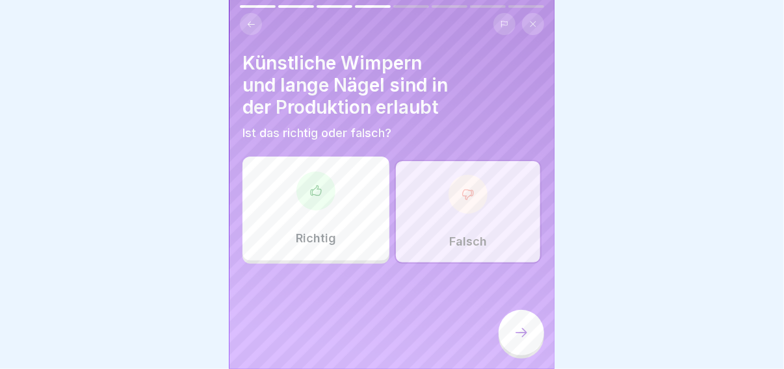
click at [518, 350] on div at bounding box center [520, 332] width 45 height 45
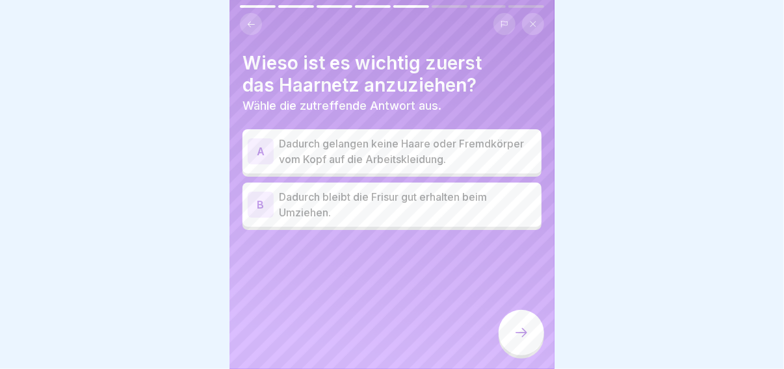
click at [404, 153] on p "Dadurch gelangen keine Haare oder Fremdkörper vom Kopf auf die Arbeitskleidung." at bounding box center [407, 151] width 257 height 31
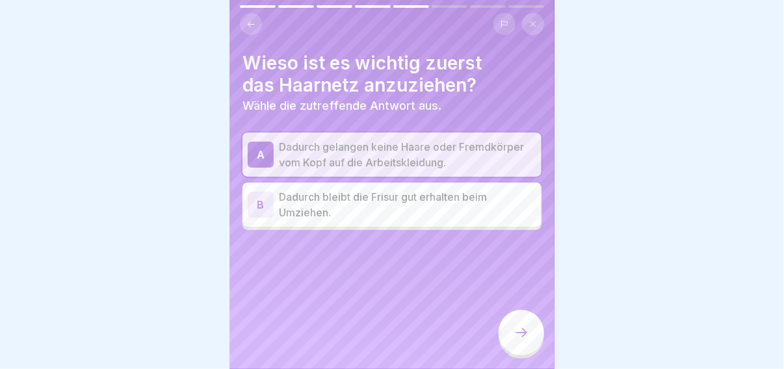
click at [515, 333] on div at bounding box center [520, 332] width 45 height 45
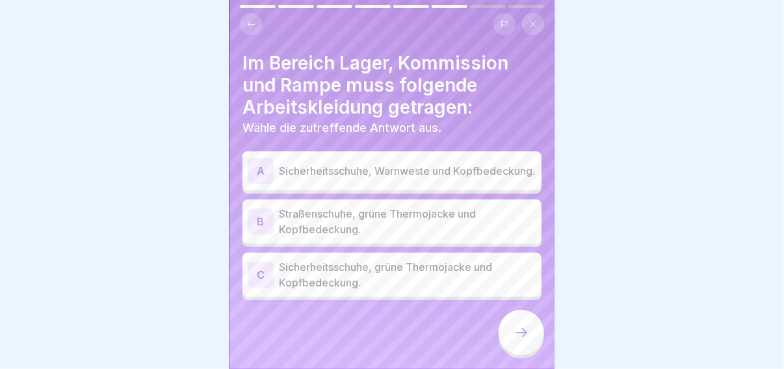
click at [400, 287] on p "Sicherheitsschuhe, grüne Thermojacke und Kopfbedeckung." at bounding box center [407, 274] width 257 height 31
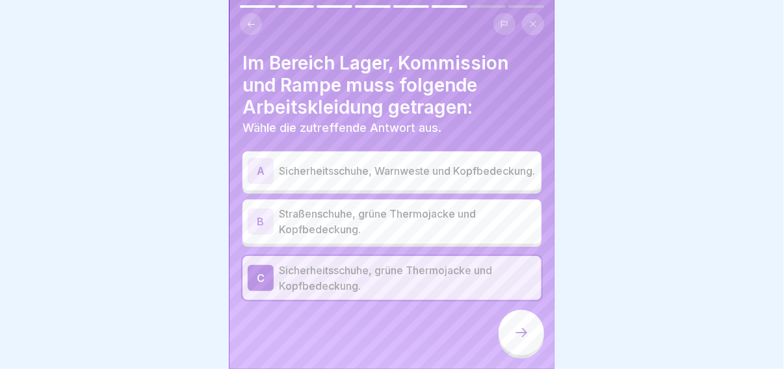
click at [509, 343] on div at bounding box center [520, 332] width 45 height 45
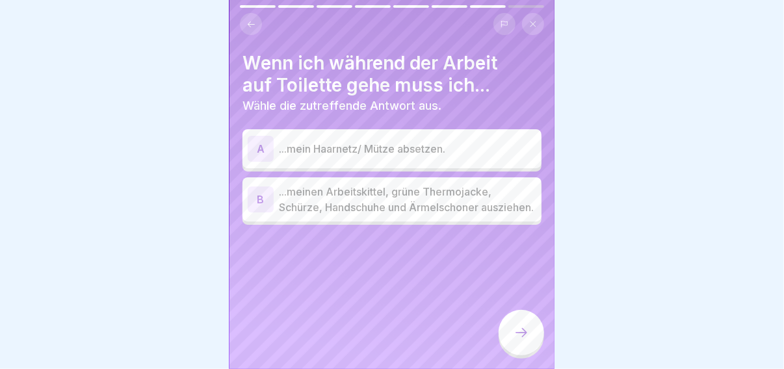
click at [428, 215] on p "...meinen Arbeitskittel, grüne Thermojacke, Schürze, Handschuhe und Ärmelschone…" at bounding box center [407, 199] width 257 height 31
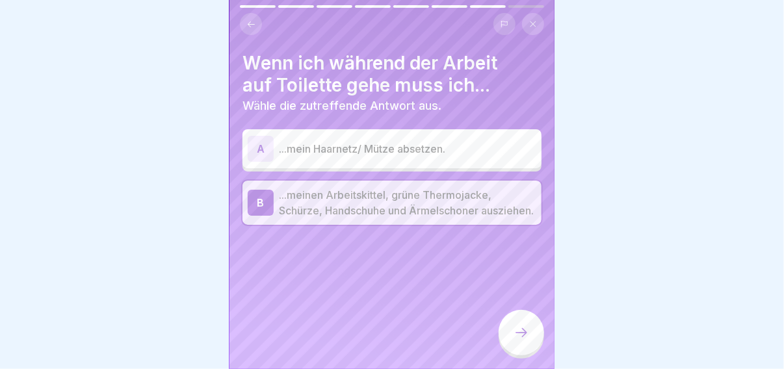
click at [511, 344] on div at bounding box center [520, 332] width 45 height 45
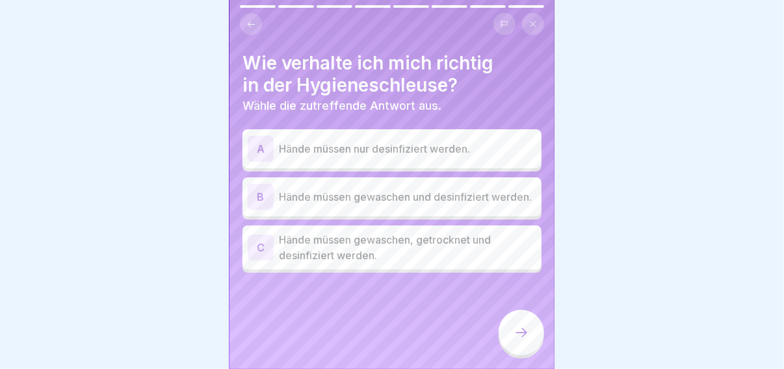
click at [412, 205] on p "Hände müssen gewaschen und desinfiziert werden." at bounding box center [407, 197] width 257 height 16
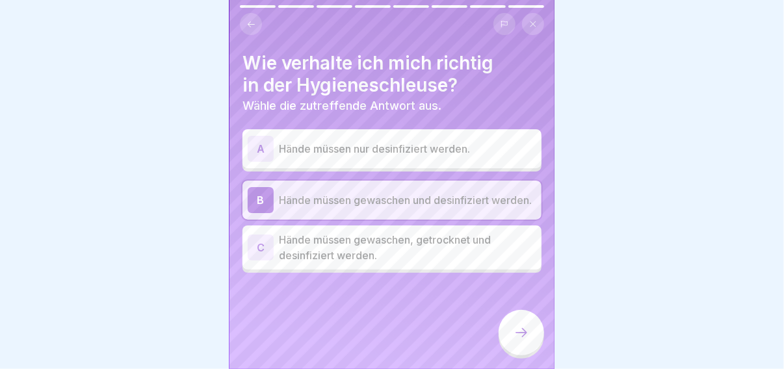
click at [508, 344] on div at bounding box center [520, 332] width 45 height 45
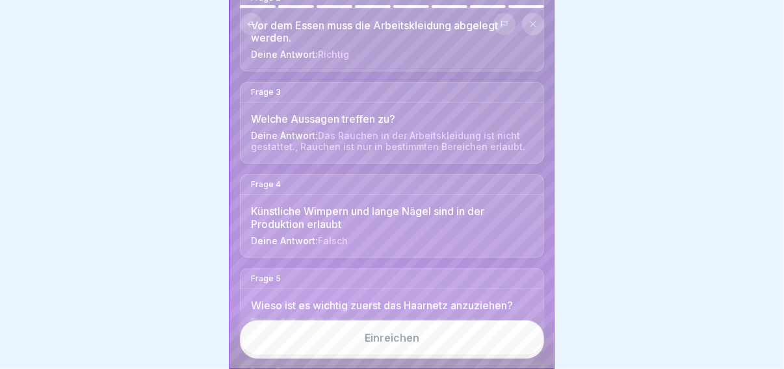
scroll to position [260, 0]
click at [475, 337] on button "Einreichen" at bounding box center [392, 337] width 304 height 35
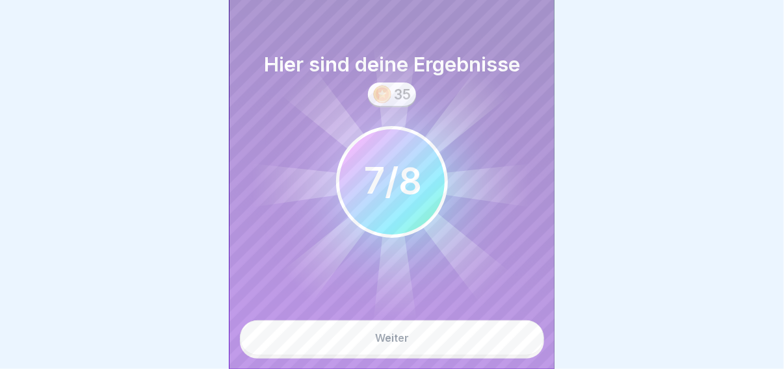
click at [466, 355] on button "Weiter" at bounding box center [392, 337] width 304 height 35
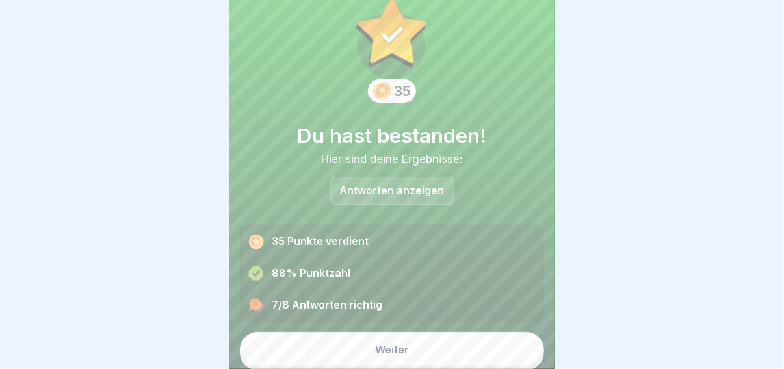
scroll to position [9, 0]
click at [443, 337] on button "Weiter" at bounding box center [392, 349] width 304 height 35
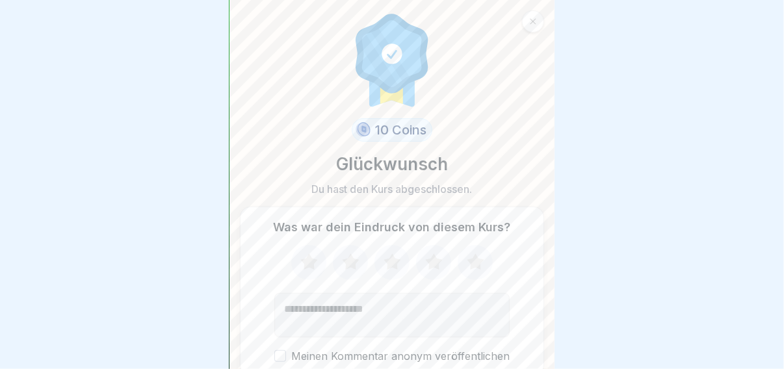
click at [458, 260] on icon at bounding box center [475, 263] width 34 height 34
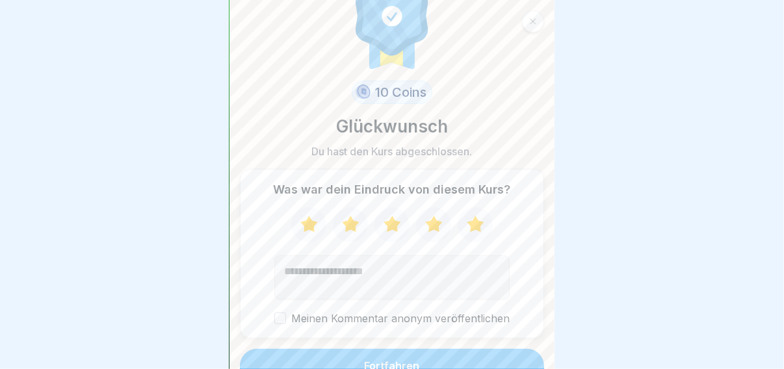
scroll to position [54, 0]
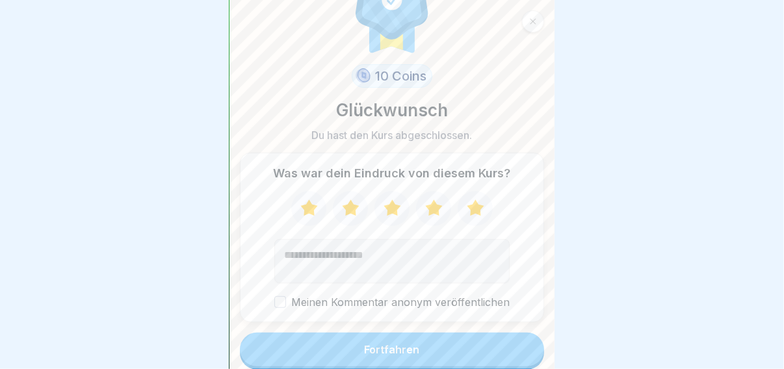
click at [448, 333] on button "Fortfahren" at bounding box center [392, 350] width 304 height 34
